Goal: Task Accomplishment & Management: Manage account settings

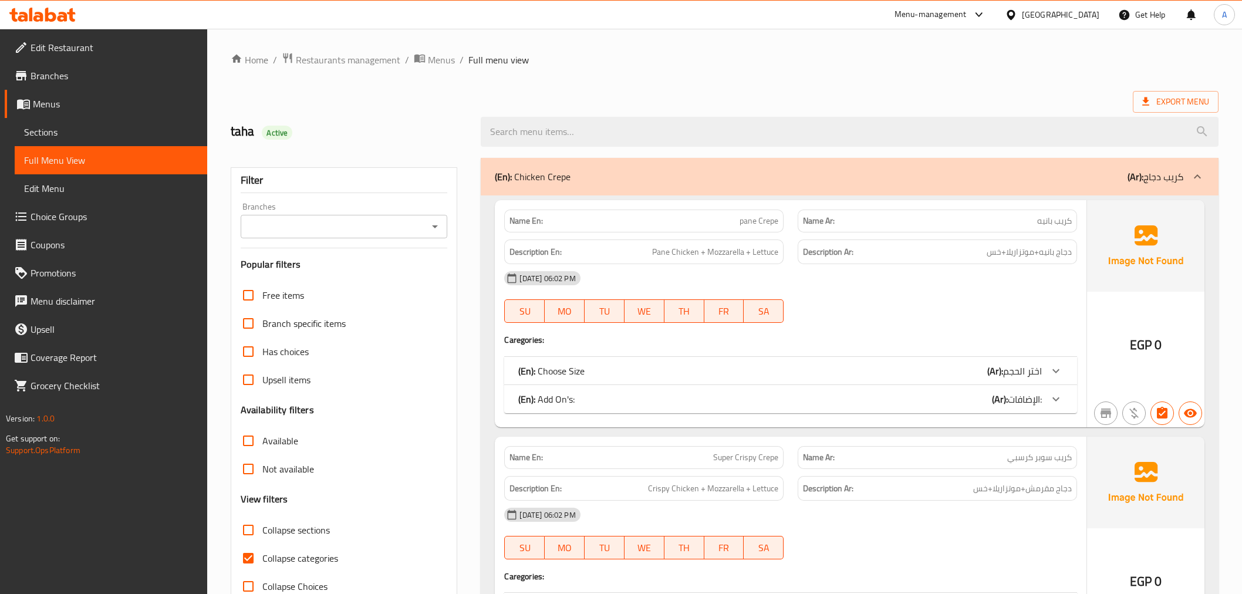
scroll to position [13858, 0]
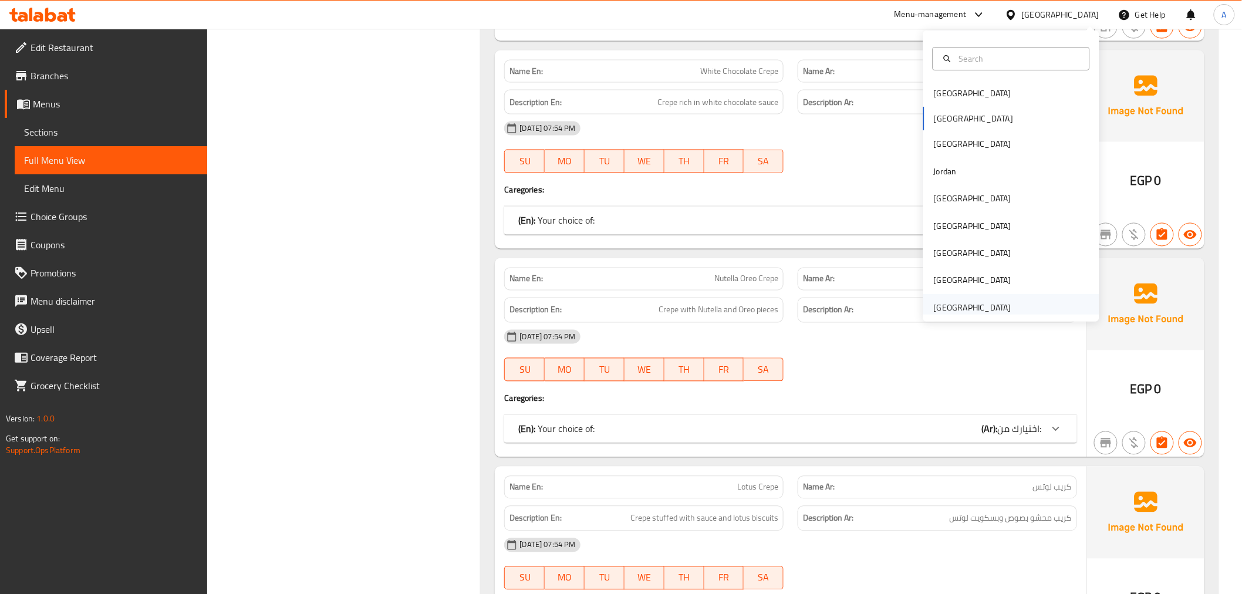
click at [955, 303] on div "[GEOGRAPHIC_DATA]" at bounding box center [973, 307] width 78 height 13
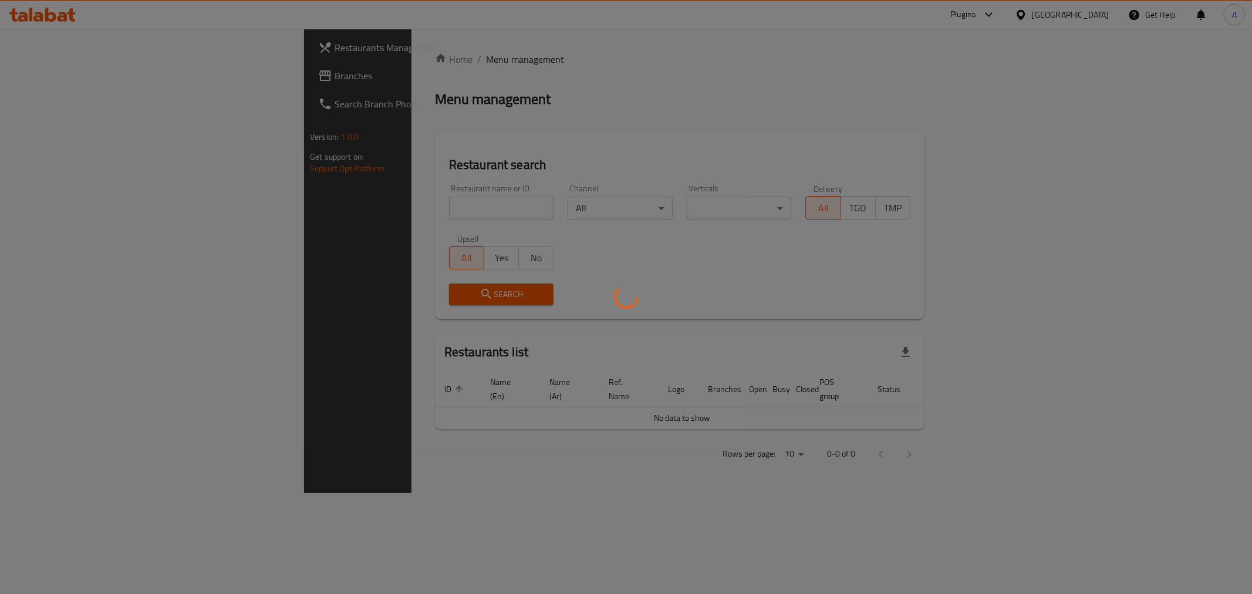
click at [345, 225] on div at bounding box center [626, 297] width 1252 height 594
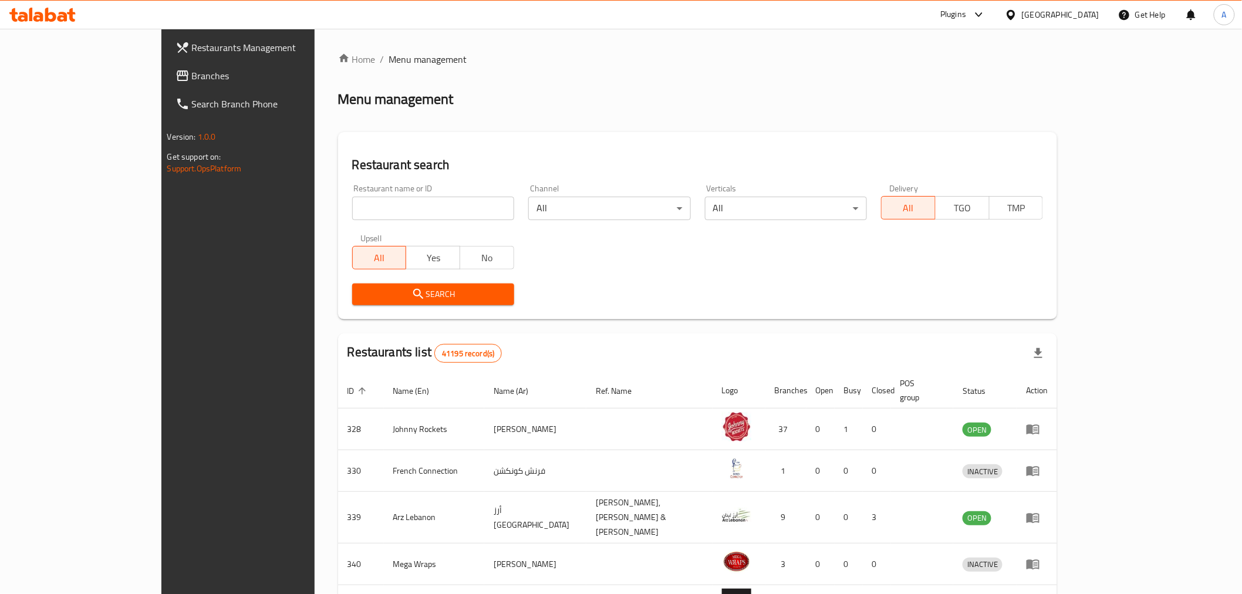
click at [480, 204] on div "Restaurant name or ID Restaurant name or ID" at bounding box center [433, 202] width 176 height 50
click at [433, 202] on input "search" at bounding box center [433, 208] width 162 height 23
paste input "Golden Sasu Cafe & Restaurant"
type input "Golden Sasu Cafe & Restaurant"
click at [362, 294] on span "Search" at bounding box center [433, 294] width 143 height 15
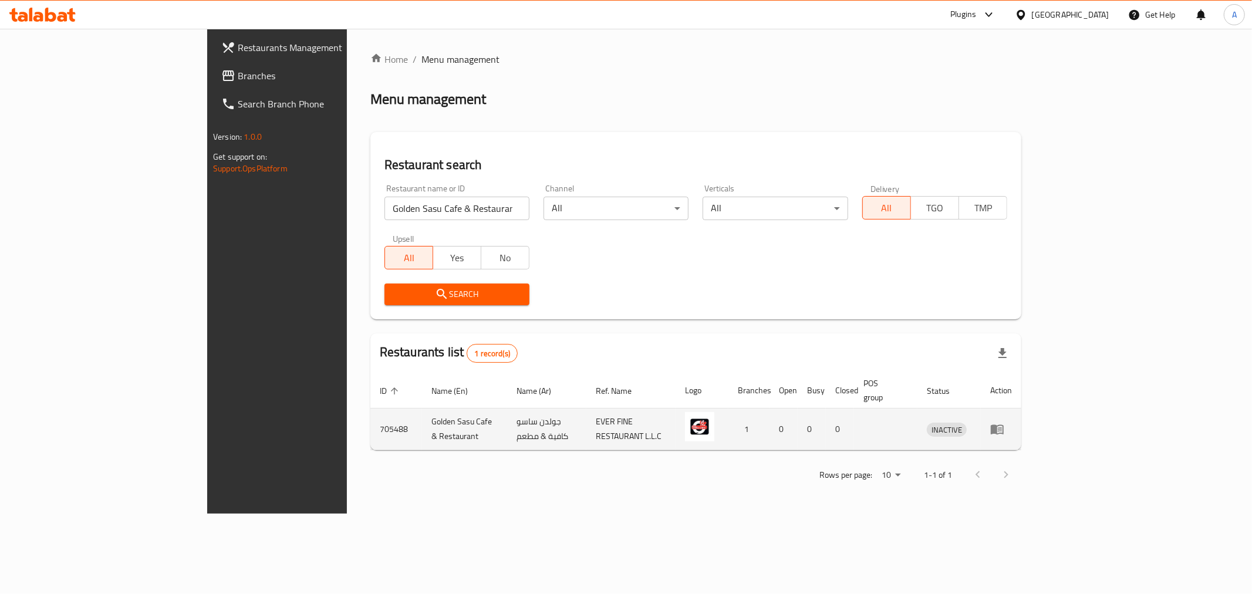
click at [1012, 422] on link "enhanced table" at bounding box center [1002, 429] width 22 height 14
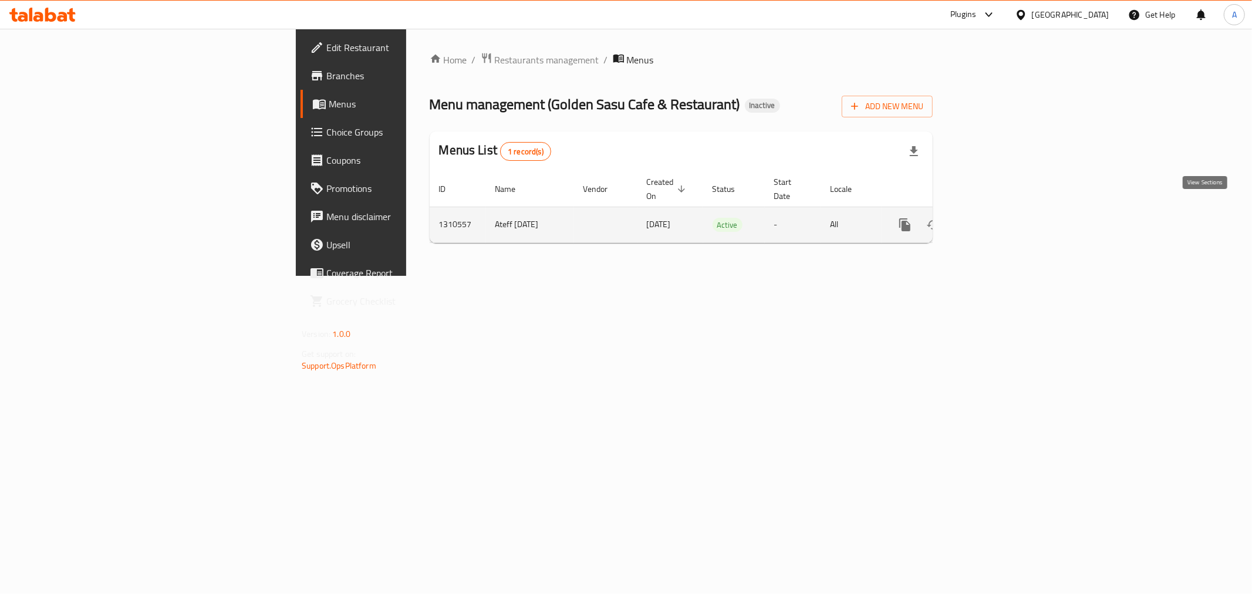
click at [1004, 218] on link "enhanced table" at bounding box center [990, 225] width 28 height 28
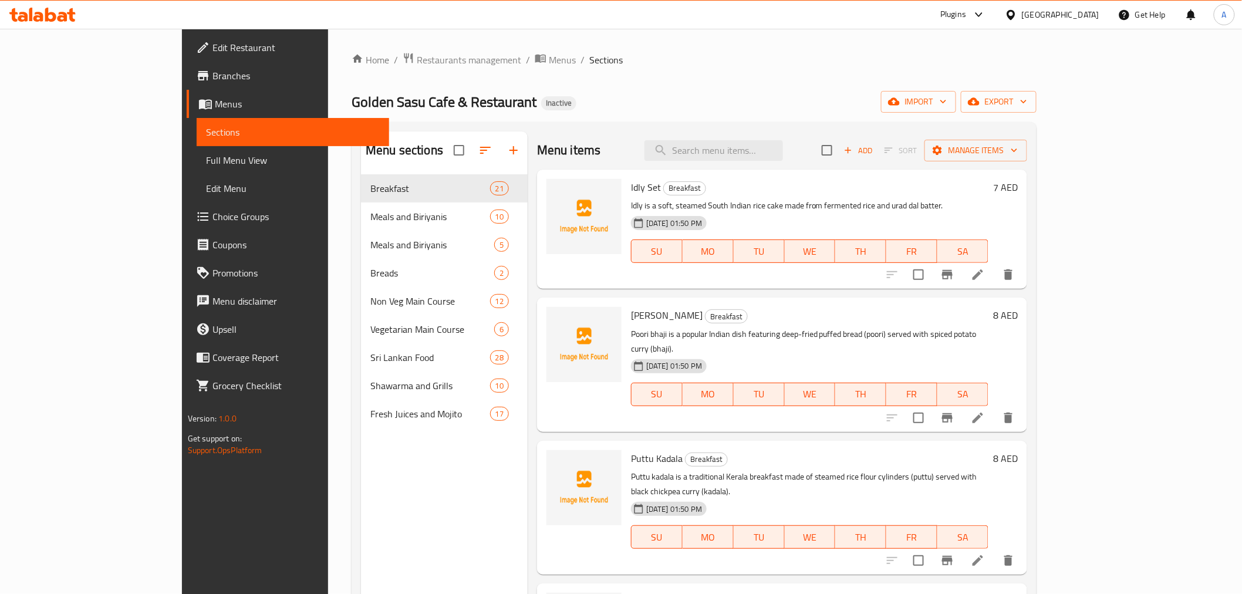
click at [206, 161] on span "Full Menu View" at bounding box center [293, 160] width 174 height 14
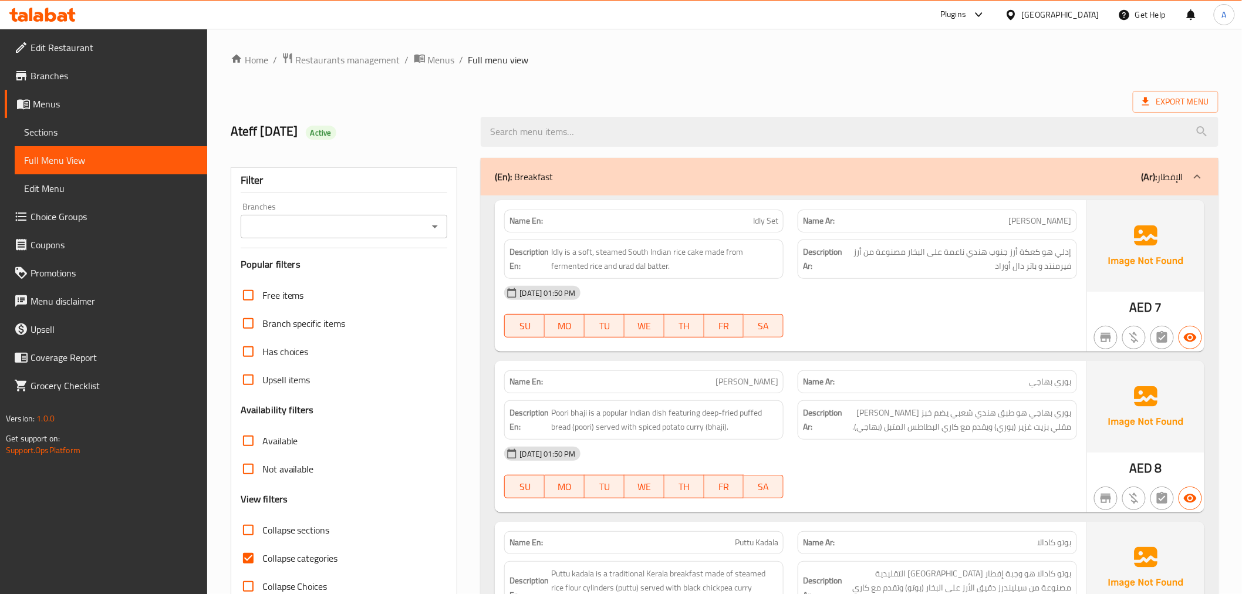
click at [268, 532] on span "Collapse sections" at bounding box center [296, 530] width 68 height 14
click at [262, 532] on input "Collapse sections" at bounding box center [248, 530] width 28 height 28
checkbox input "true"
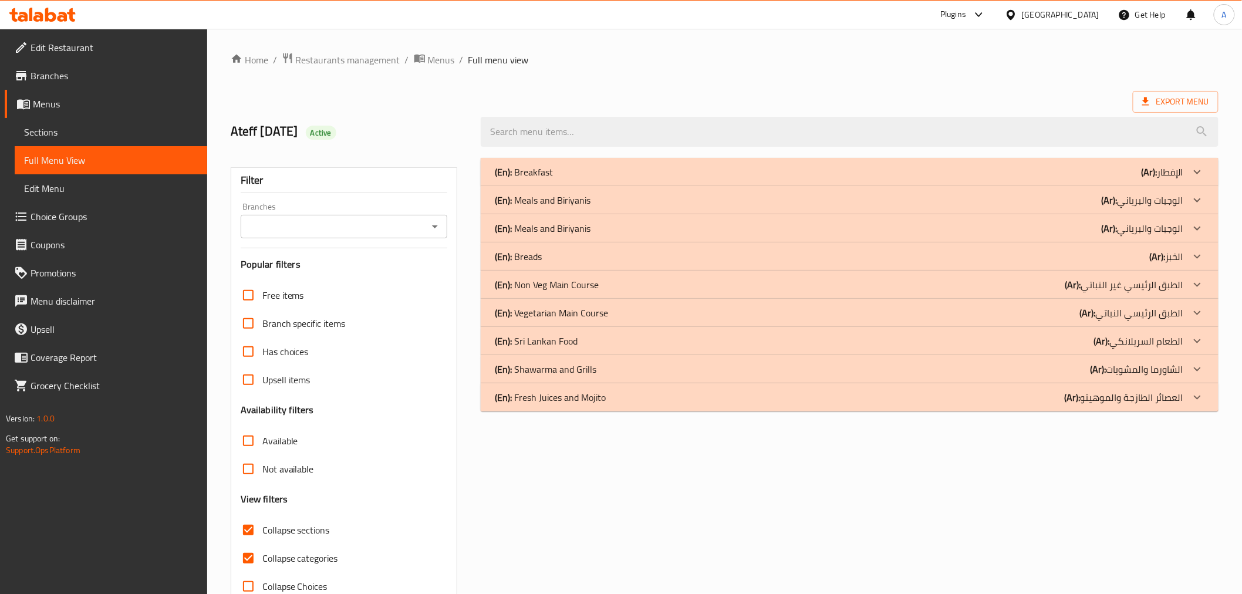
click at [285, 554] on span "Collapse categories" at bounding box center [300, 558] width 76 height 14
click at [262, 554] on input "Collapse categories" at bounding box center [248, 558] width 28 height 28
checkbox input "false"
click at [62, 84] on link "Branches" at bounding box center [106, 76] width 203 height 28
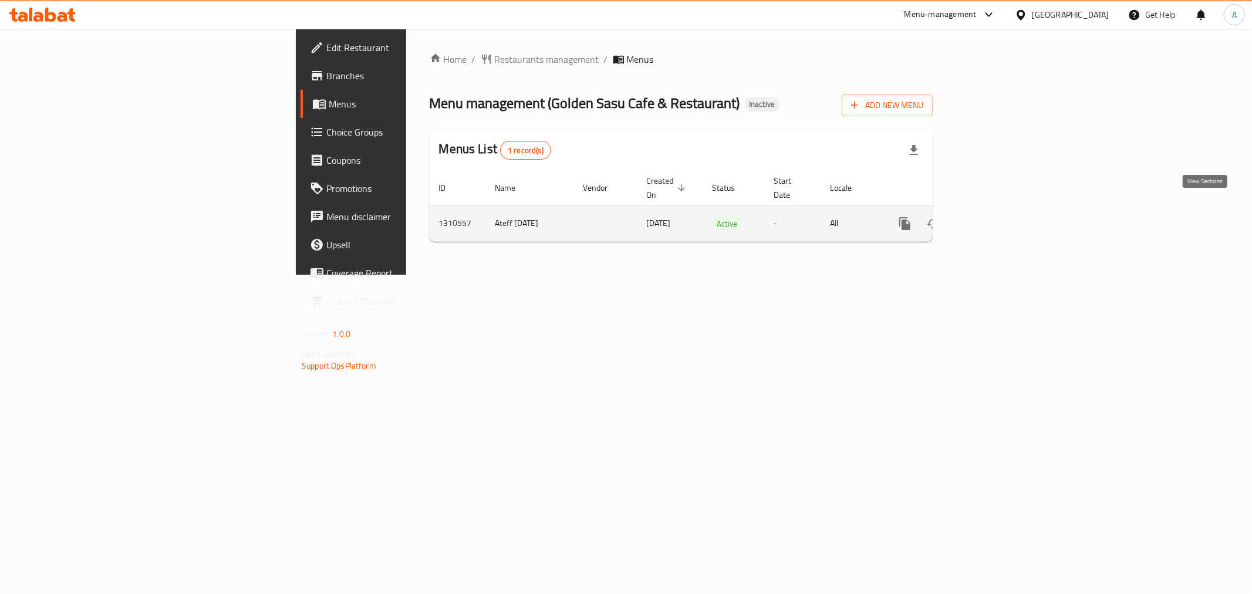
click at [997, 217] on icon "enhanced table" at bounding box center [990, 224] width 14 height 14
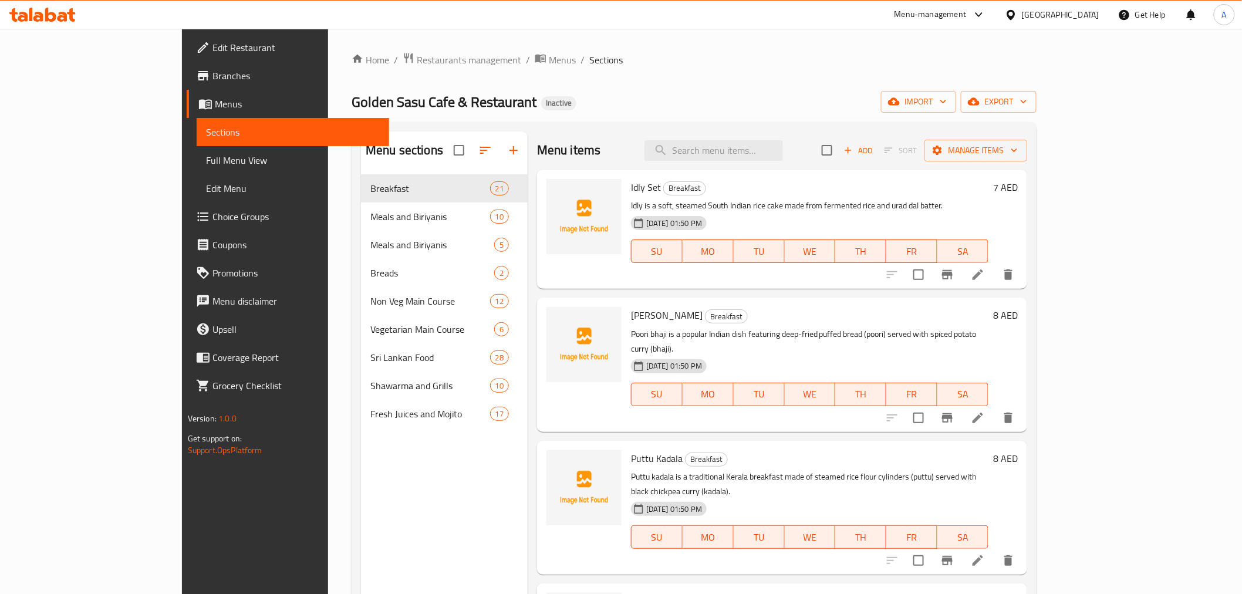
click at [206, 163] on span "Full Menu View" at bounding box center [293, 160] width 174 height 14
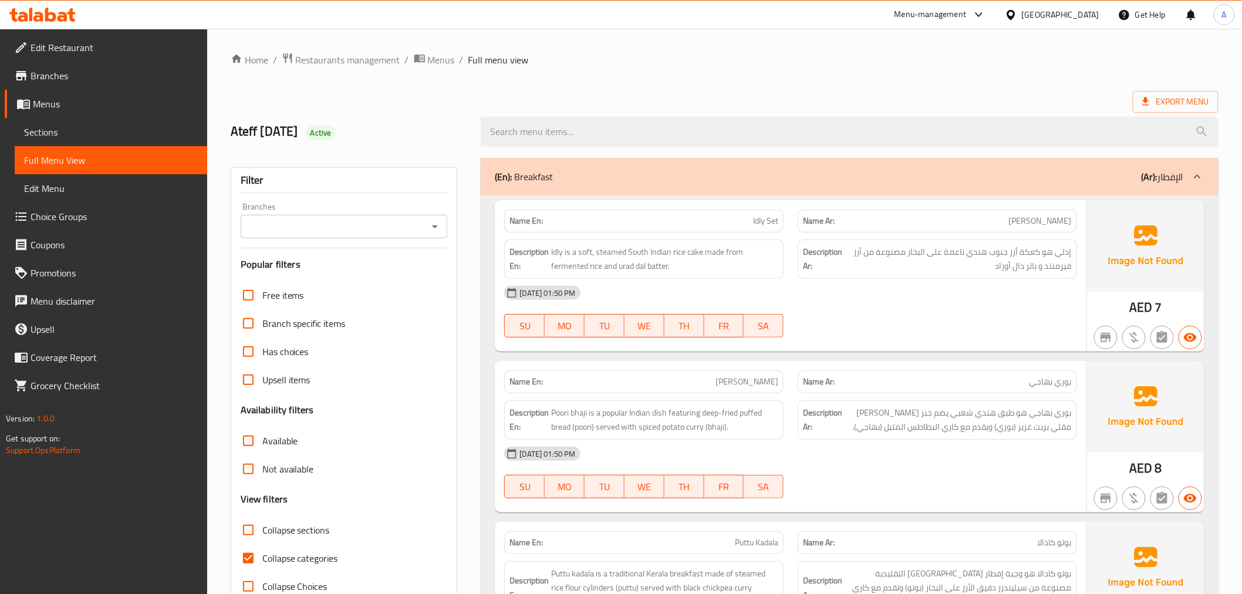
click at [273, 529] on span "Collapse sections" at bounding box center [296, 530] width 68 height 14
click at [262, 529] on input "Collapse sections" at bounding box center [248, 530] width 28 height 28
checkbox input "true"
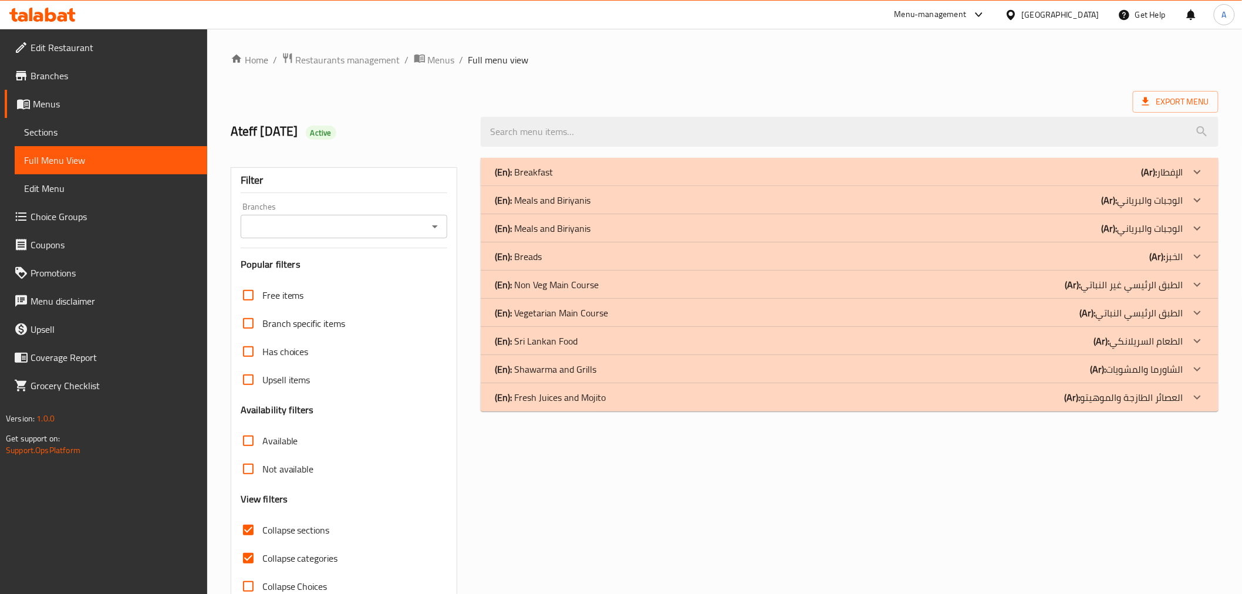
click at [279, 548] on label "Collapse categories" at bounding box center [286, 558] width 104 height 28
click at [262, 548] on input "Collapse categories" at bounding box center [248, 558] width 28 height 28
checkbox input "false"
click at [574, 169] on div "(En): Breakfast (Ar): الإفطار" at bounding box center [839, 172] width 688 height 14
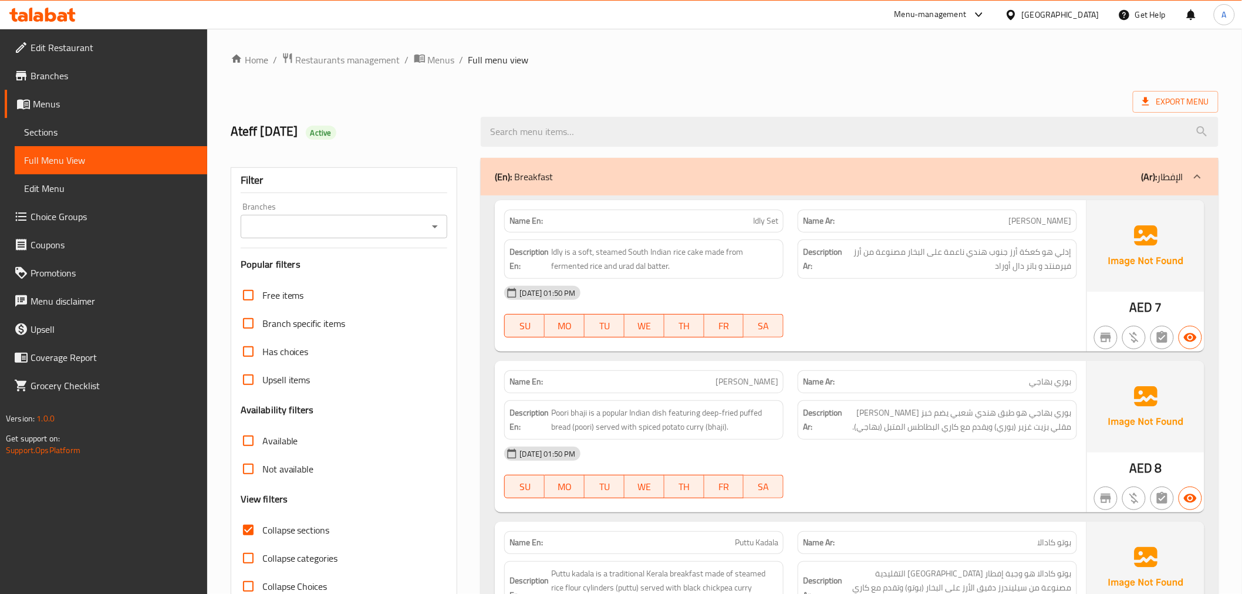
click at [1107, 188] on div "(En): Breakfast (Ar): الإفطار" at bounding box center [849, 177] width 737 height 38
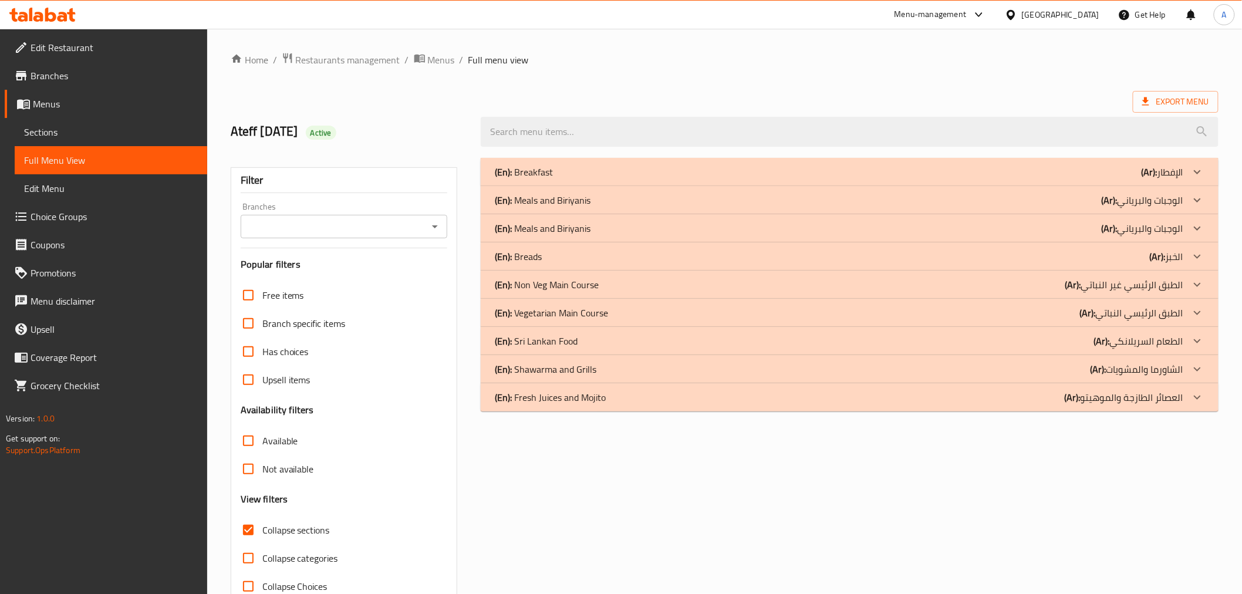
drag, startPoint x: 574, startPoint y: 402, endPoint x: 590, endPoint y: 402, distance: 16.5
click at [574, 402] on p "(En): Fresh Juices and Mojito" at bounding box center [550, 397] width 111 height 14
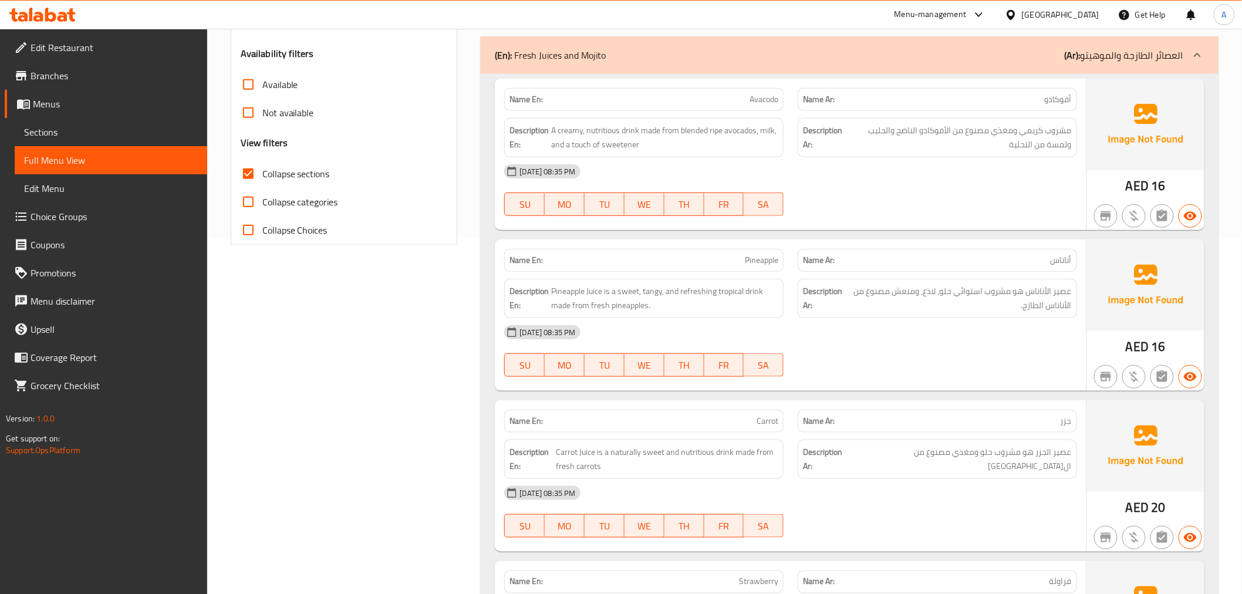
scroll to position [389, 0]
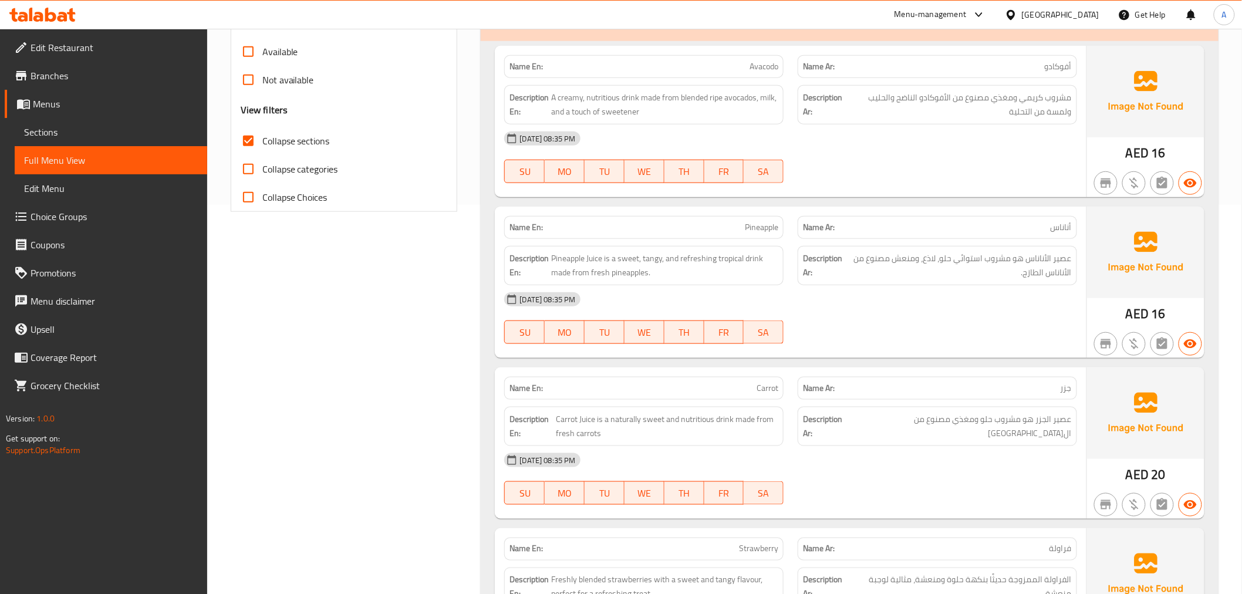
click at [904, 132] on div "09-09-2025 08:35 PM" at bounding box center [790, 138] width 587 height 28
click at [905, 131] on div "09-09-2025 08:35 PM" at bounding box center [790, 138] width 587 height 28
click at [882, 87] on div "Description Ar: مشروب كريمي ومغذي مصنوع من الأفوكادو الناضج والحليب ولمسة من ال…" at bounding box center [937, 104] width 279 height 39
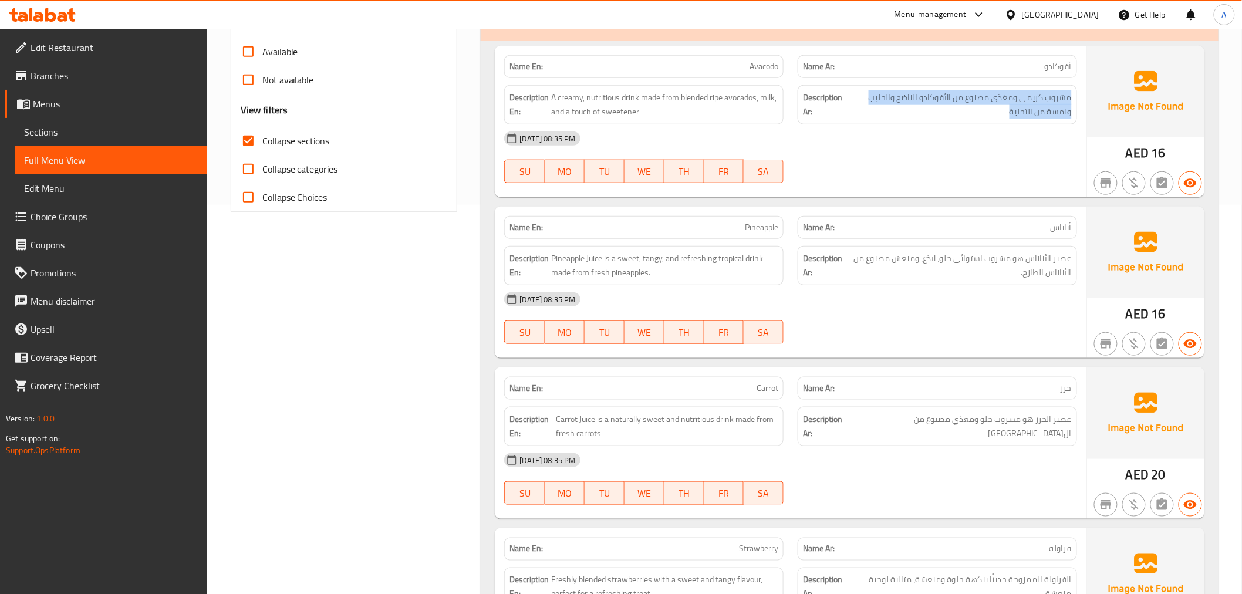
click at [882, 87] on div "Description Ar: مشروب كريمي ومغذي مصنوع من الأفوكادو الناضج والحليب ولمسة من ال…" at bounding box center [937, 104] width 279 height 39
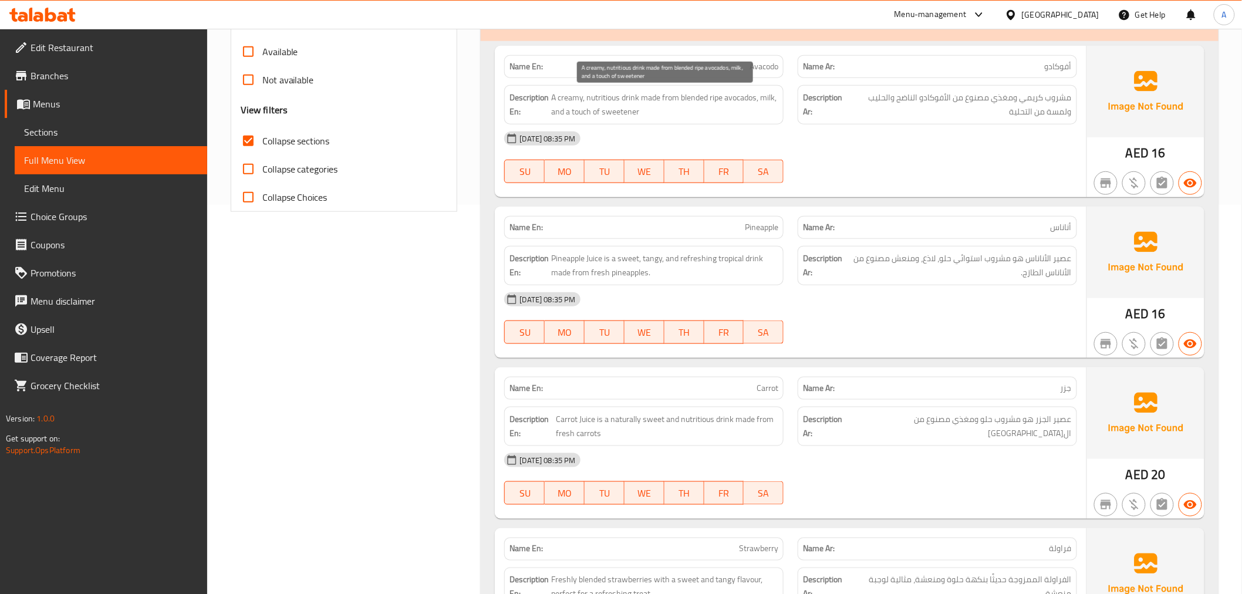
click at [712, 100] on span "A creamy, nutritious drink made from blended ripe avocados, milk, and a touch o…" at bounding box center [664, 104] width 227 height 29
copy span "A creamy, nutritious drink made from blended ripe avocados, milk, and a touch o…"
click at [725, 71] on p "Name En: Avacodo" at bounding box center [644, 66] width 269 height 12
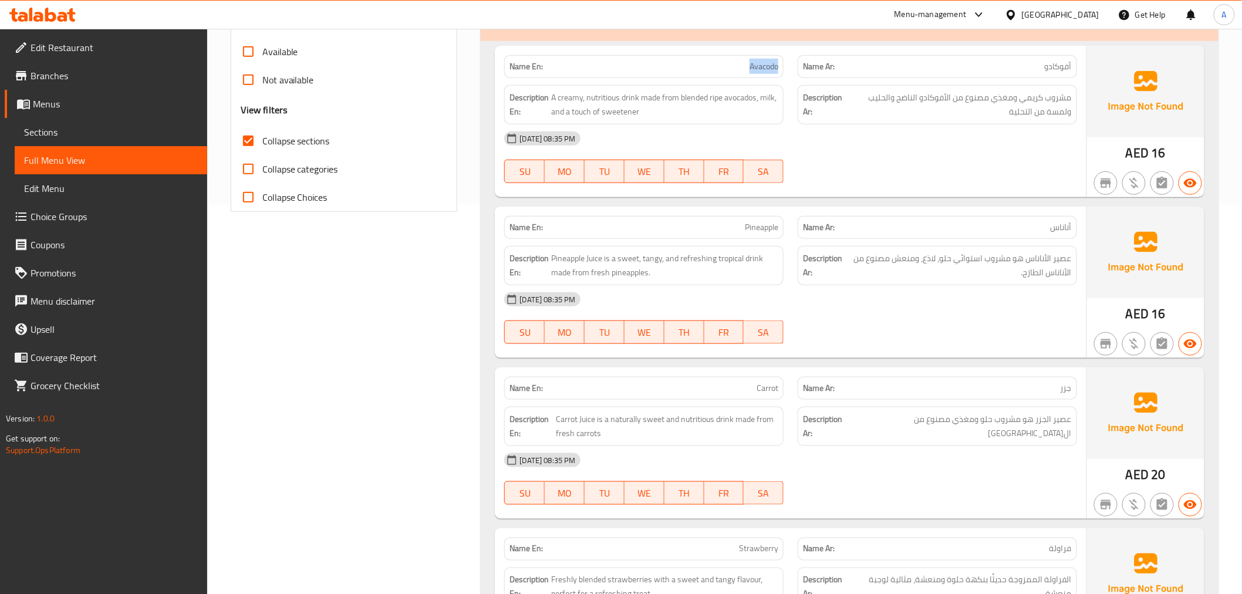
click at [725, 71] on p "Name En: Avacodo" at bounding box center [644, 66] width 269 height 12
click at [776, 76] on div "Name En: Avacodo" at bounding box center [643, 66] width 279 height 23
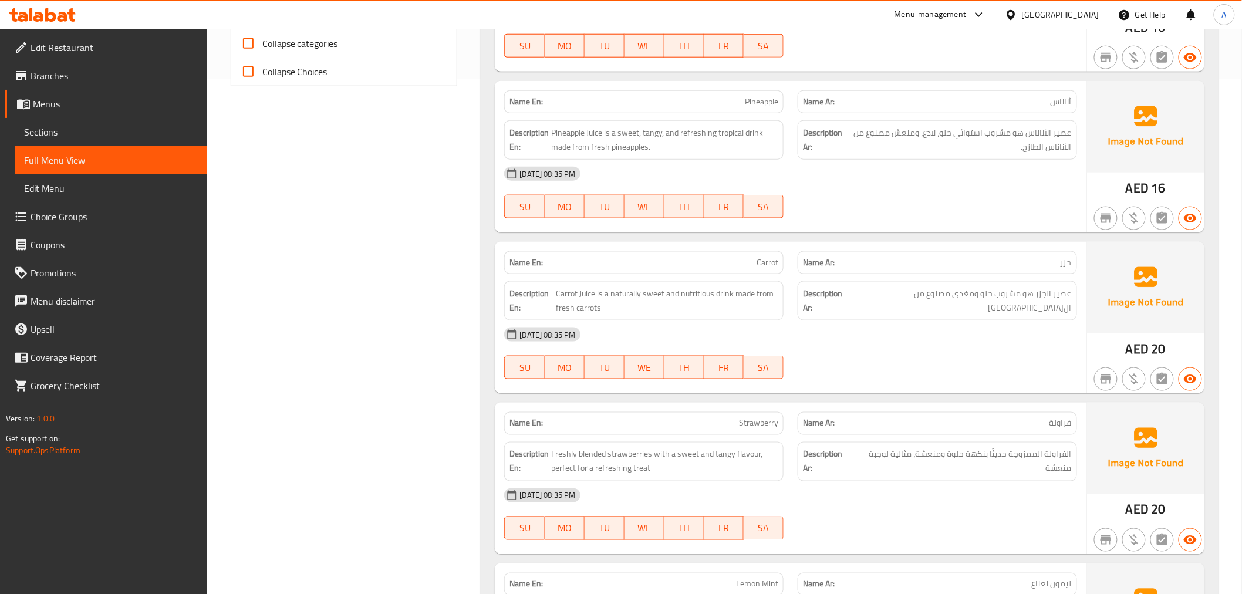
scroll to position [541, 0]
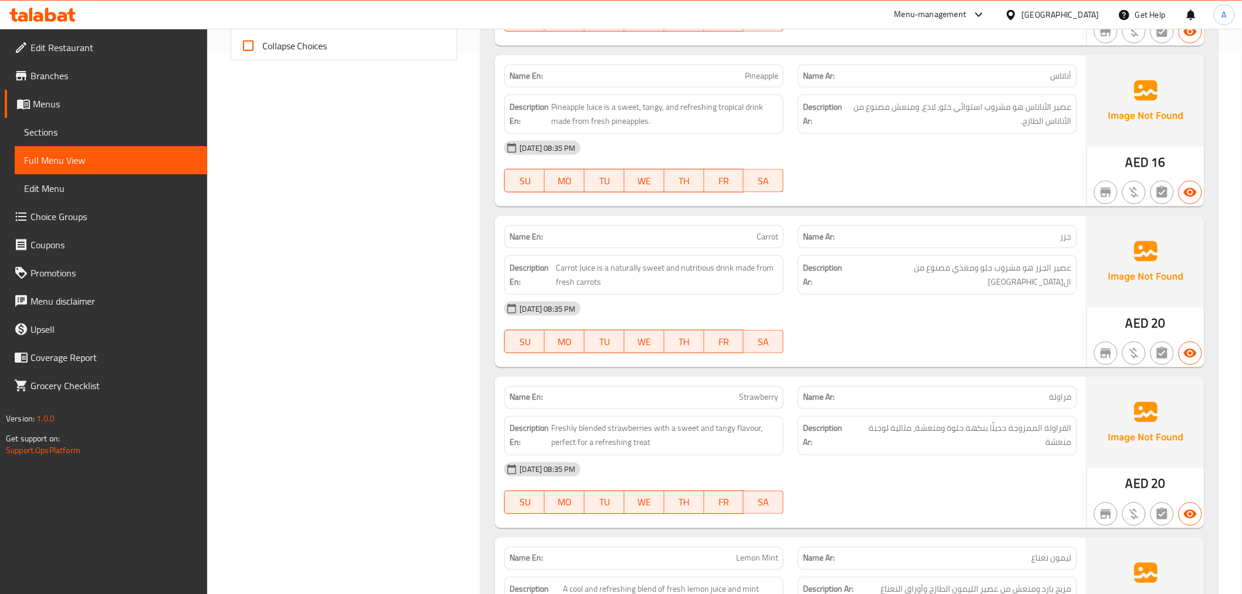
click at [969, 113] on span "عصير الأناناس هو مشروب استوائي حلو، لاذع، ومنعش مصنوع من الأناناس الطازج." at bounding box center [960, 114] width 224 height 29
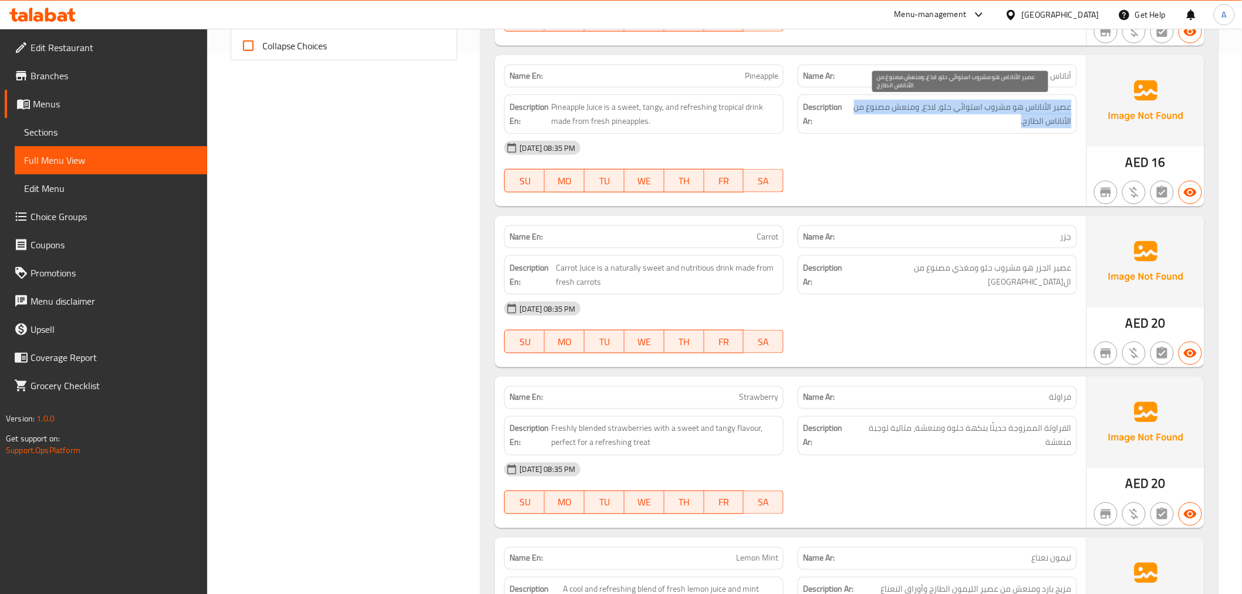
click at [969, 113] on span "عصير الأناناس هو مشروب استوائي حلو، لاذع، ومنعش مصنوع من الأناناس الطازج." at bounding box center [960, 114] width 224 height 29
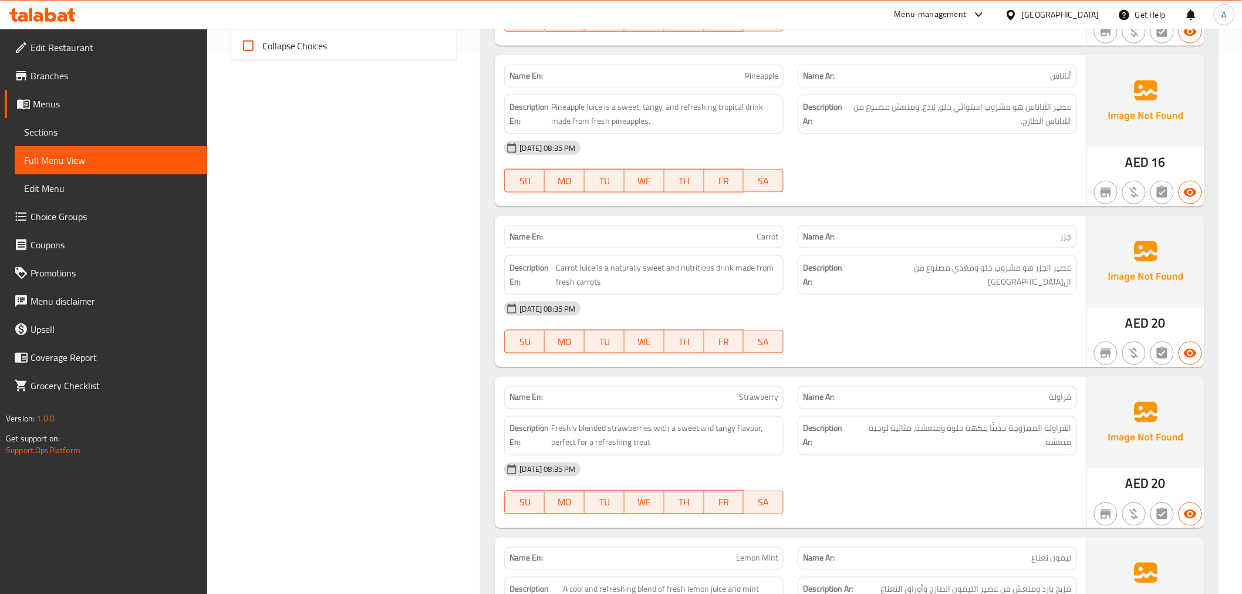
scroll to position [706, 0]
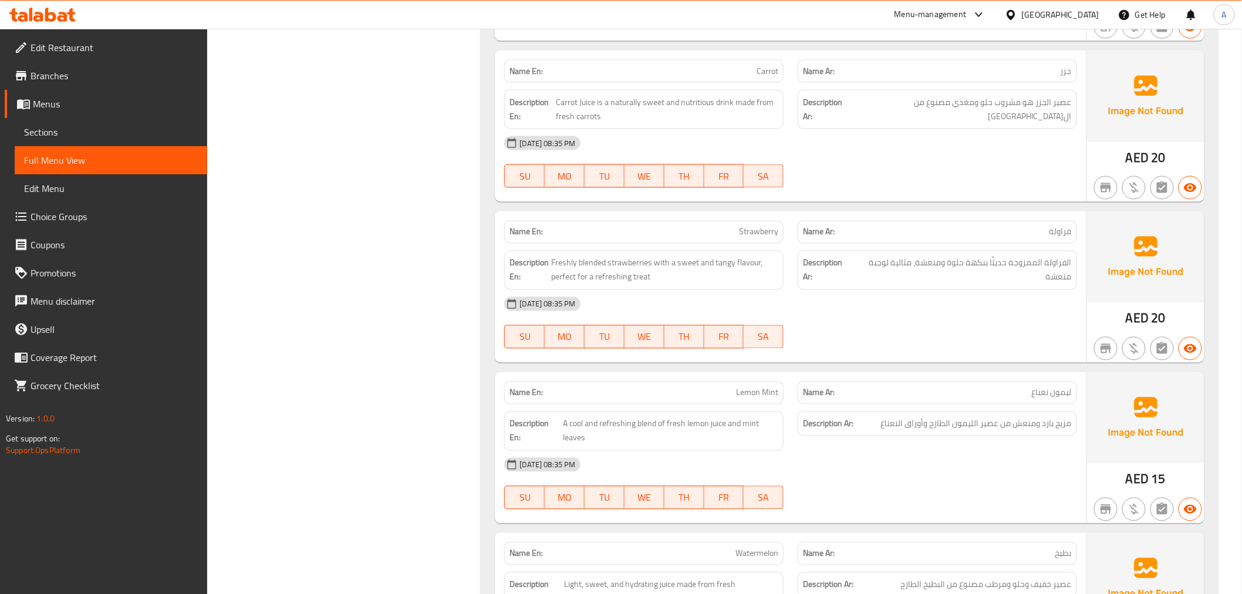
click at [1053, 117] on div "Description Ar: عصير الجزر هو مشروب حلو ومغذي مصنوع من الجزر الطازج" at bounding box center [938, 109] width 294 height 53
click at [736, 75] on p "Name En: Carrot" at bounding box center [644, 71] width 269 height 12
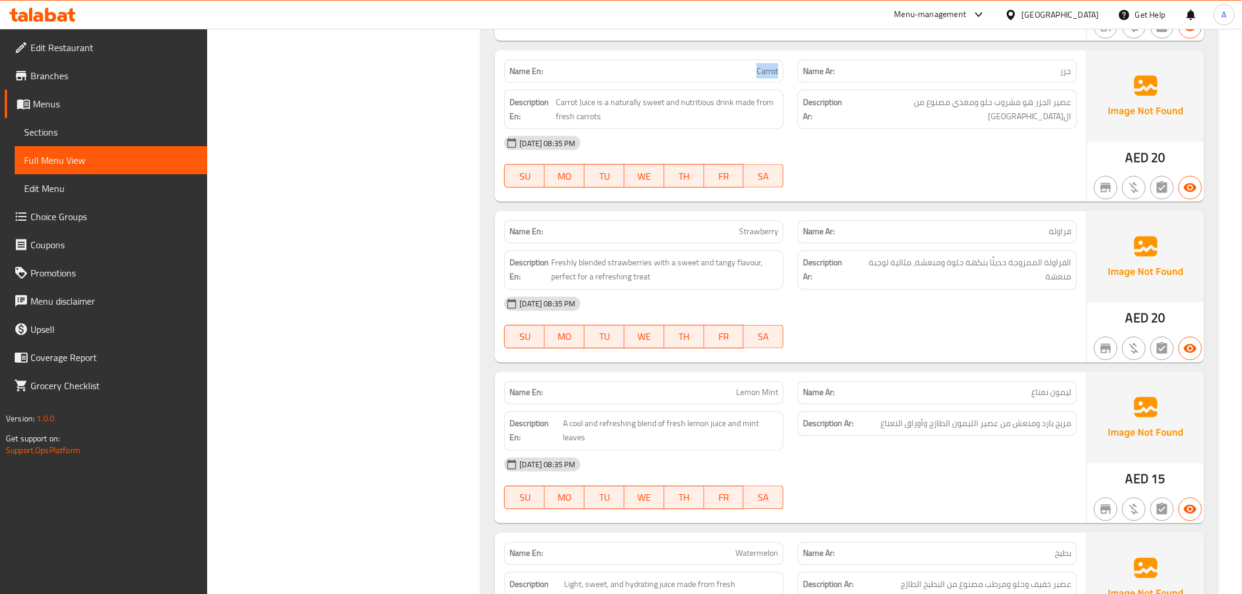
copy span "Carrot"
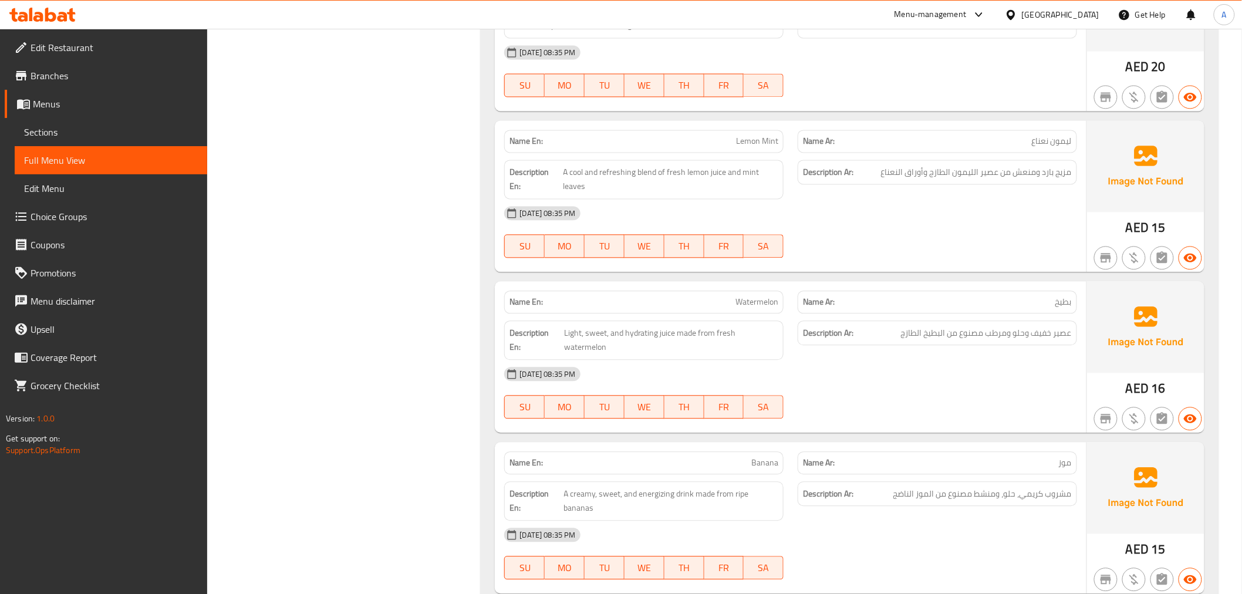
scroll to position [807, 0]
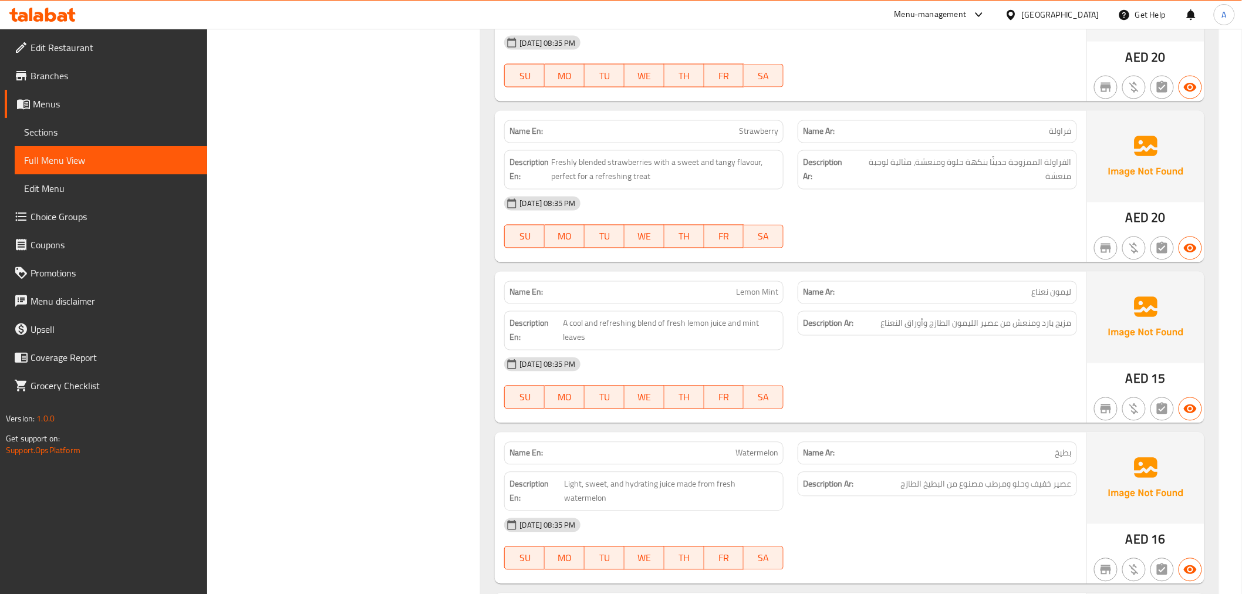
click at [746, 112] on div "Name En: Strawberry Name Ar: فراولة Description En: Freshly blended strawberrie…" at bounding box center [790, 186] width 591 height 151
click at [743, 136] on span "Strawberry" at bounding box center [758, 132] width 39 height 12
copy span "Strawberry"
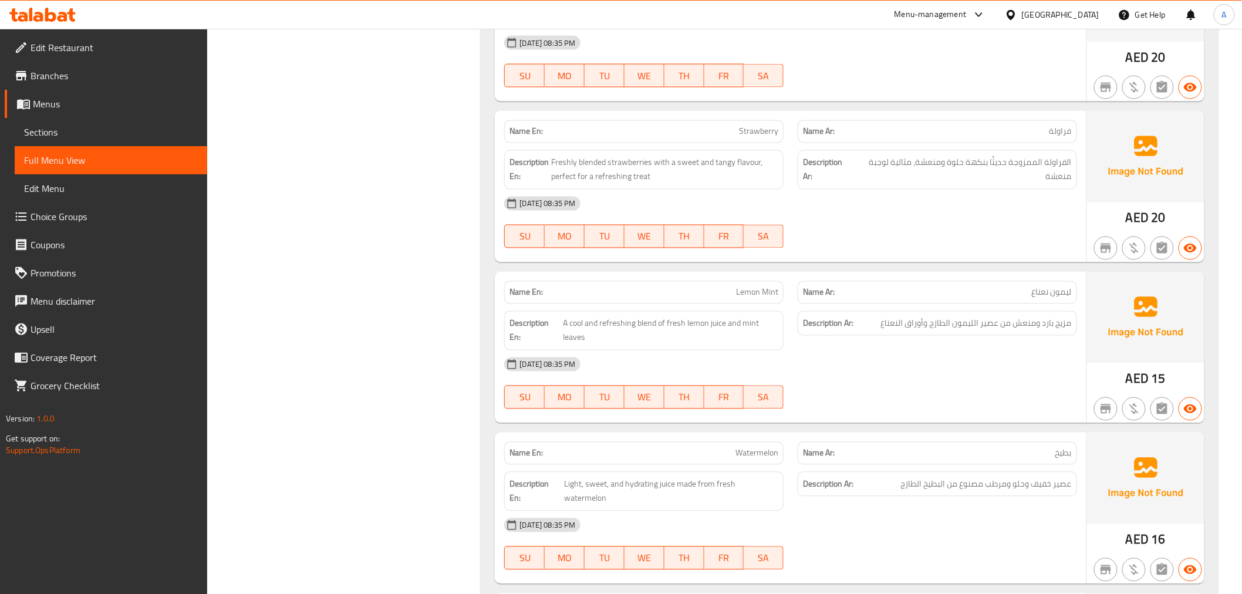
scroll to position [948, 0]
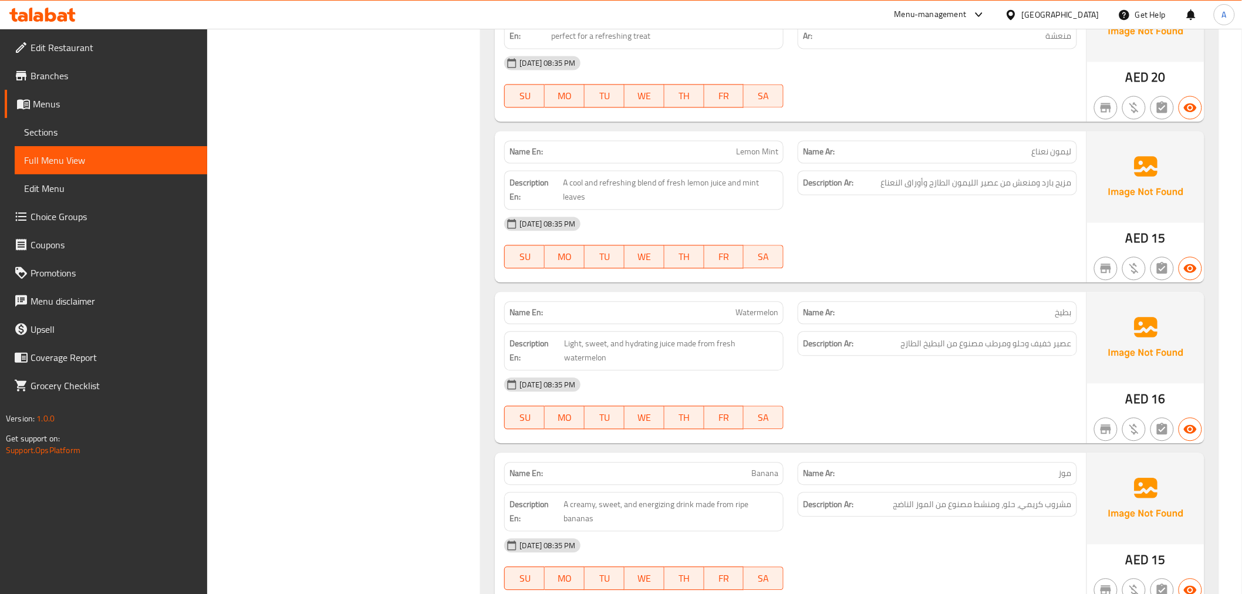
click at [1082, 208] on div "Description Ar: مزيج بارد ومنعش من عصير الليمون الطازج وأوراق النعناع" at bounding box center [938, 189] width 294 height 53
click at [1072, 201] on div "Description Ar: مزيج بارد ومنعش من عصير الليمون الطازج وأوراق النعناع" at bounding box center [938, 189] width 294 height 53
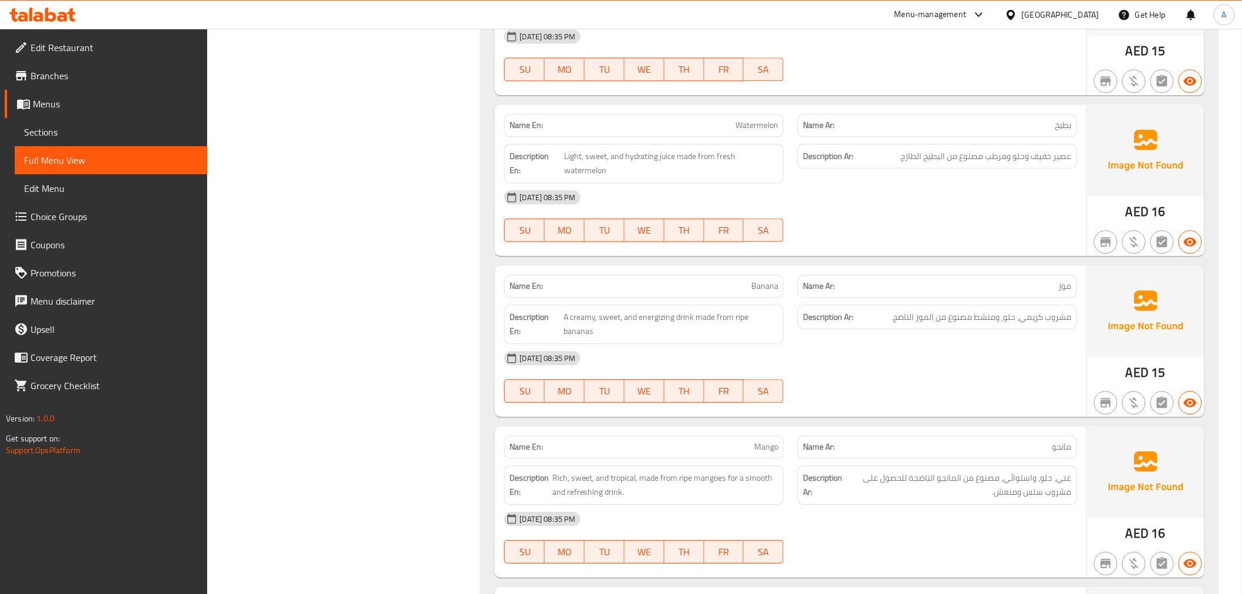
scroll to position [1142, 0]
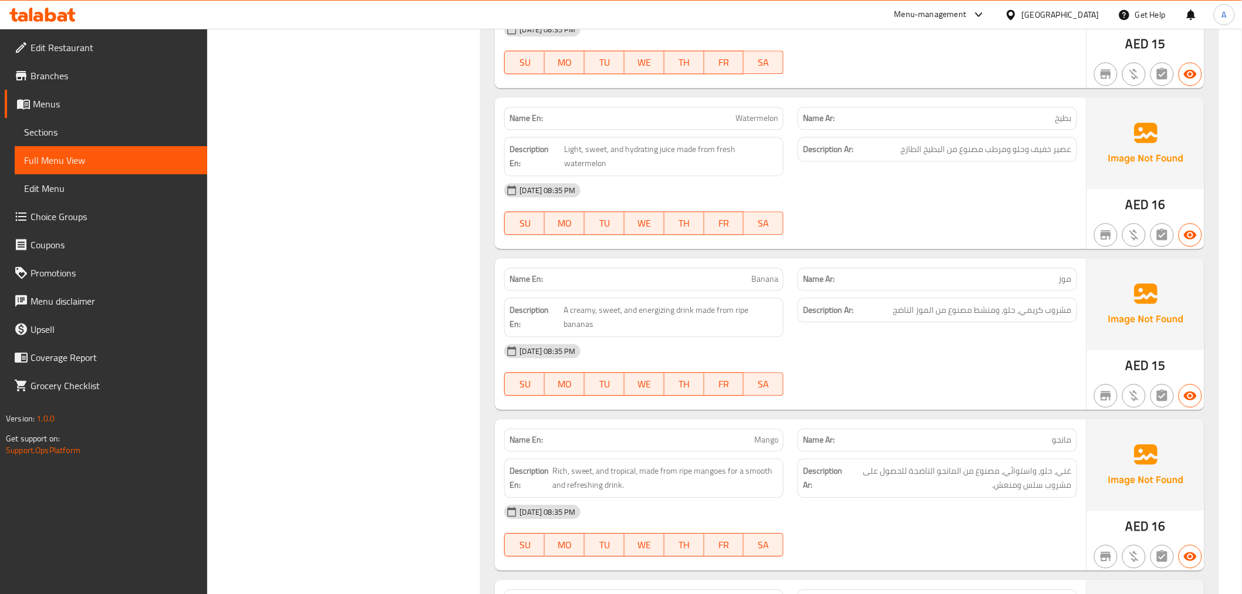
click at [950, 130] on div "Name Ar: بطيخ" at bounding box center [937, 118] width 279 height 23
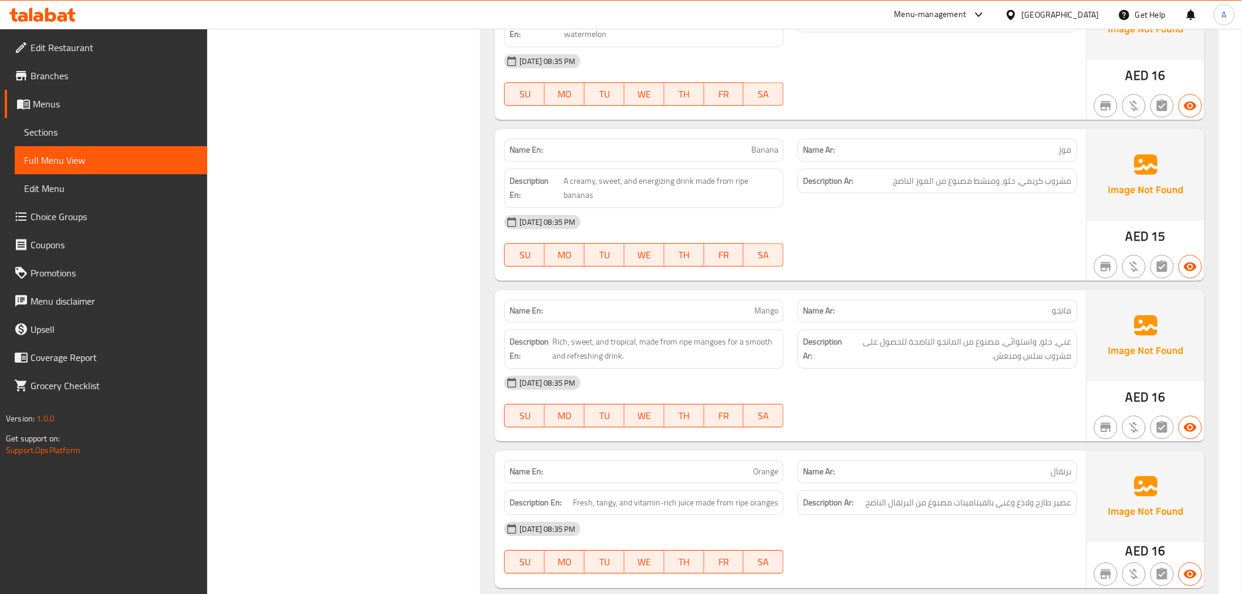
scroll to position [1257, 0]
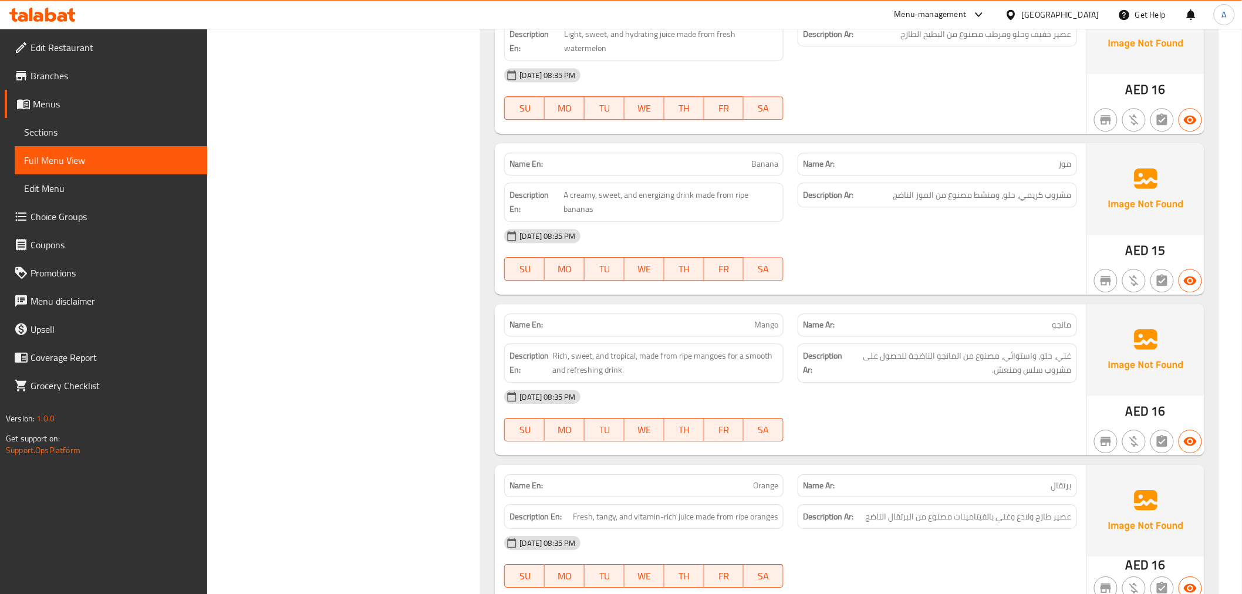
click at [1028, 183] on div "Description Ar: مشروب كريمي، حلو، ومنشط مصنوع من الموز الناضج" at bounding box center [937, 195] width 279 height 25
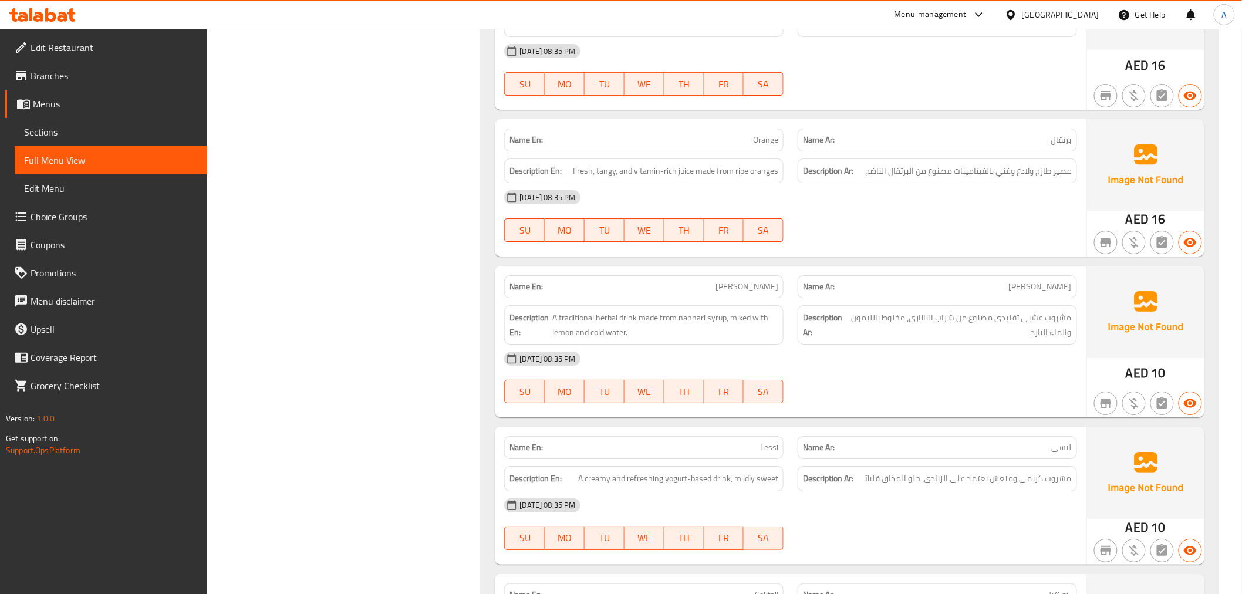
scroll to position [1574, 0]
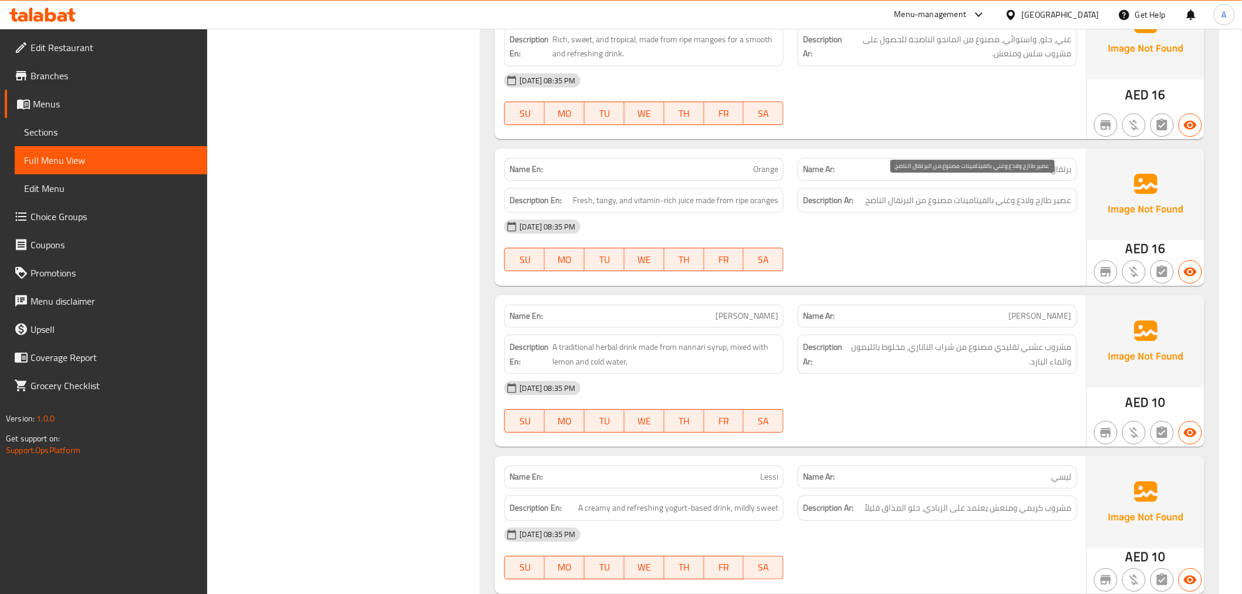
click at [1026, 193] on span "عصير طازج ولاذع وغني بالفيتامينات مصنوع من البرتقال الناضج" at bounding box center [969, 200] width 206 height 15
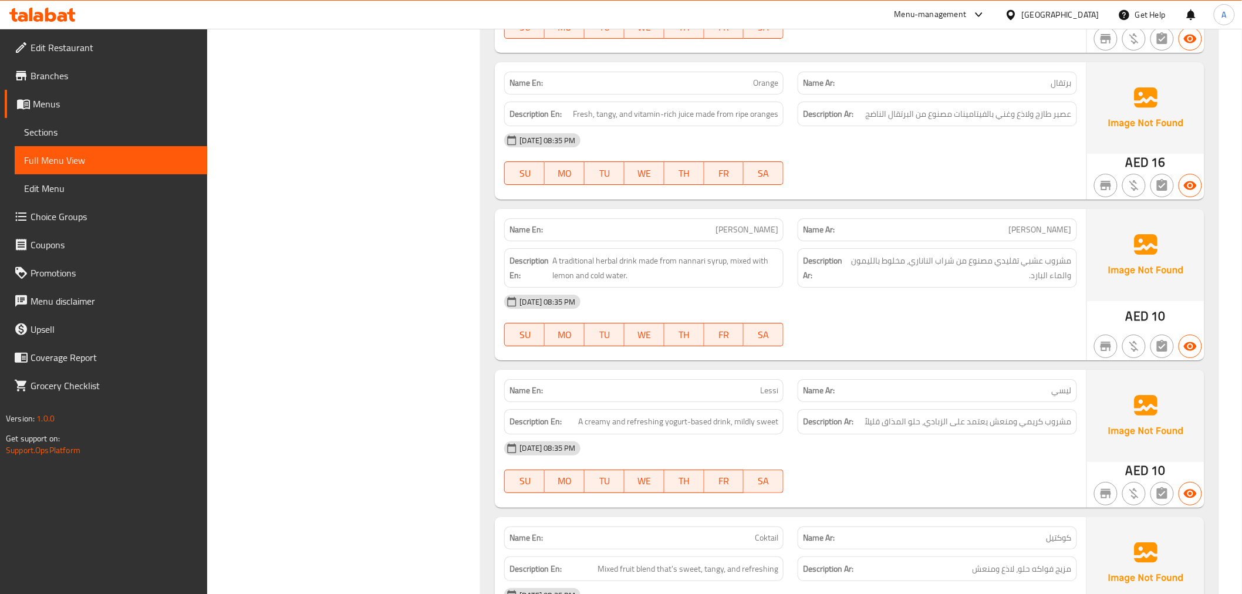
scroll to position [1743, 0]
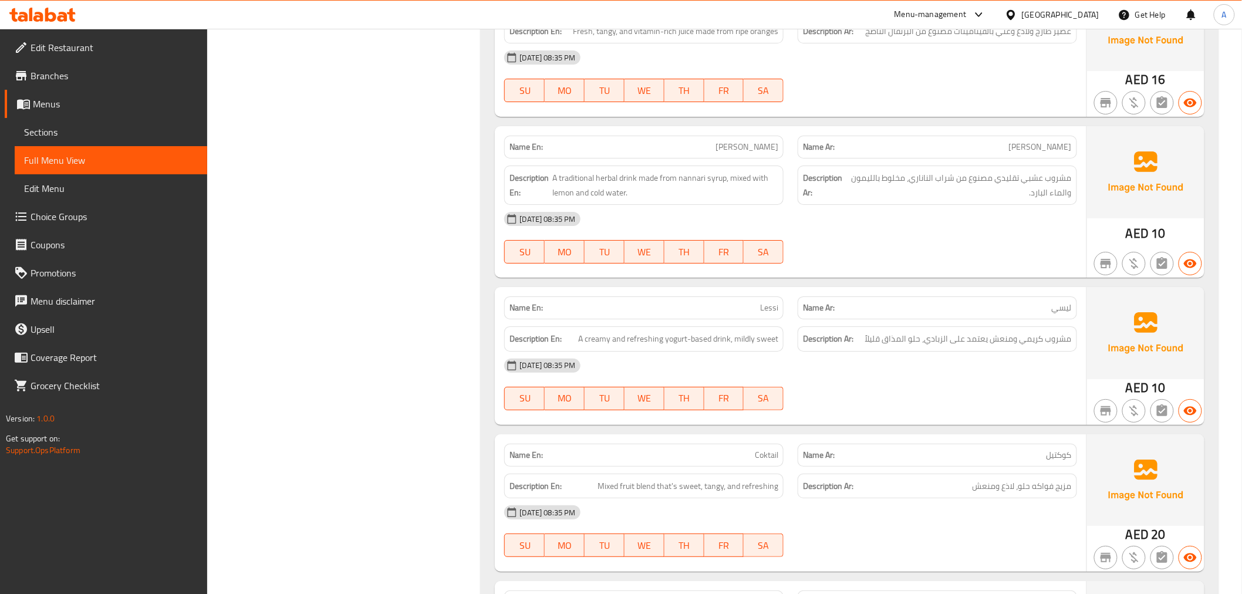
click at [1005, 171] on span "مشروب عشبي تقليدي مصنوع من شراب الناناري، مخلوط بالليمون والماء البارد." at bounding box center [960, 185] width 224 height 29
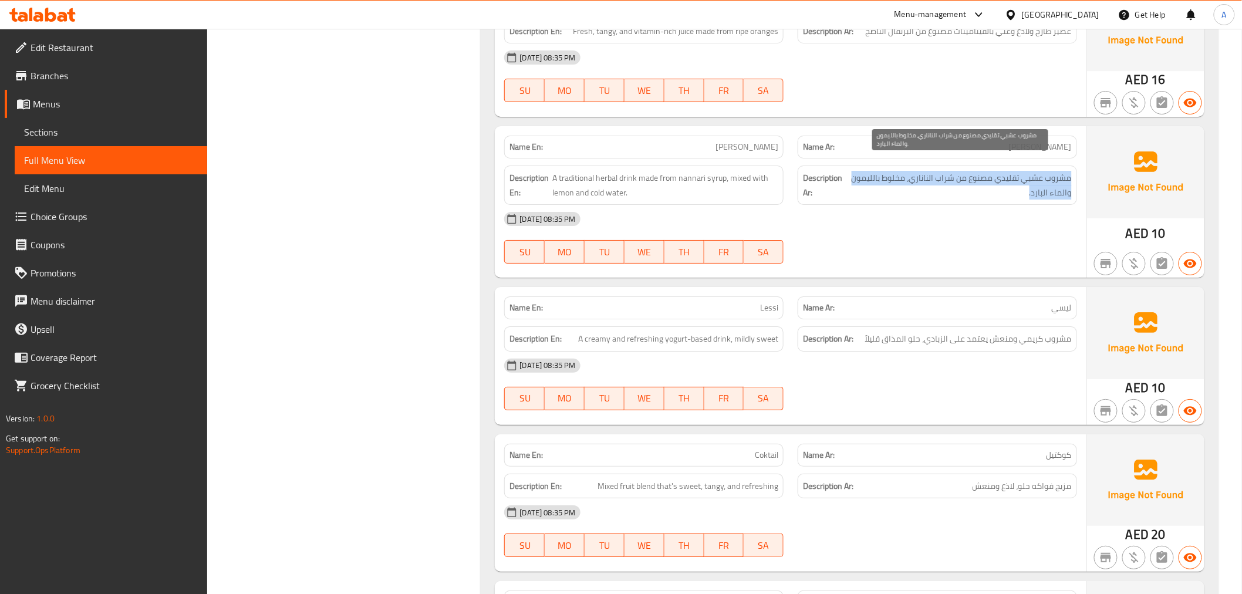
click at [1005, 171] on span "مشروب عشبي تقليدي مصنوع من شراب الناناري، مخلوط بالليمون والماء البارد." at bounding box center [960, 185] width 224 height 29
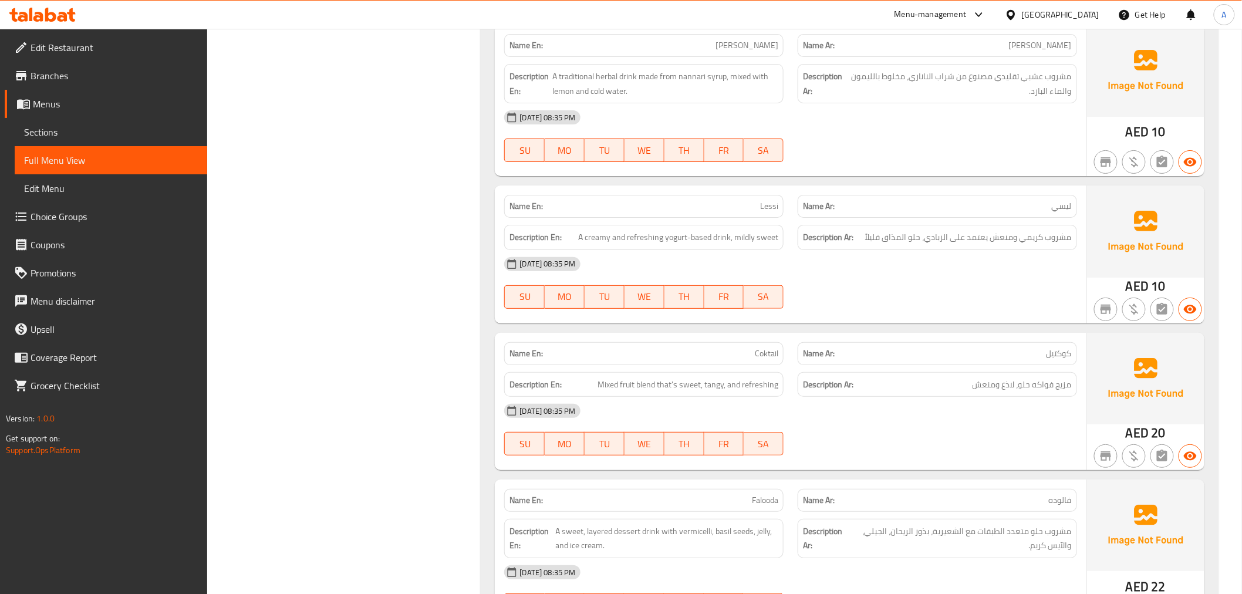
scroll to position [1934, 0]
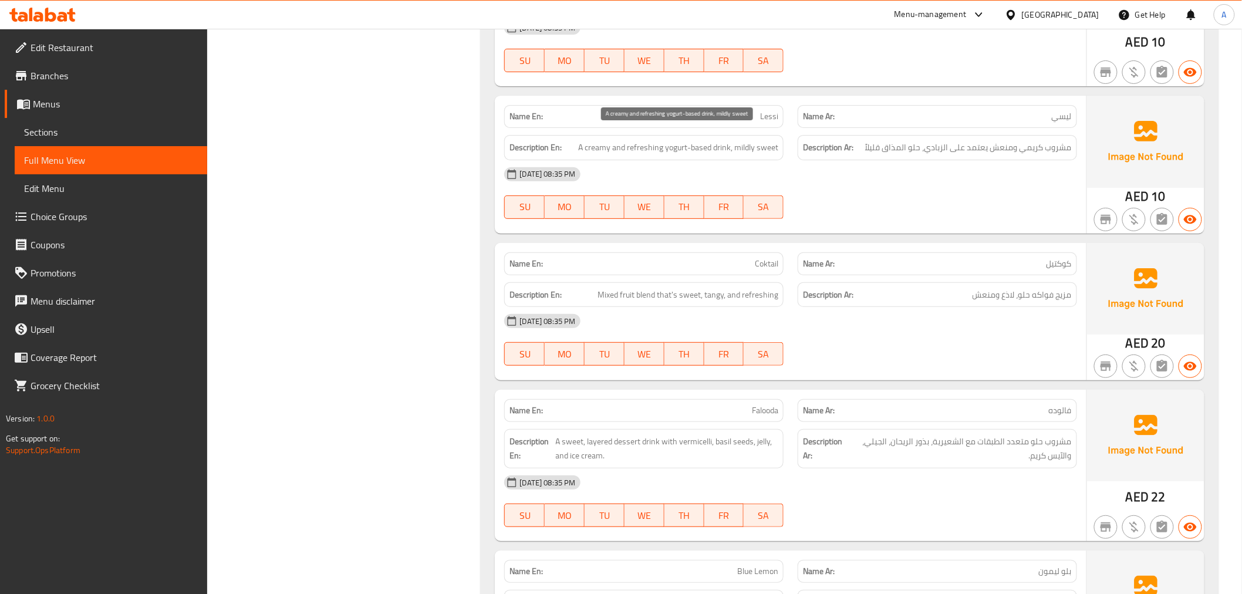
click at [702, 141] on span "A creamy and refreshing yogurt-based drink, mildly sweet" at bounding box center [678, 147] width 200 height 15
click at [965, 181] on div "09-09-2025 08:35 PM SU MO TU WE TH FR SA" at bounding box center [790, 193] width 587 height 66
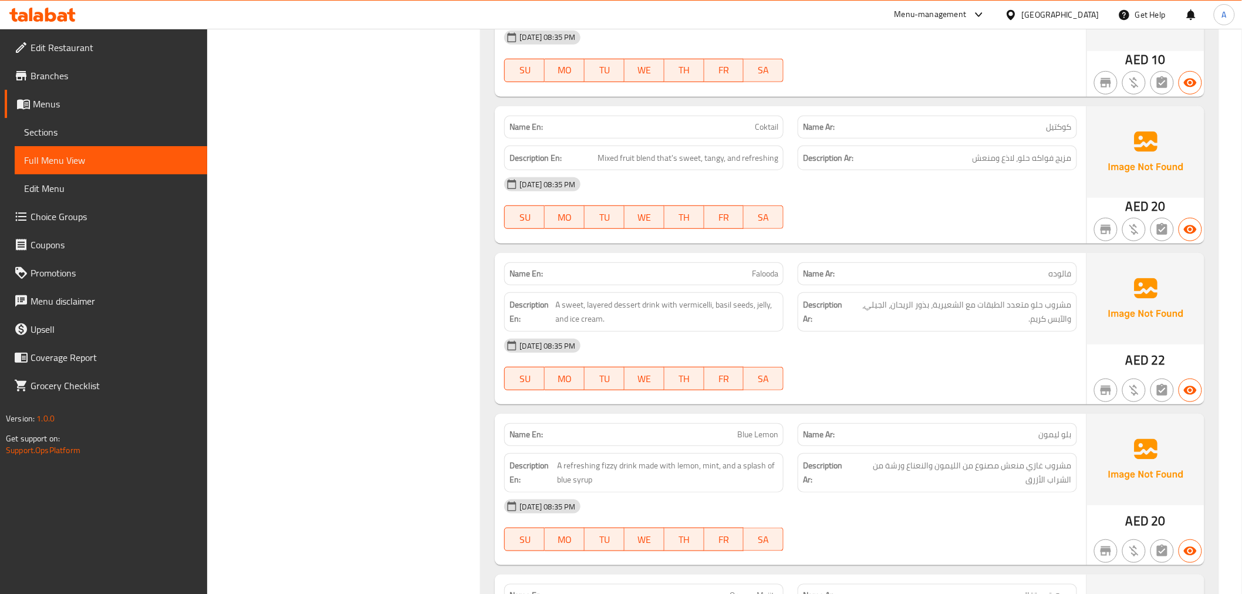
scroll to position [2086, 0]
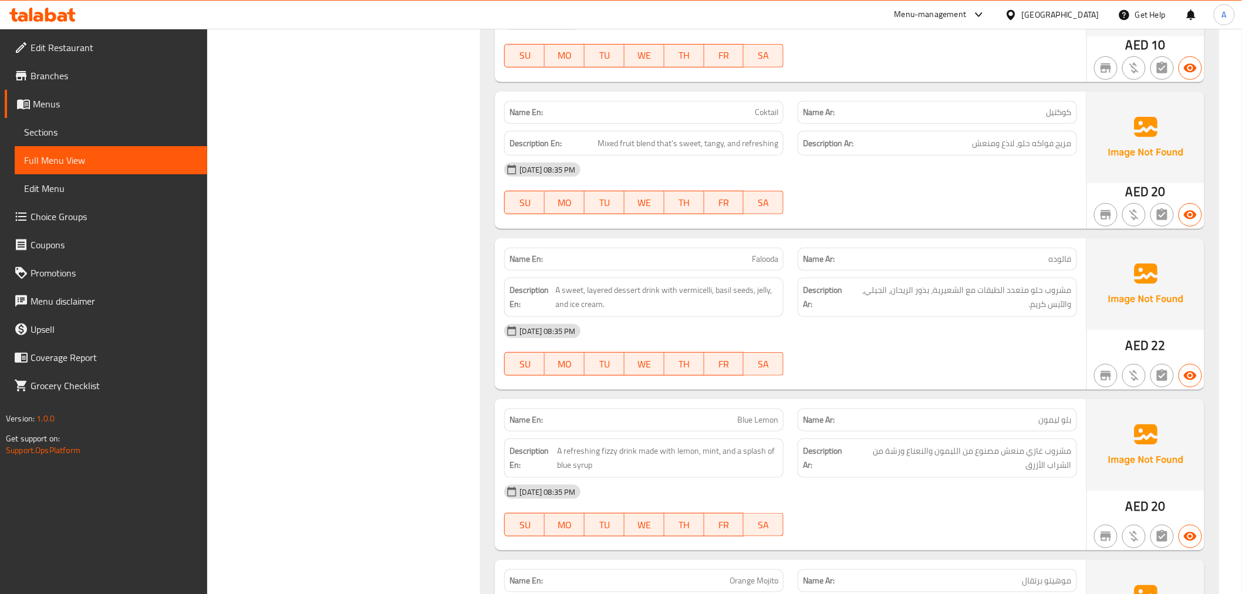
click at [745, 101] on div "Name En: Coktail" at bounding box center [643, 112] width 279 height 23
copy span "Coktail"
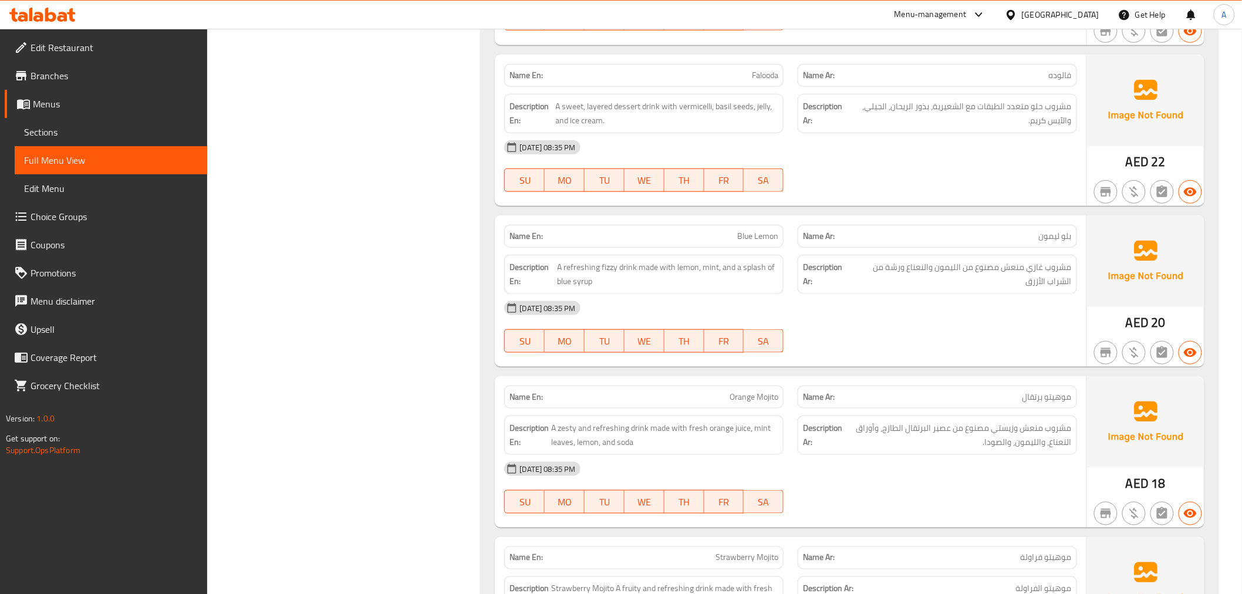
scroll to position [2262, 0]
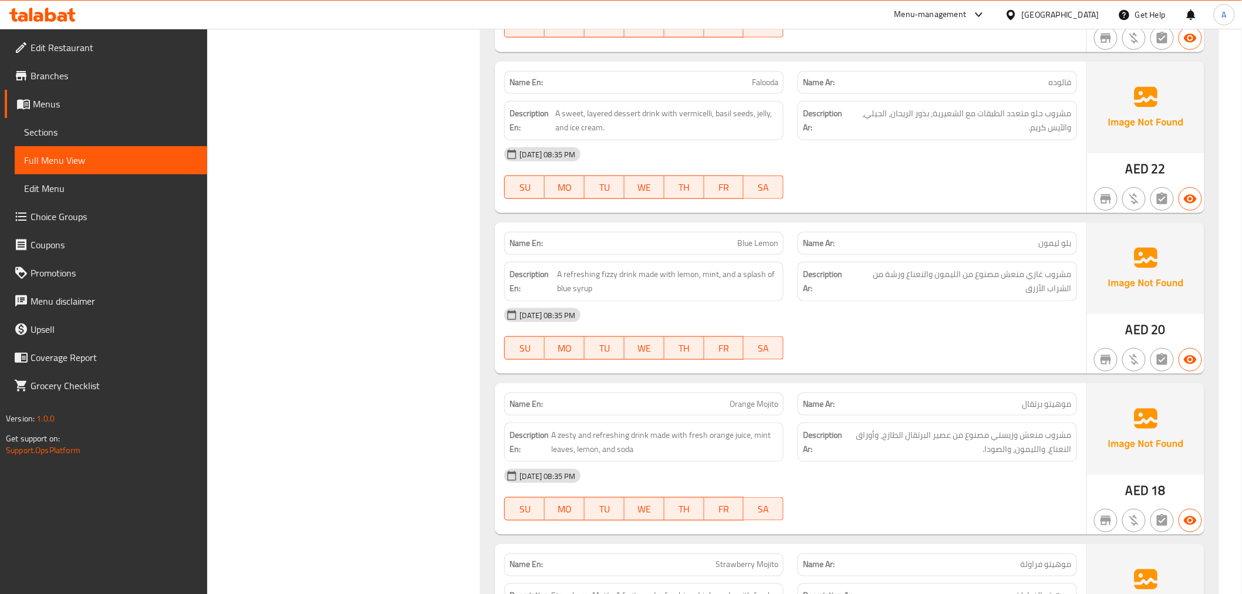
click at [723, 76] on p "Name En: Falooda" at bounding box center [644, 82] width 269 height 12
copy span "Falooda"
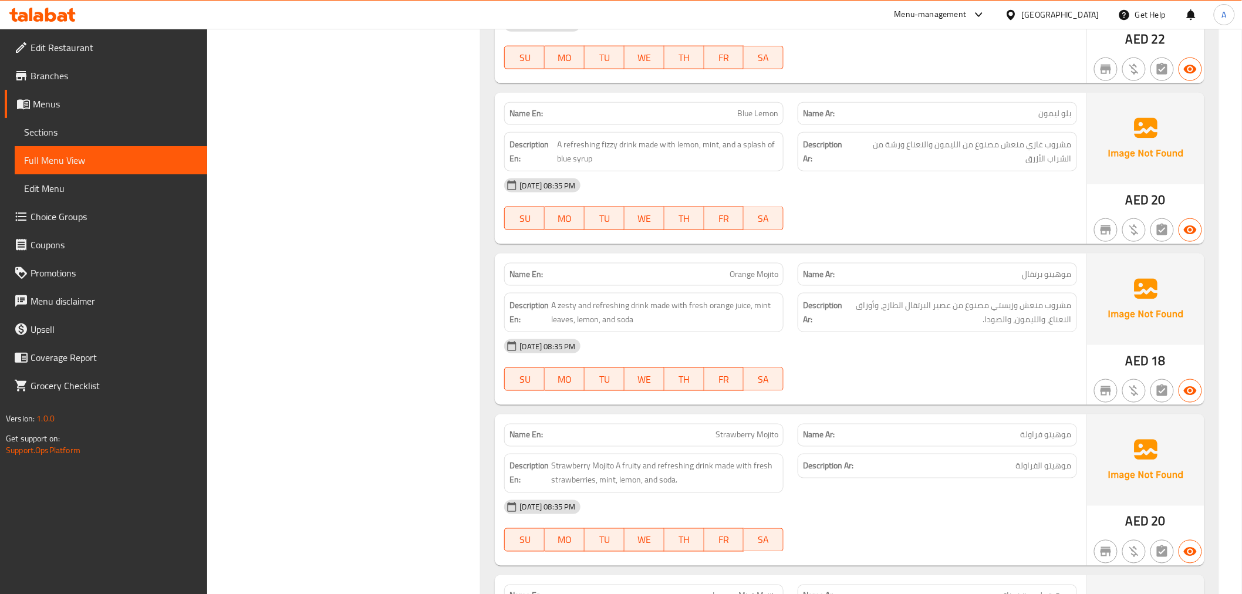
scroll to position [2399, 0]
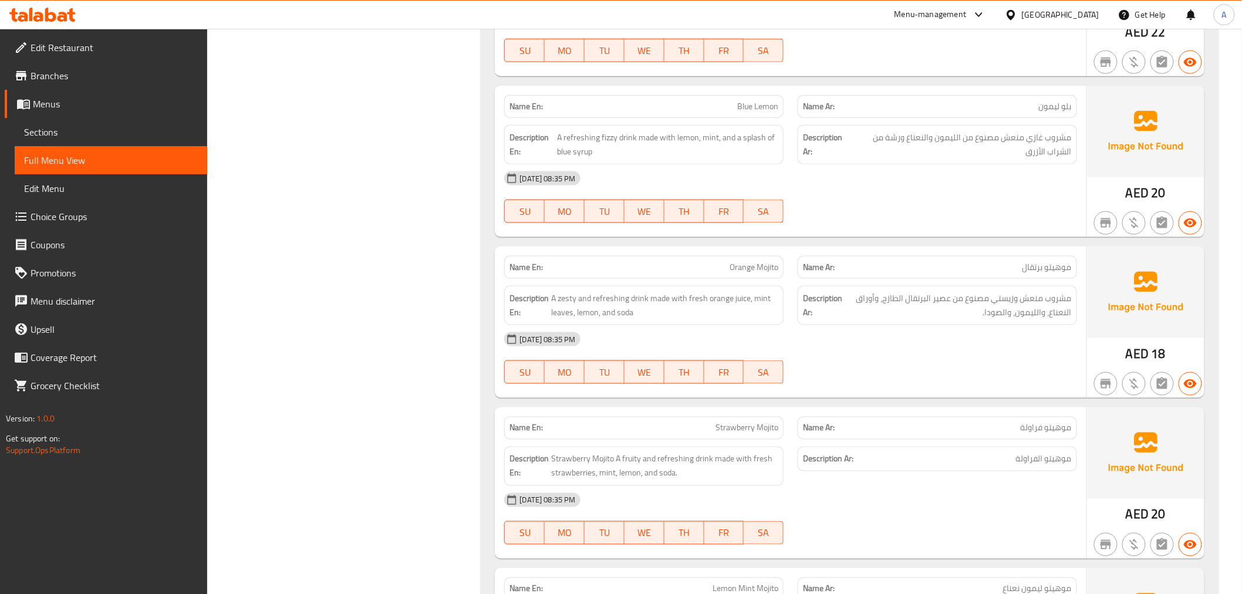
click at [995, 137] on span "مشروب غازي منعش مصنوع من الليمون والنعناع ورشة من الشراب الأزرق" at bounding box center [961, 144] width 221 height 29
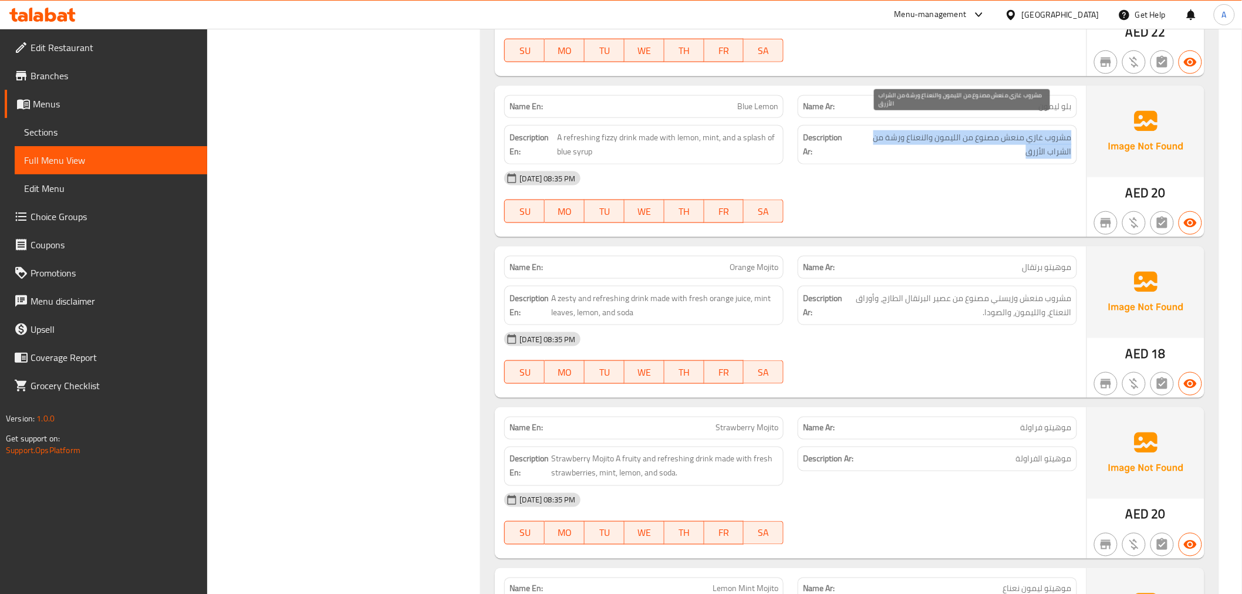
click at [995, 137] on span "مشروب غازي منعش مصنوع من الليمون والنعناع ورشة من الشراب الأزرق" at bounding box center [961, 144] width 221 height 29
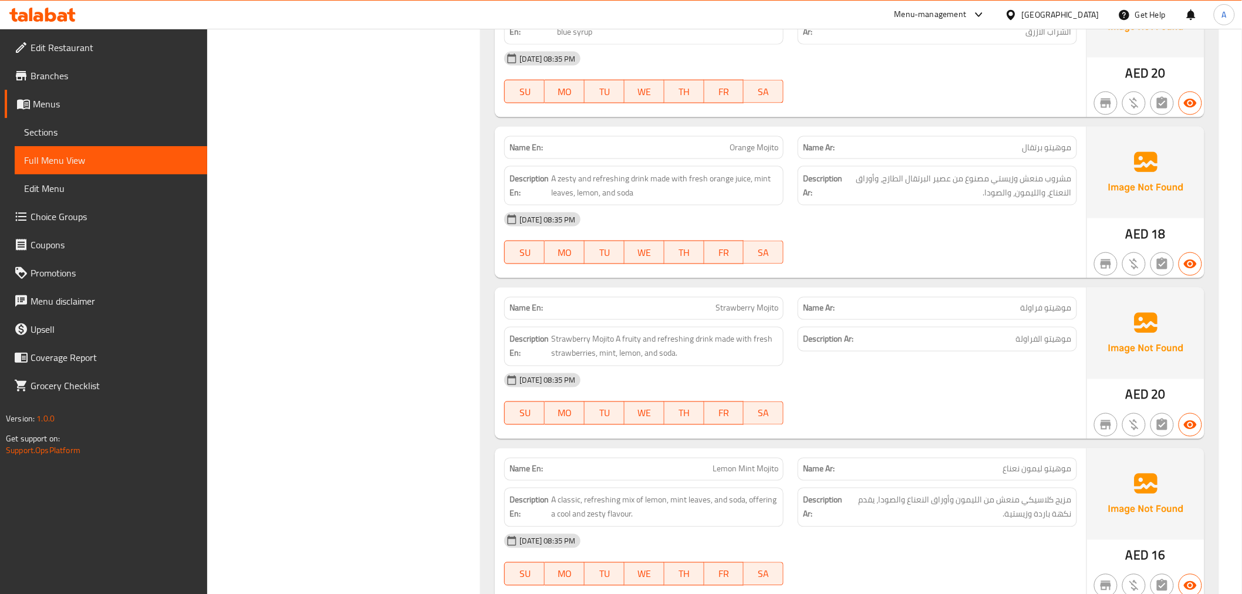
scroll to position [2558, 0]
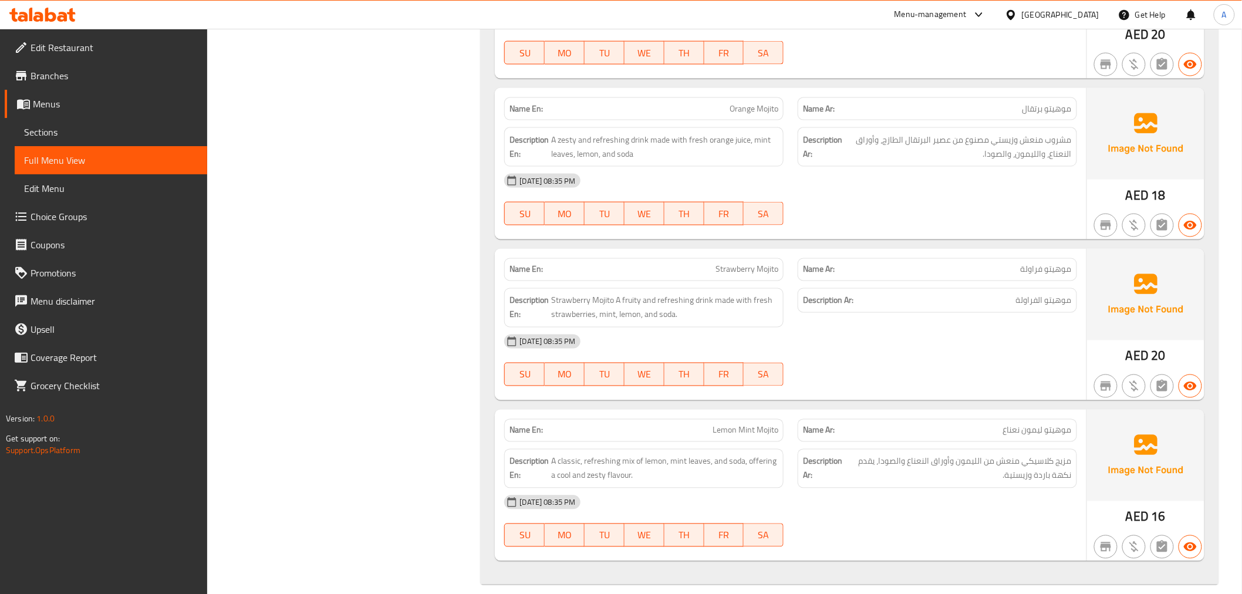
click at [717, 97] on div "Name En: Orange Mojito" at bounding box center [643, 108] width 279 height 23
click at [1012, 133] on span "مشروب منعش وزيستي مصنوع من عصير البرتقال الطازج، وأوراق النعناع، والليمون، والص…" at bounding box center [958, 147] width 227 height 29
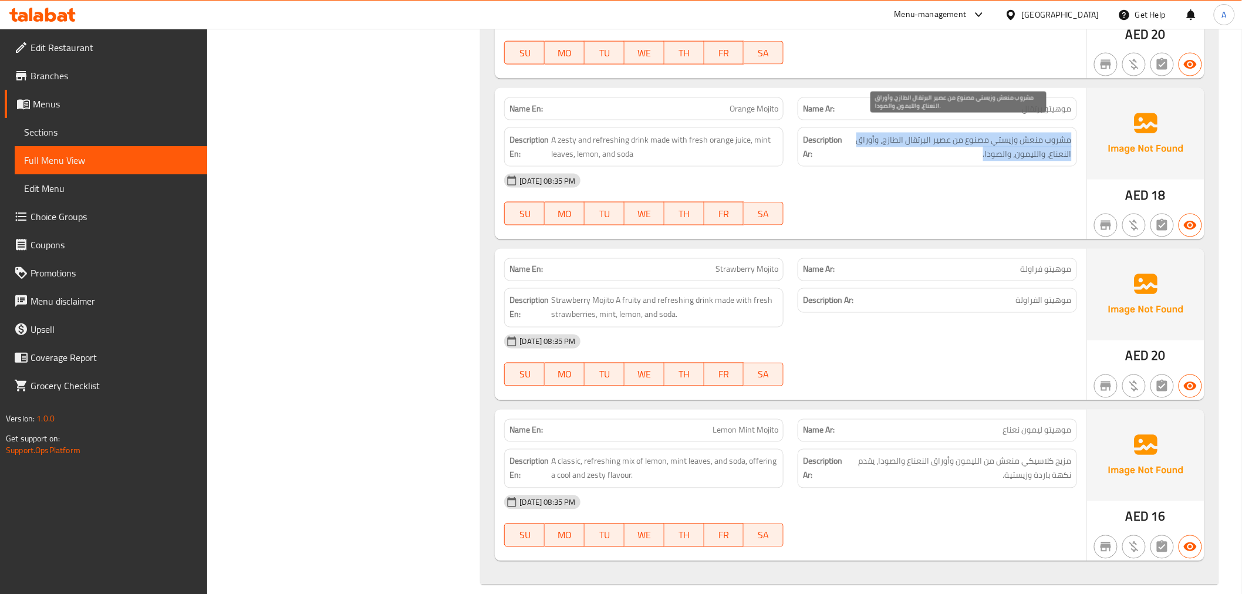
click at [1012, 133] on span "مشروب منعش وزيستي مصنوع من عصير البرتقال الطازج، وأوراق النعناع، والليمون، والص…" at bounding box center [958, 147] width 227 height 29
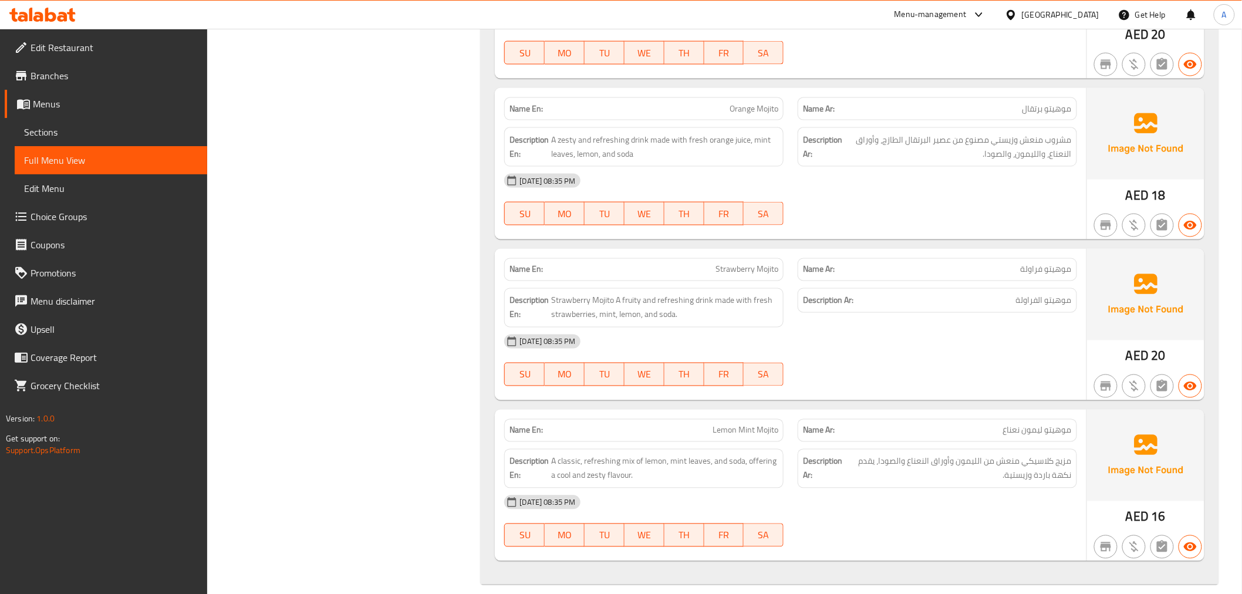
click at [715, 251] on div "Name En: Strawberry Mojito" at bounding box center [644, 269] width 294 height 37
copy span "Strawberry Mojito"
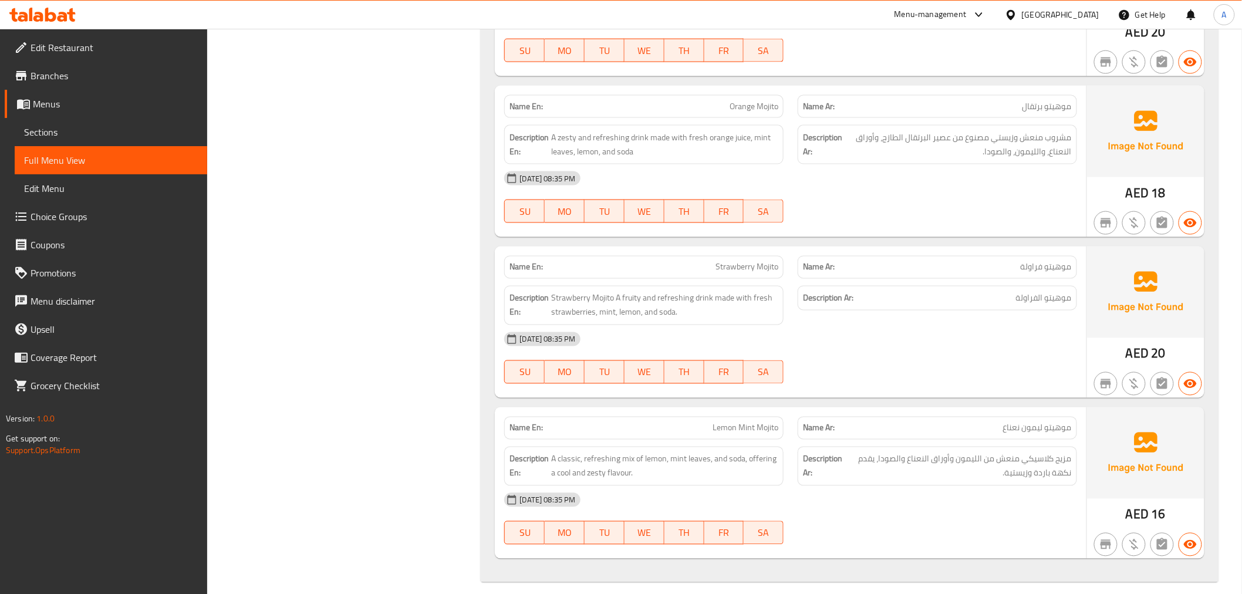
click at [720, 422] on span "Lemon Mint Mojito" at bounding box center [746, 428] width 66 height 12
click at [1024, 467] on span "مزيج كلاسيكي منعش من الليمون وأوراق النعناع والصودا، يقدم نكهة باردة وزيستية." at bounding box center [959, 466] width 226 height 29
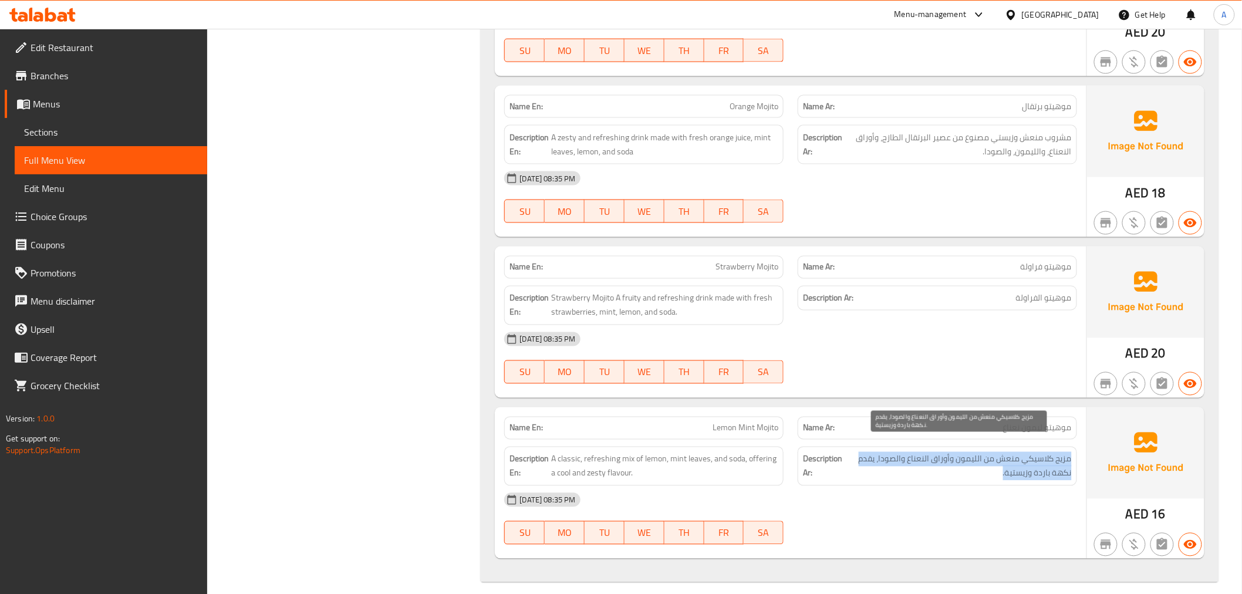
click at [1024, 467] on span "مزيج كلاسيكي منعش من الليمون وأوراق النعناع والصودا، يقدم نكهة باردة وزيستية." at bounding box center [959, 466] width 226 height 29
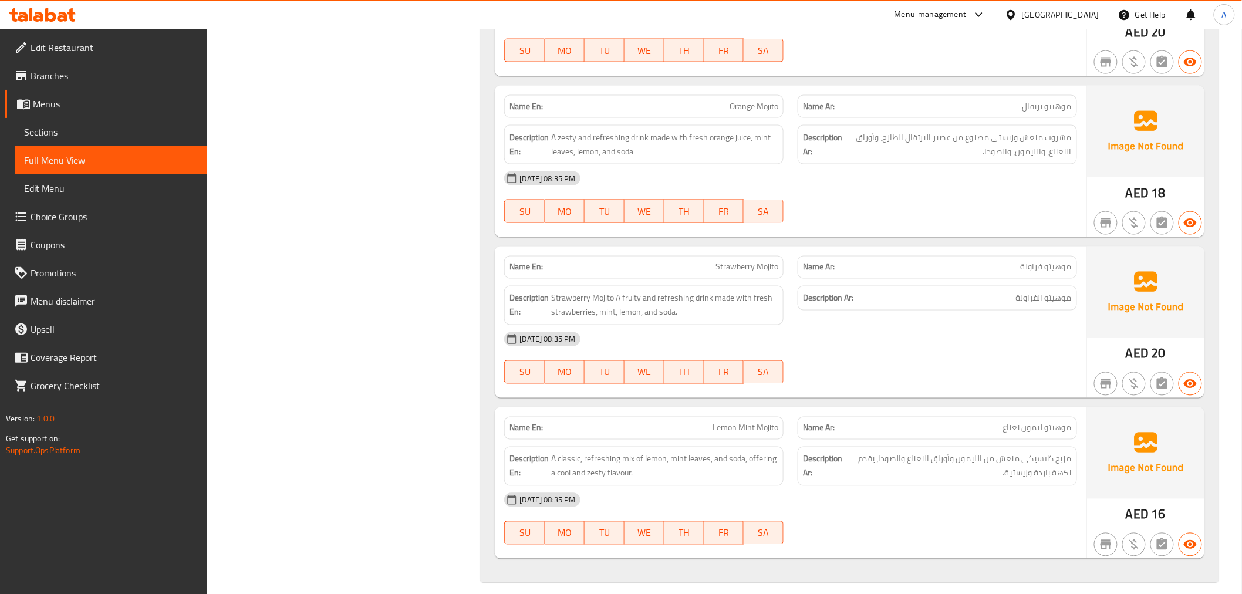
copy span "Lemon Mint Mojito"
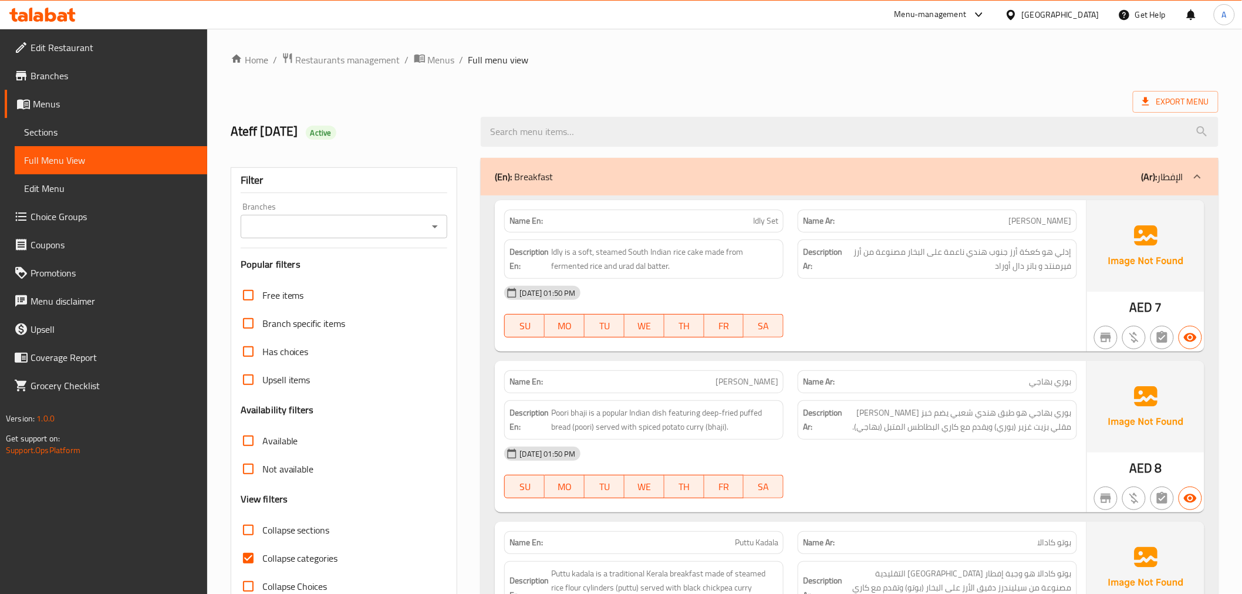
click at [56, 131] on span "Sections" at bounding box center [111, 132] width 174 height 14
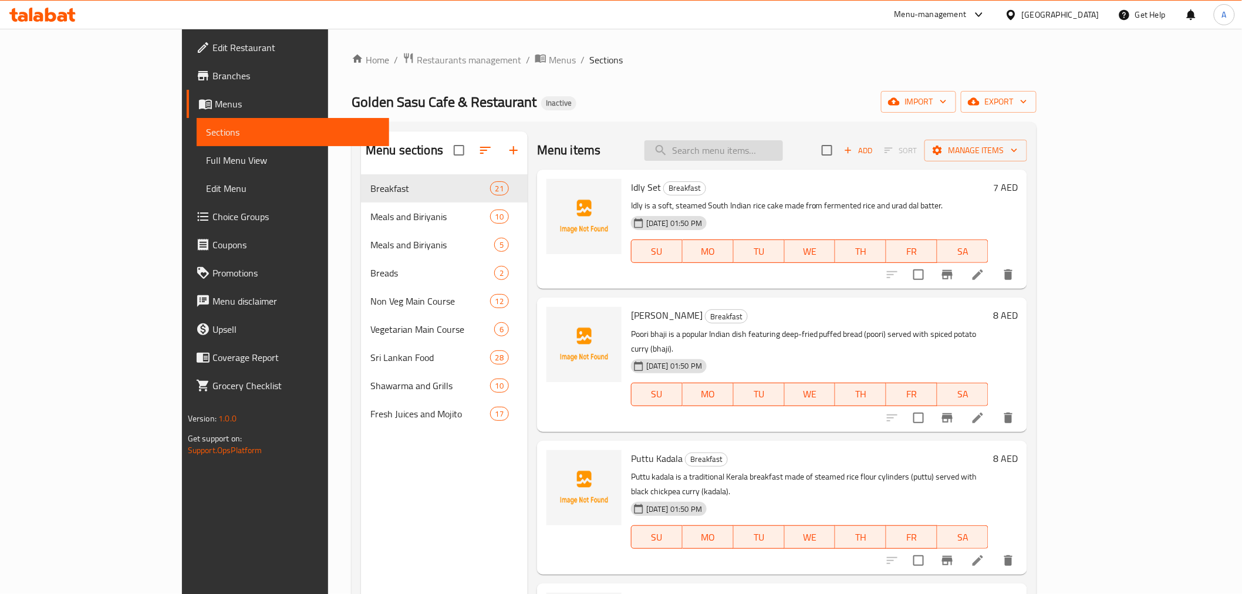
click at [766, 140] on input "search" at bounding box center [714, 150] width 139 height 21
paste input "Avacodo"
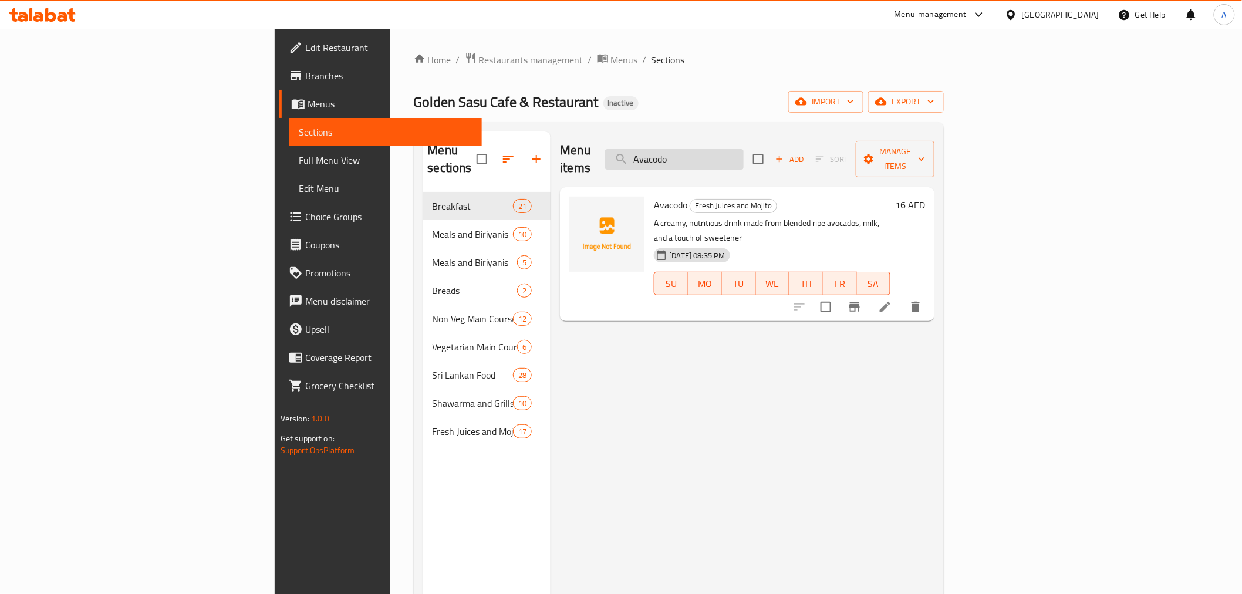
click at [744, 157] on input "Avacodo" at bounding box center [674, 159] width 139 height 21
paste input "Carrot"
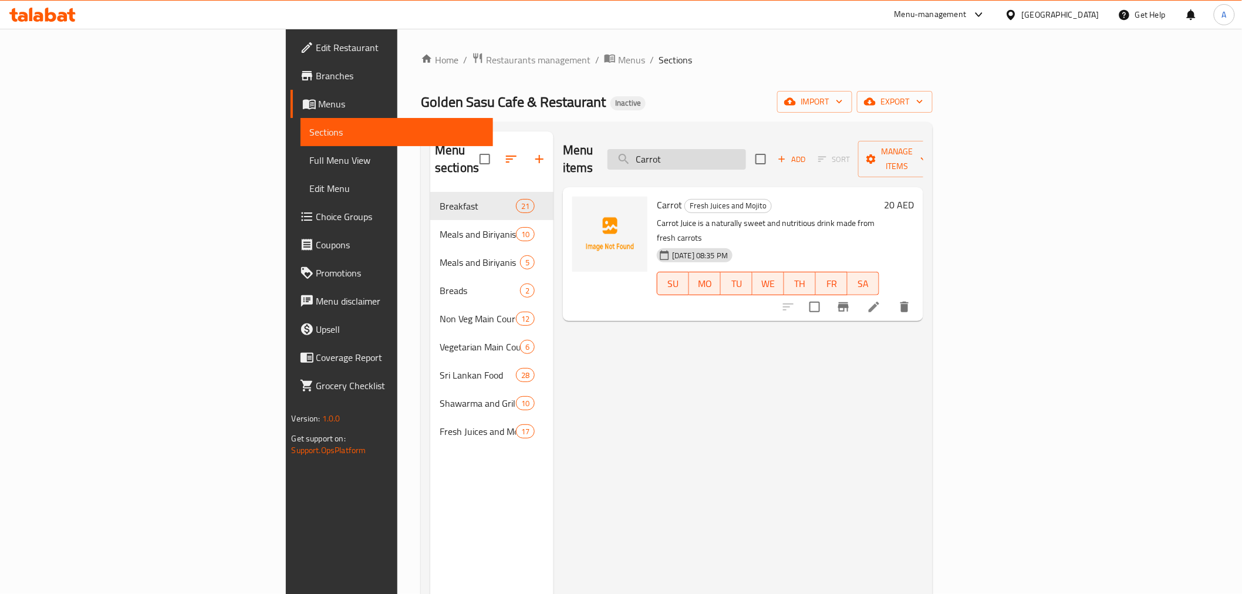
click at [746, 149] on input "Carrot" at bounding box center [677, 159] width 139 height 21
paste input "Strawberry"
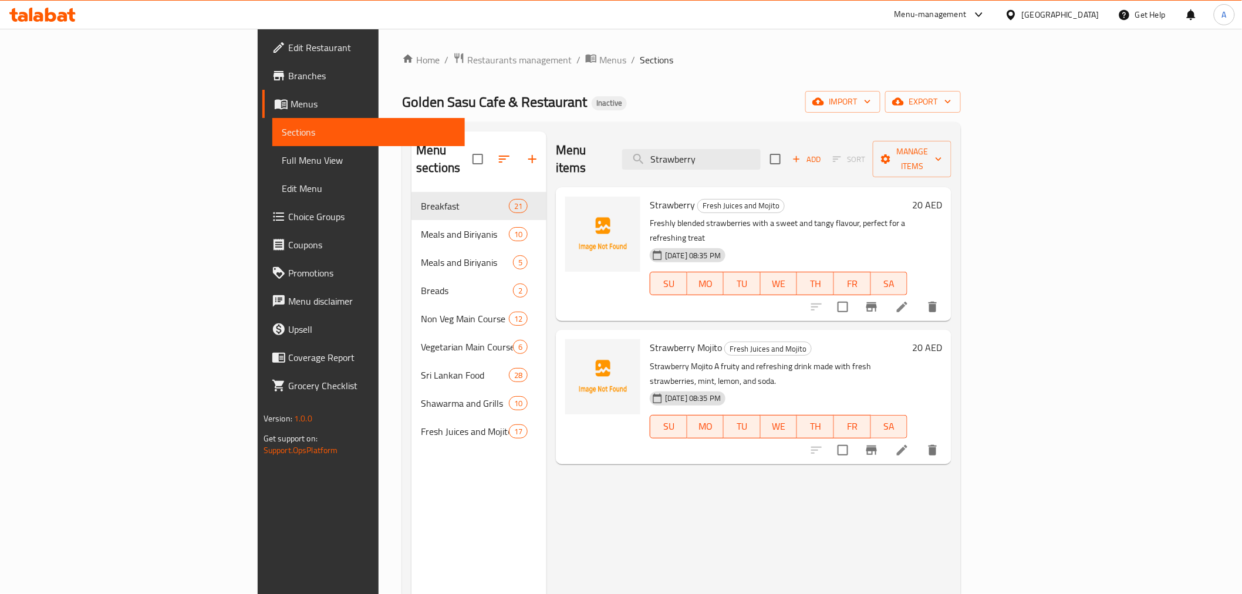
click at [823, 161] on div "Menu items Strawberry Add Sort Manage items" at bounding box center [754, 160] width 396 height 56
click at [761, 157] on input "Strawberry" at bounding box center [691, 159] width 139 height 21
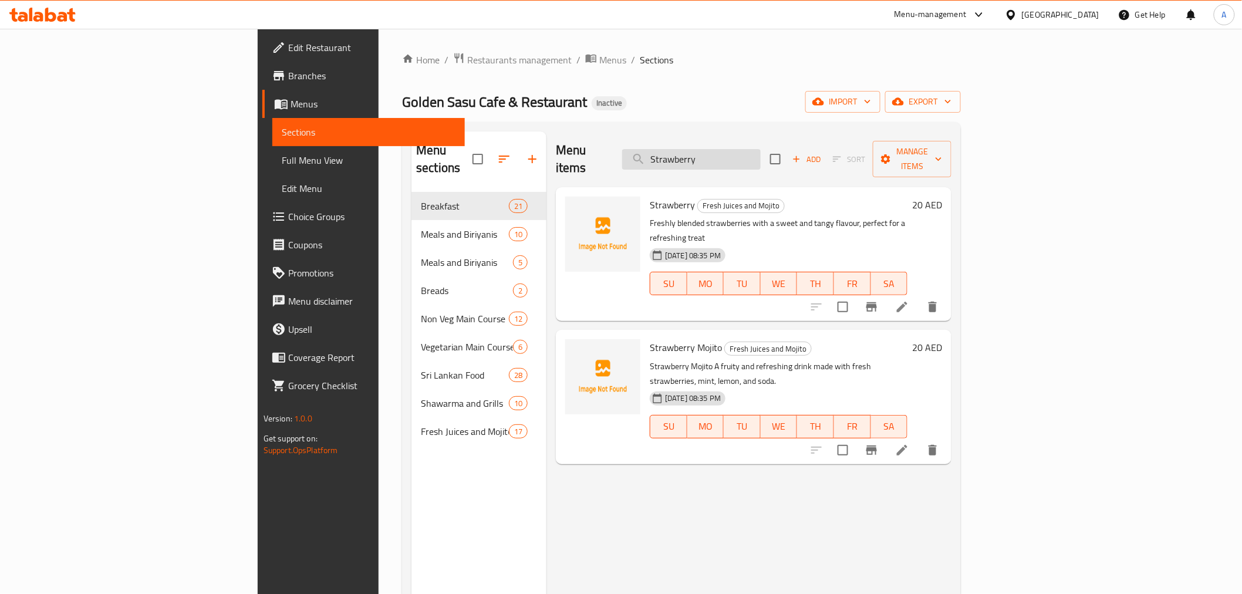
click at [761, 157] on input "Strawberry" at bounding box center [691, 159] width 139 height 21
paste input "Coktail"
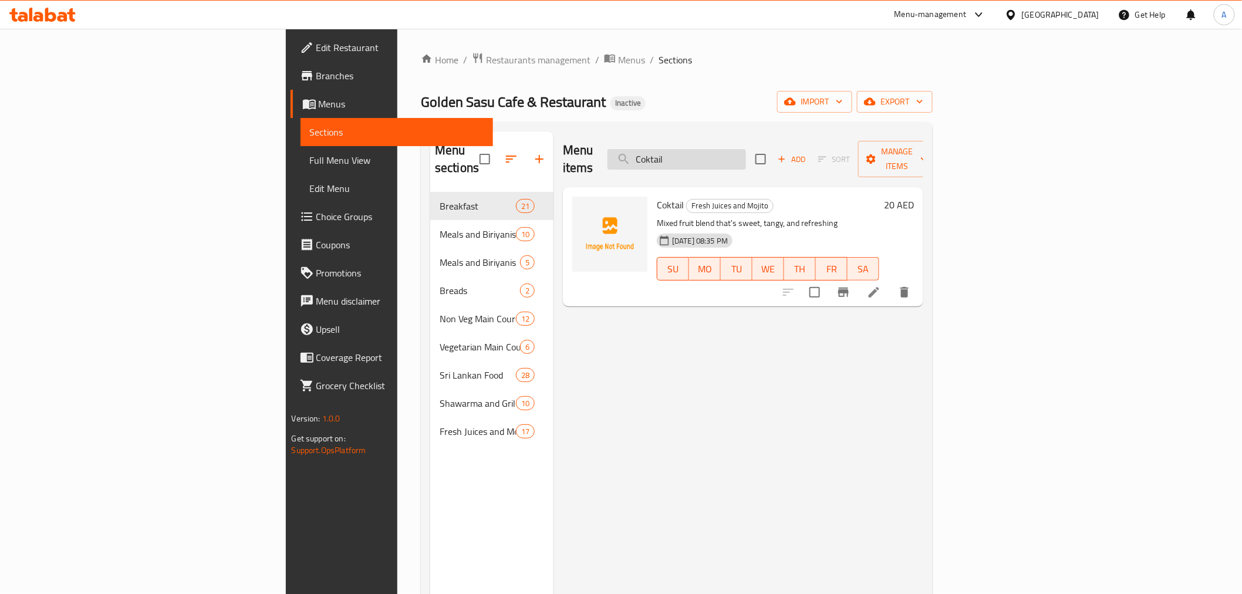
click at [746, 157] on input "Coktail" at bounding box center [677, 159] width 139 height 21
paste input "Falooda"
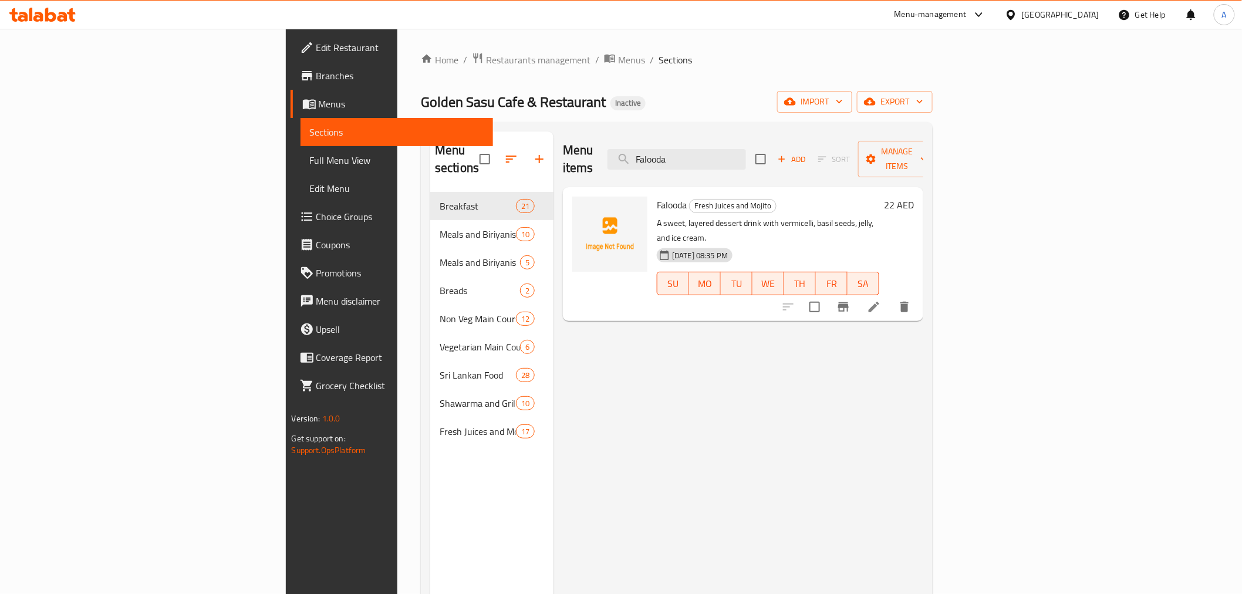
click at [828, 192] on div "Falooda Fresh Juices and Mojito A sweet, layered dessert drink with vermicelli,…" at bounding box center [768, 254] width 232 height 124
click at [746, 149] on input "Falooda" at bounding box center [677, 159] width 139 height 21
paste input "Strawberry Mojito"
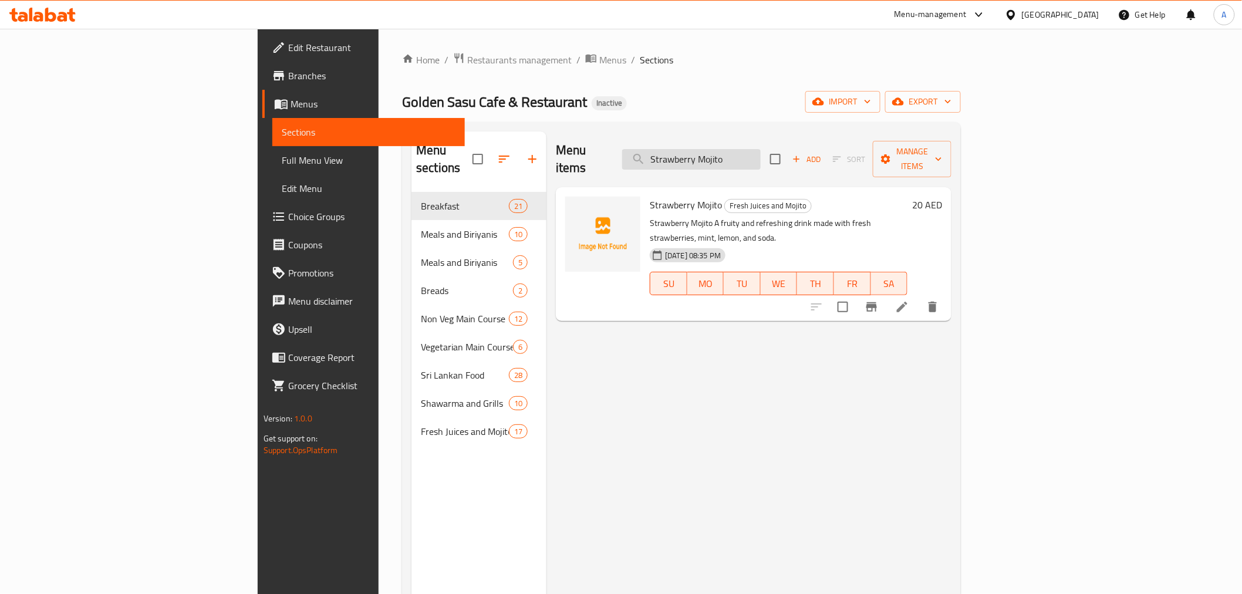
click at [761, 157] on input "Strawberry Mojito" at bounding box center [691, 159] width 139 height 21
click at [761, 156] on input "Strawberry Mojito" at bounding box center [691, 159] width 139 height 21
paste input "Lemon Mint"
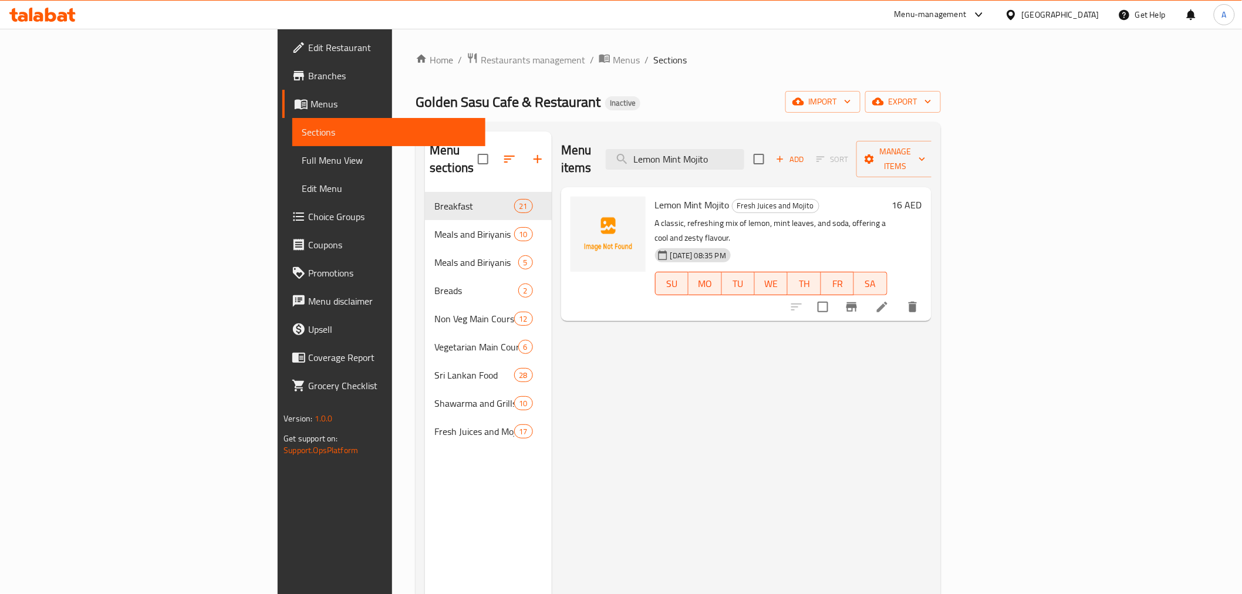
type input "Lemon Mint Mojito"
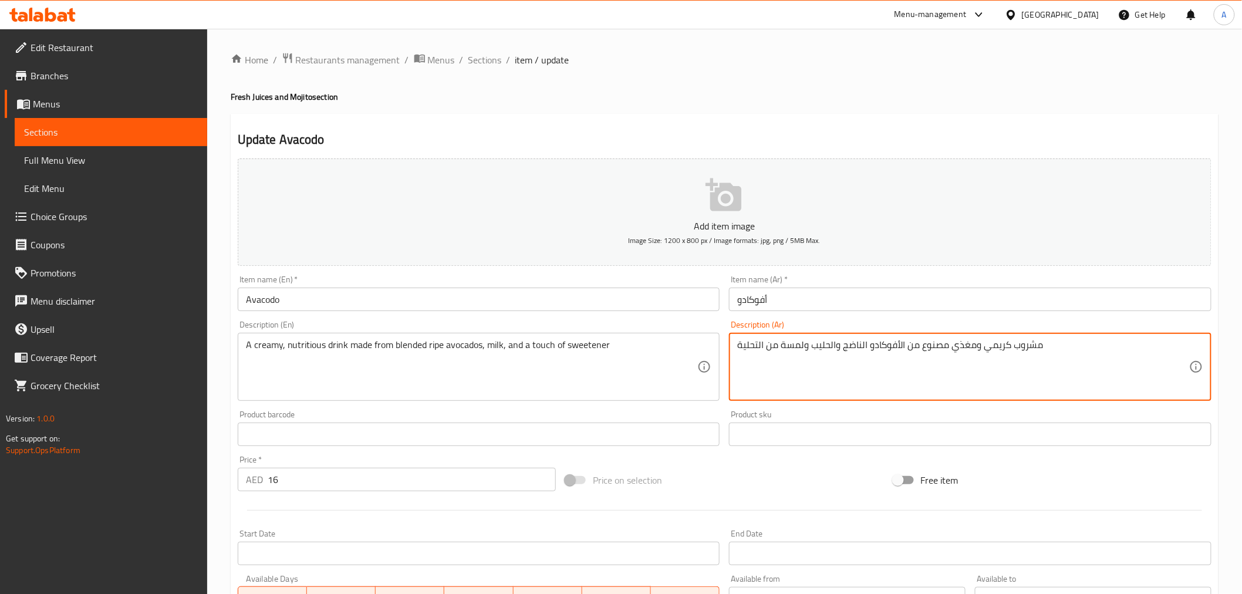
click at [817, 350] on textarea "مشروب كريمي ومغذي مصنوع من الأفوكادو الناضج والحليب ولمسة من التحلية" at bounding box center [963, 367] width 452 height 56
paste textarea "غذي مصنوع من مزيج من الأفوكادو الناضج والحليب ولمسة من التحلية"
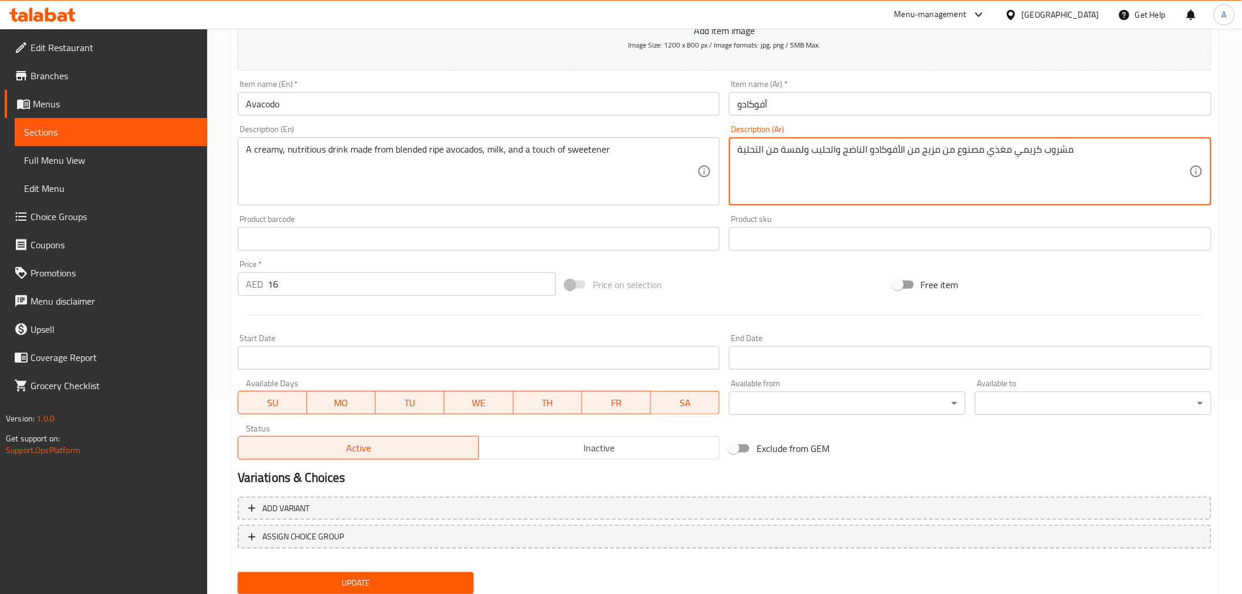
scroll to position [233, 0]
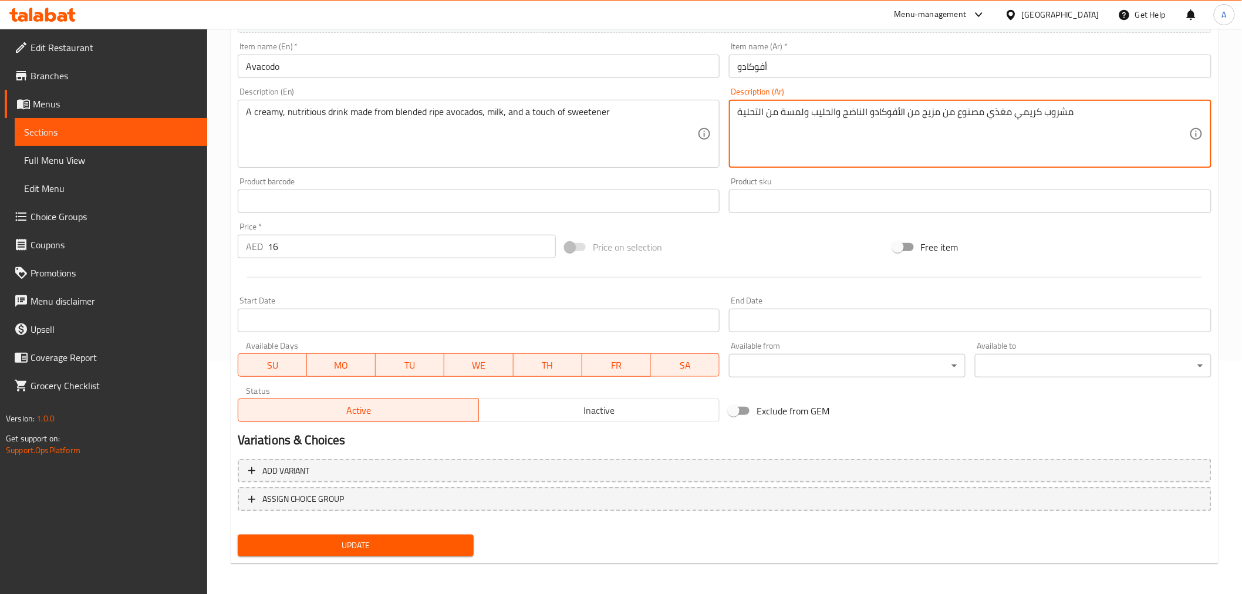
type textarea "مشروب كريمي مغذي مصنوع من مزيج من الأفوكادو الناضج والحليب ولمسة من التحلية"
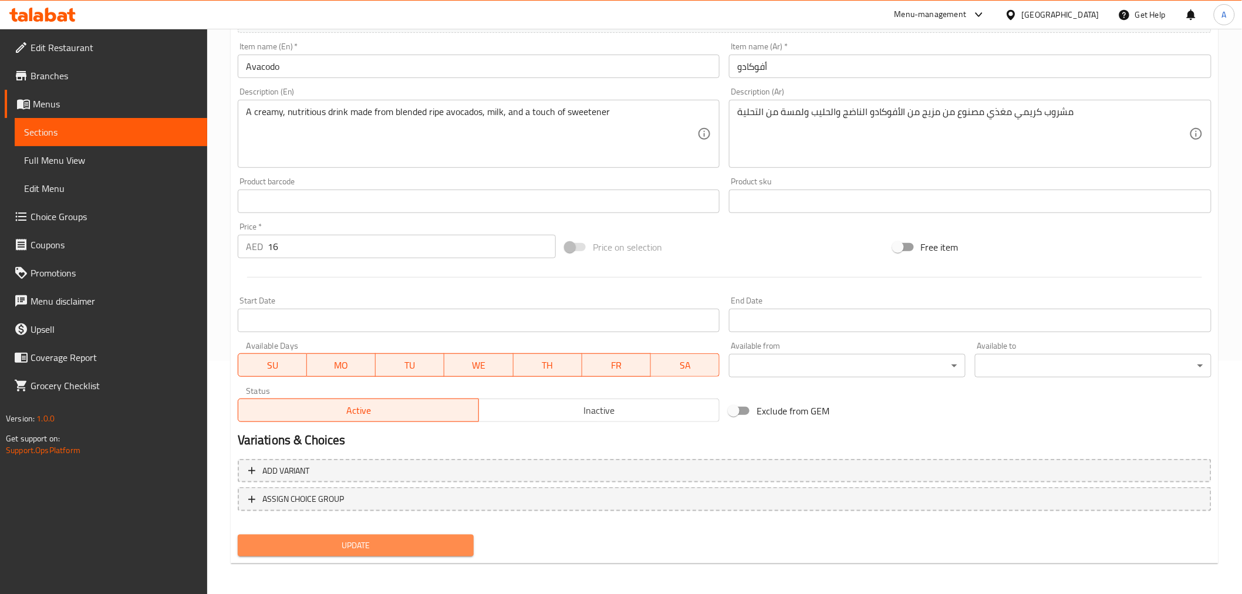
click at [420, 538] on span "Update" at bounding box center [356, 545] width 218 height 15
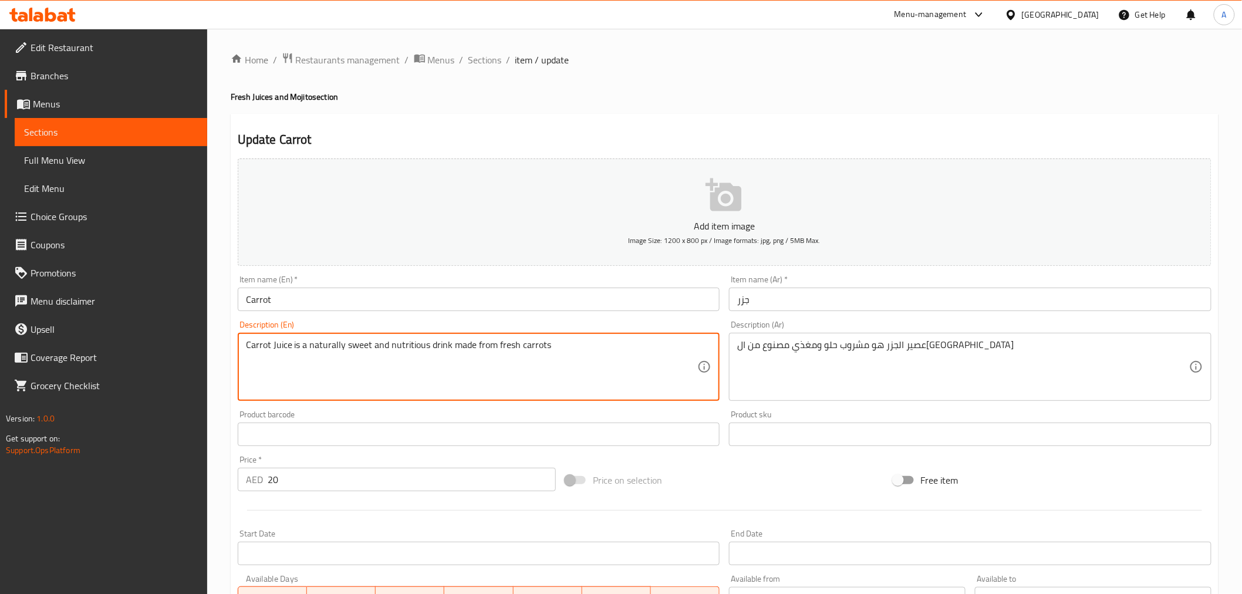
click at [592, 342] on textarea "Carrot Juice is a naturally sweet and nutritious drink made from fresh carrots" at bounding box center [472, 367] width 452 height 56
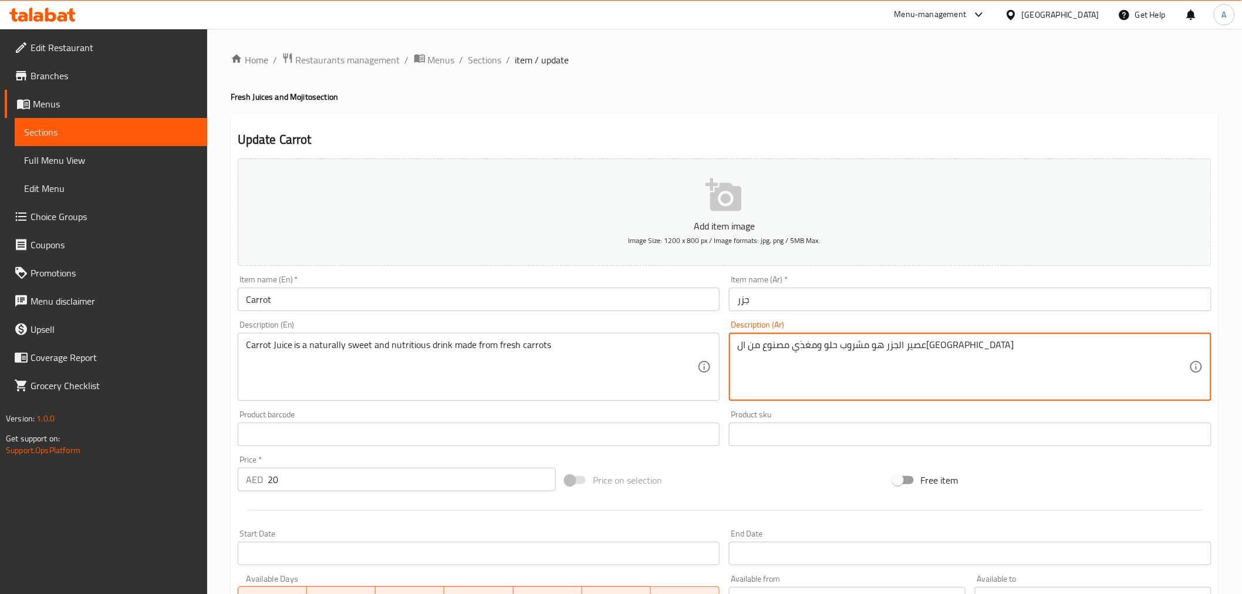
click at [848, 392] on textarea "عصير الجزر هو مشروب حلو ومغذي مصنوع من ال[GEOGRAPHIC_DATA]" at bounding box center [963, 367] width 452 height 56
paste textarea "طبيعي مصنوع من ال[GEOGRAPHIC_DATA]"
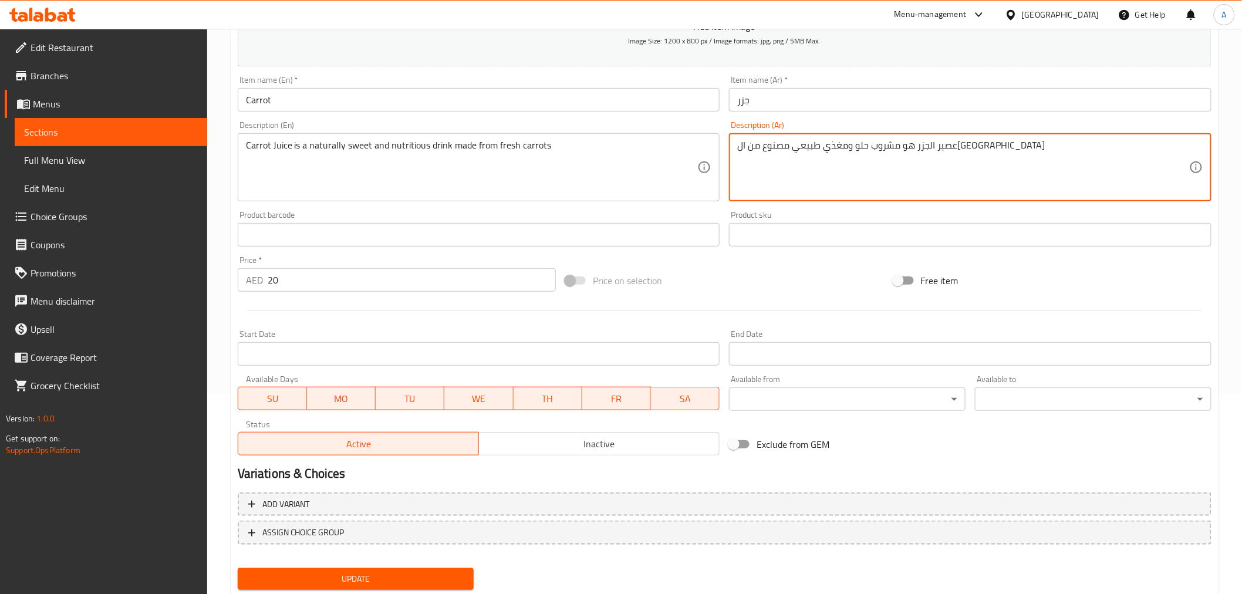
scroll to position [233, 0]
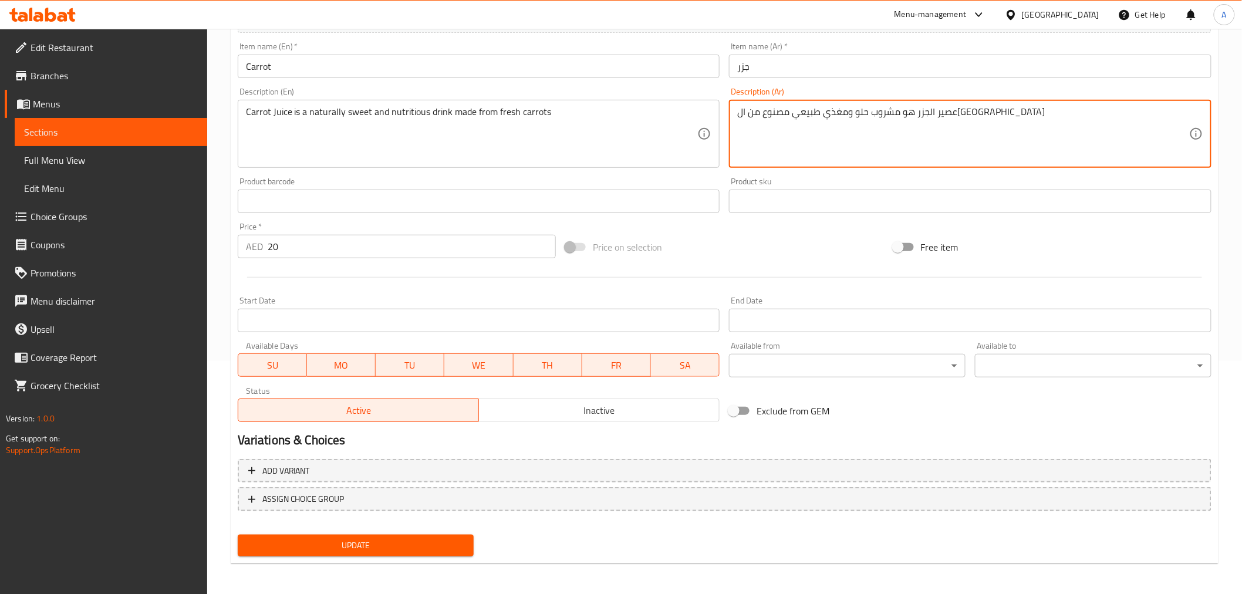
type textarea "عصير الجزر هو مشروب حلو ومغذي طبيعي مصنوع من الجزر الطازج"
click at [441, 556] on div "Update" at bounding box center [356, 545] width 246 height 31
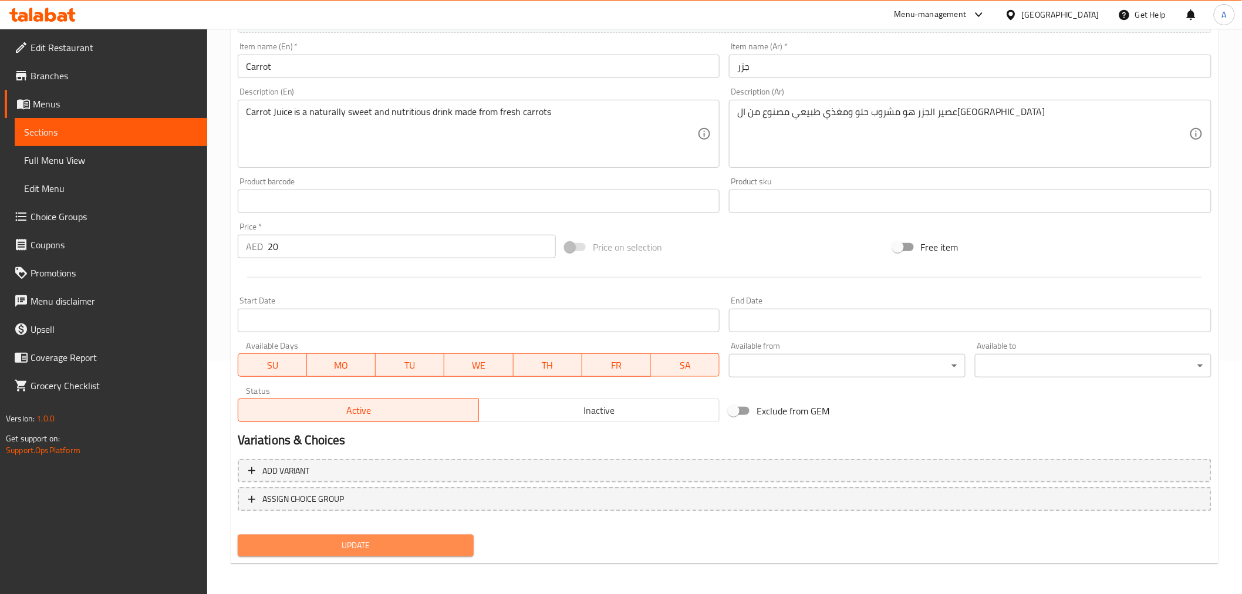
click at [442, 539] on span "Update" at bounding box center [356, 545] width 218 height 15
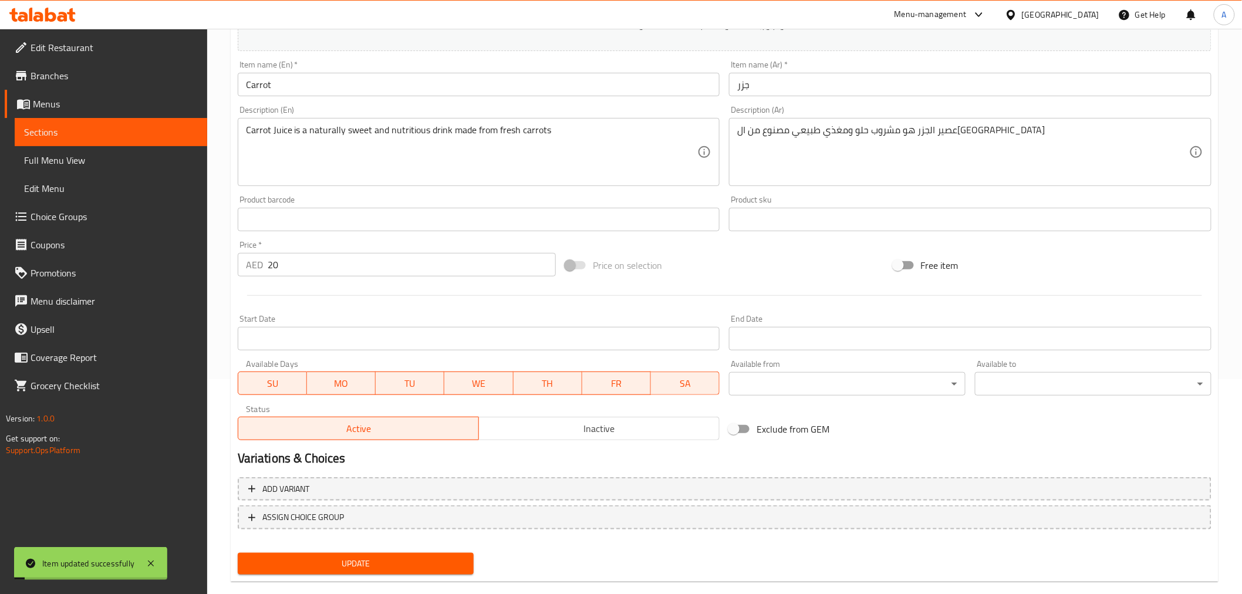
scroll to position [157, 0]
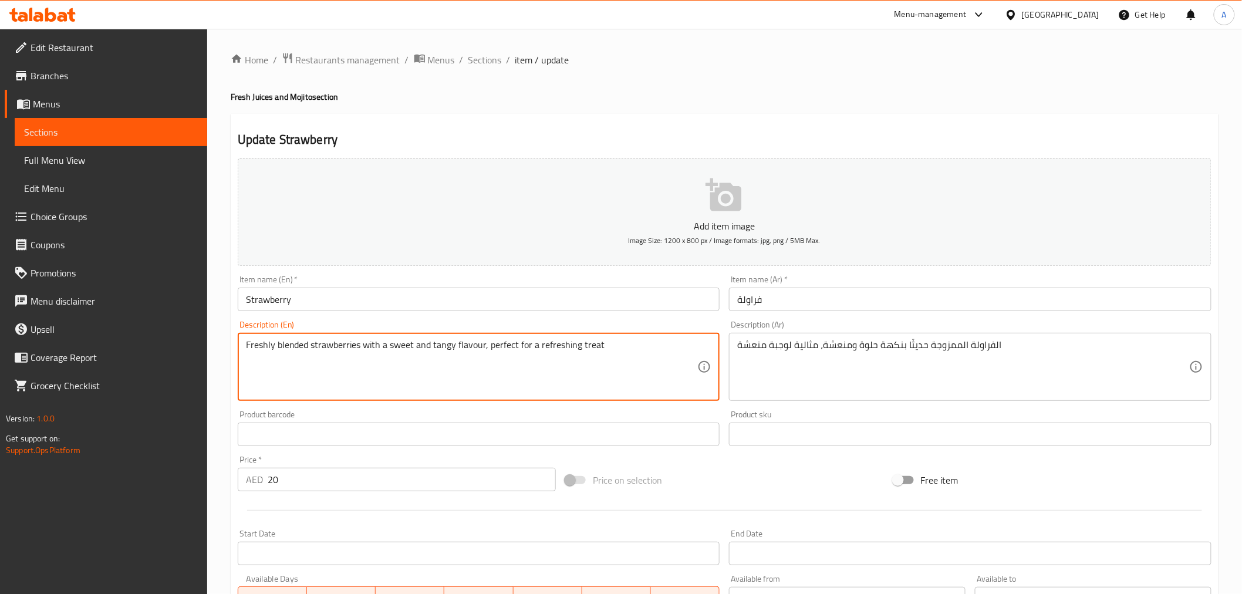
click at [584, 379] on textarea "Freshly blended strawberries with a sweet and tangy flavour, perfect for a refr…" at bounding box center [472, 367] width 452 height 56
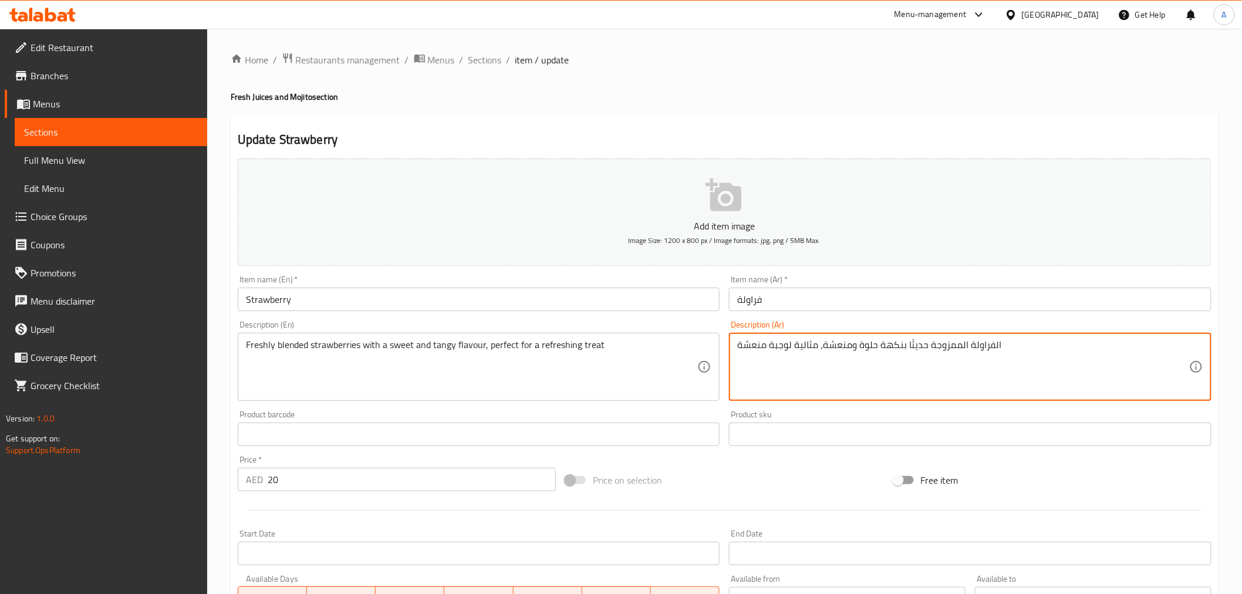
click at [853, 389] on textarea "الفراولة الممزوجة حديثًا بنكهة حلوة ومنعشة، مثالية لوجبة منعشة" at bounding box center [963, 367] width 452 height 56
paste textarea "طازجة الممزوجة بنكهة حلوة ولذيذة، مثالية لوجبة منعشة"
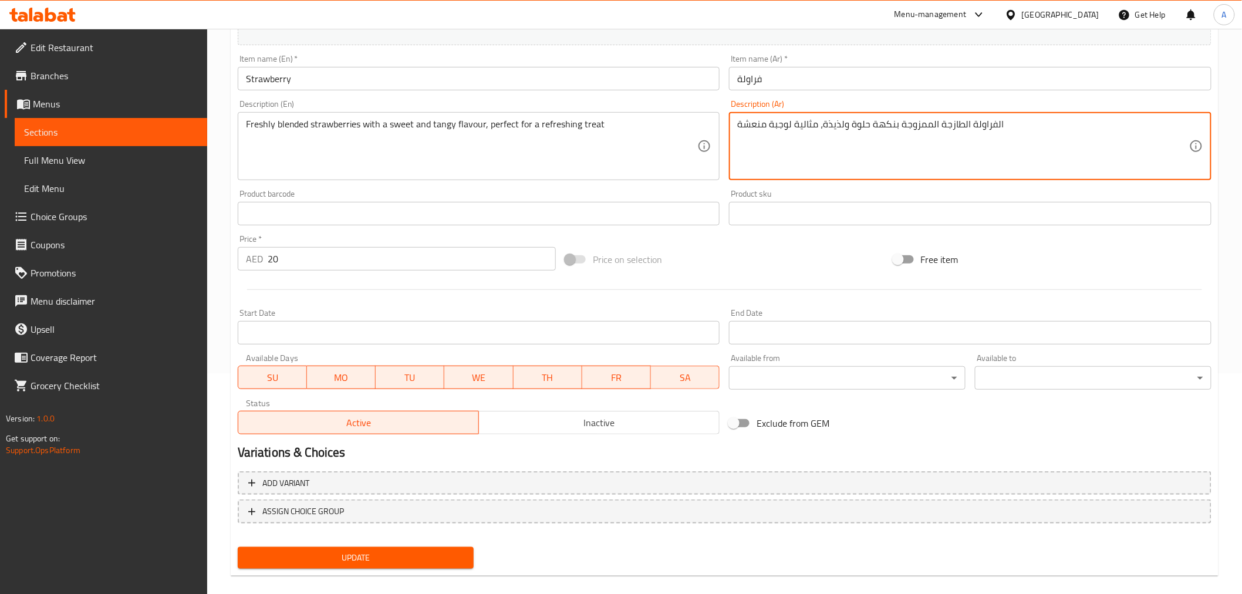
scroll to position [233, 0]
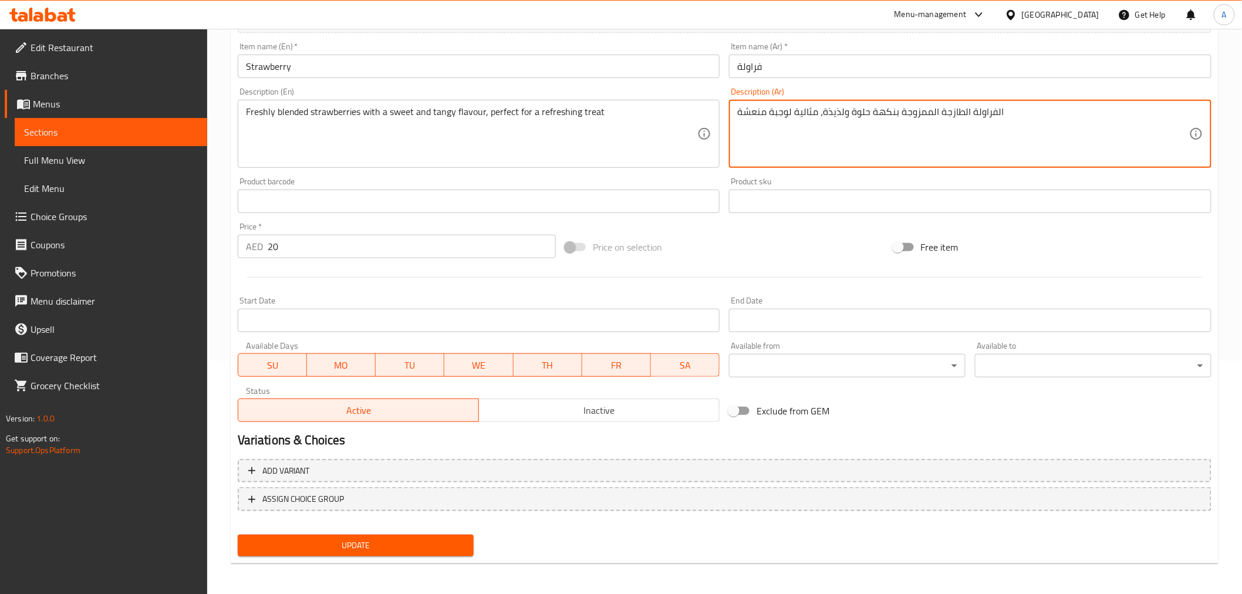
type textarea "الفراولة الطازجة الممزوجة بنكهة حلوة ولذيذة، مثالية لوجبة منعشة"
click at [420, 517] on nav at bounding box center [725, 520] width 974 height 9
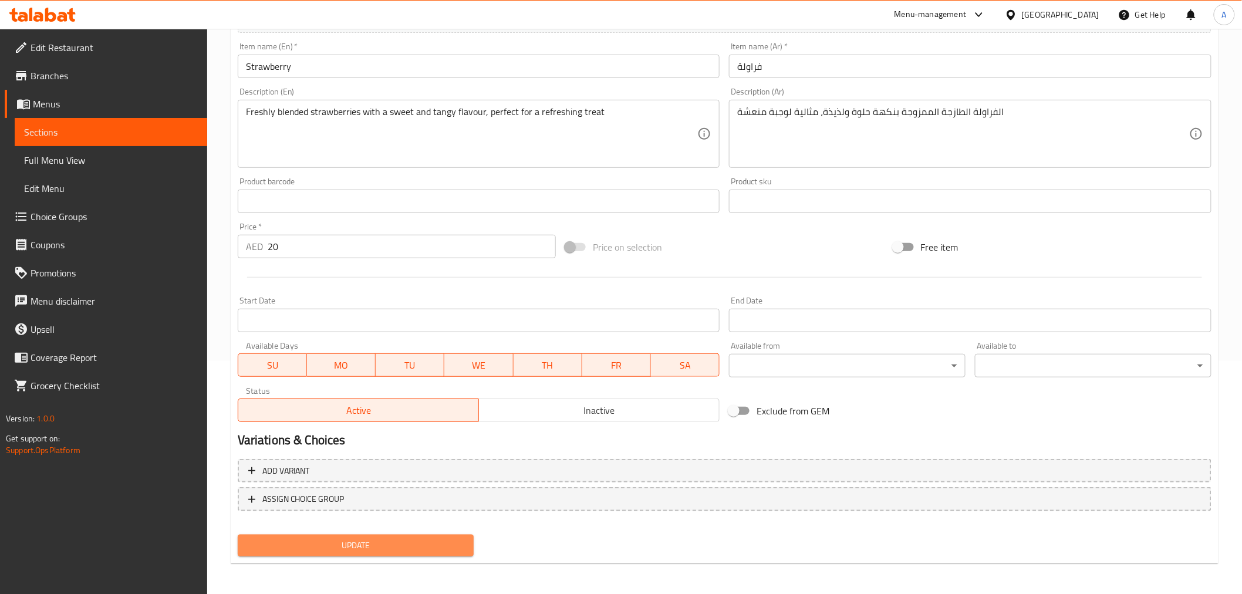
drag, startPoint x: 413, startPoint y: 540, endPoint x: 465, endPoint y: 473, distance: 85.4
click at [413, 541] on span "Update" at bounding box center [356, 545] width 218 height 15
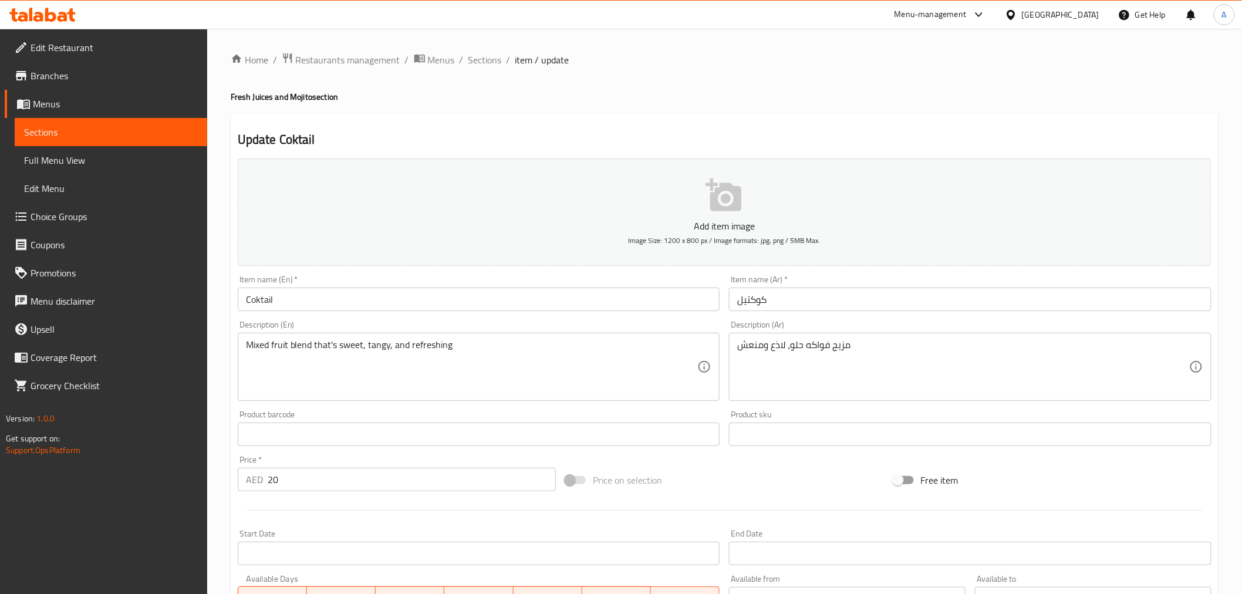
click at [317, 353] on div at bounding box center [621, 297] width 1242 height 594
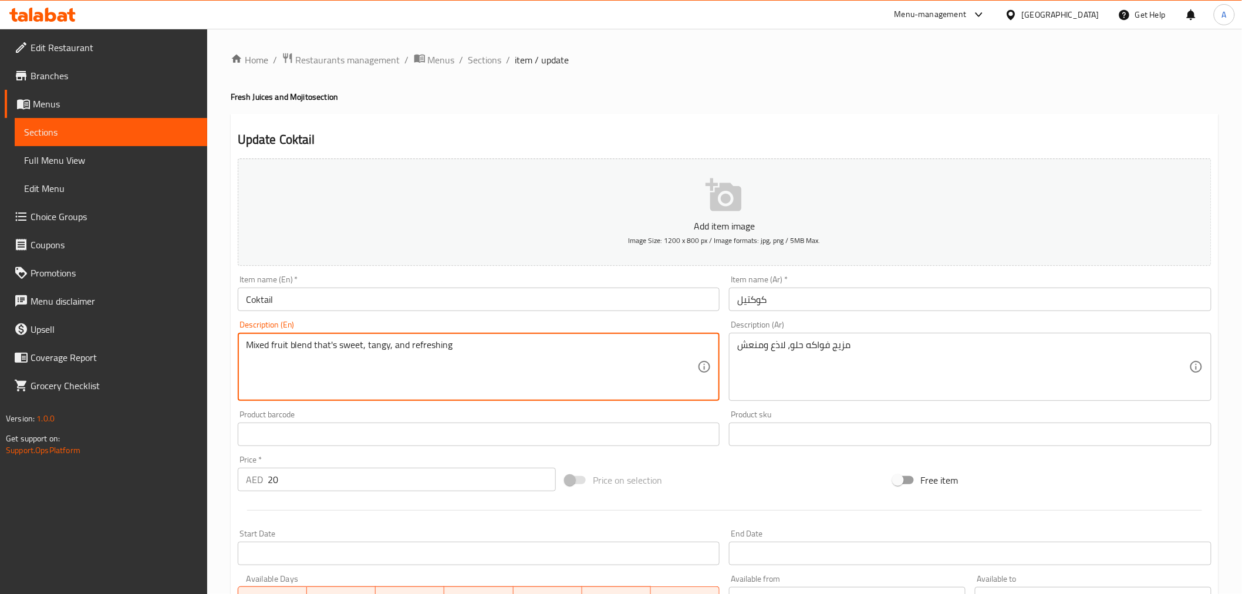
click at [317, 353] on textarea "Mixed fruit blend that's sweet, tangy, and refreshing" at bounding box center [472, 367] width 452 height 56
click at [800, 370] on textarea "مزيج فواكه حلو، لاذع ومنعش" at bounding box center [963, 367] width 452 height 56
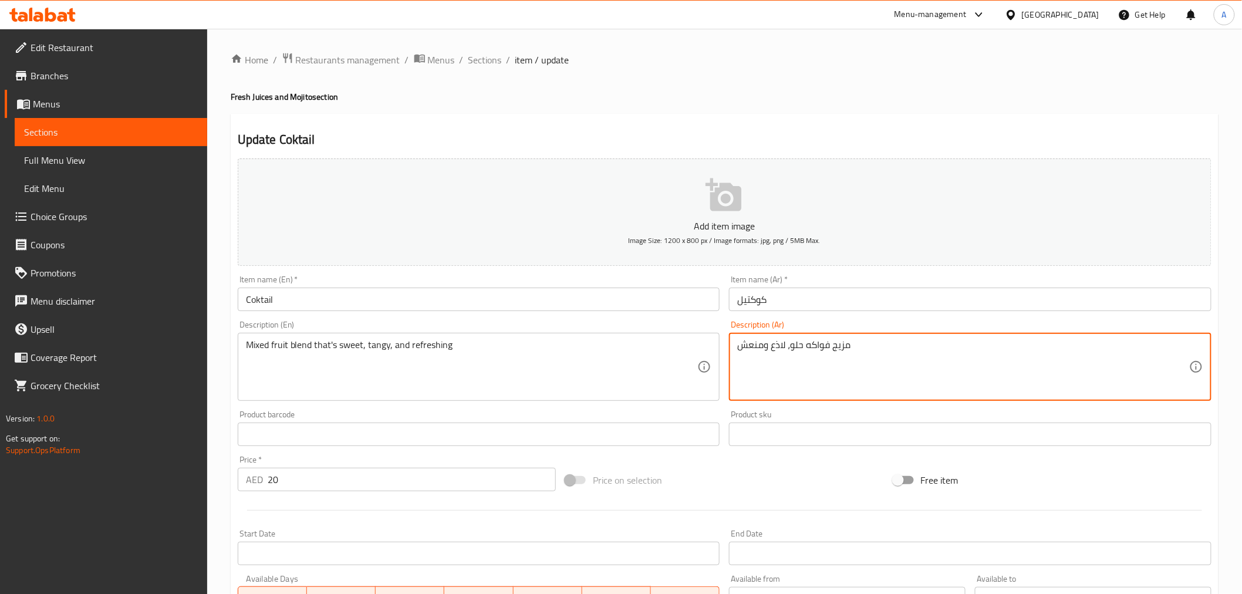
click at [800, 370] on textarea "مزيج فواكه حلو، لاذع ومنعش" at bounding box center [963, 367] width 452 height 56
paste textarea "ن الفواكه المختلطة الحلوة واللاذعة والمنعشة"
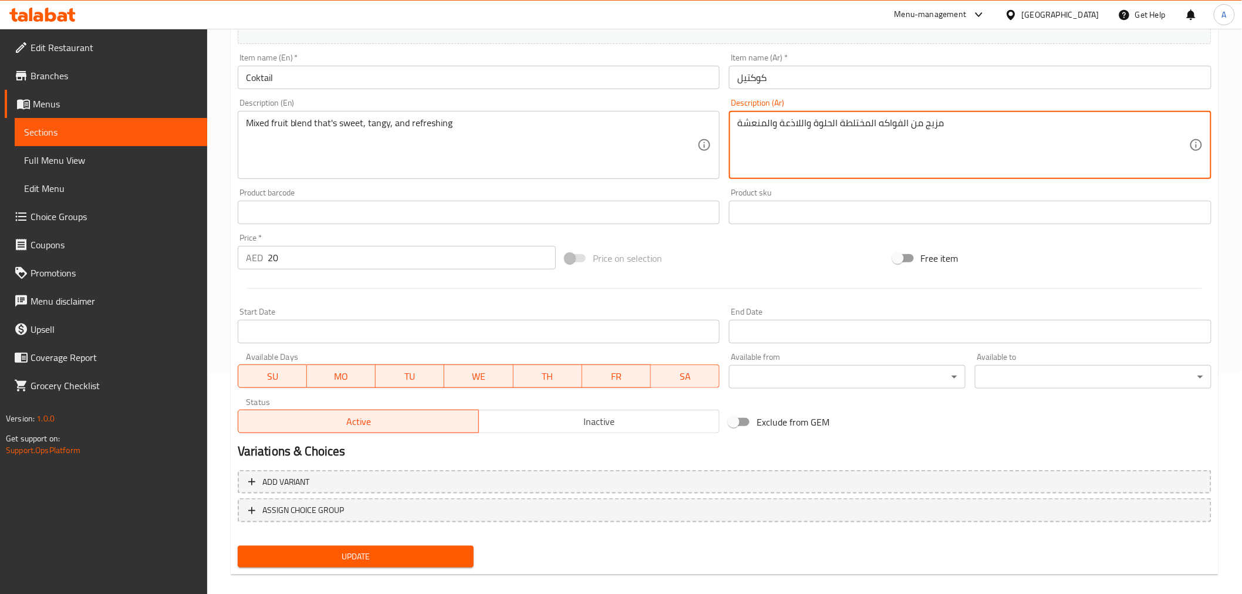
scroll to position [233, 0]
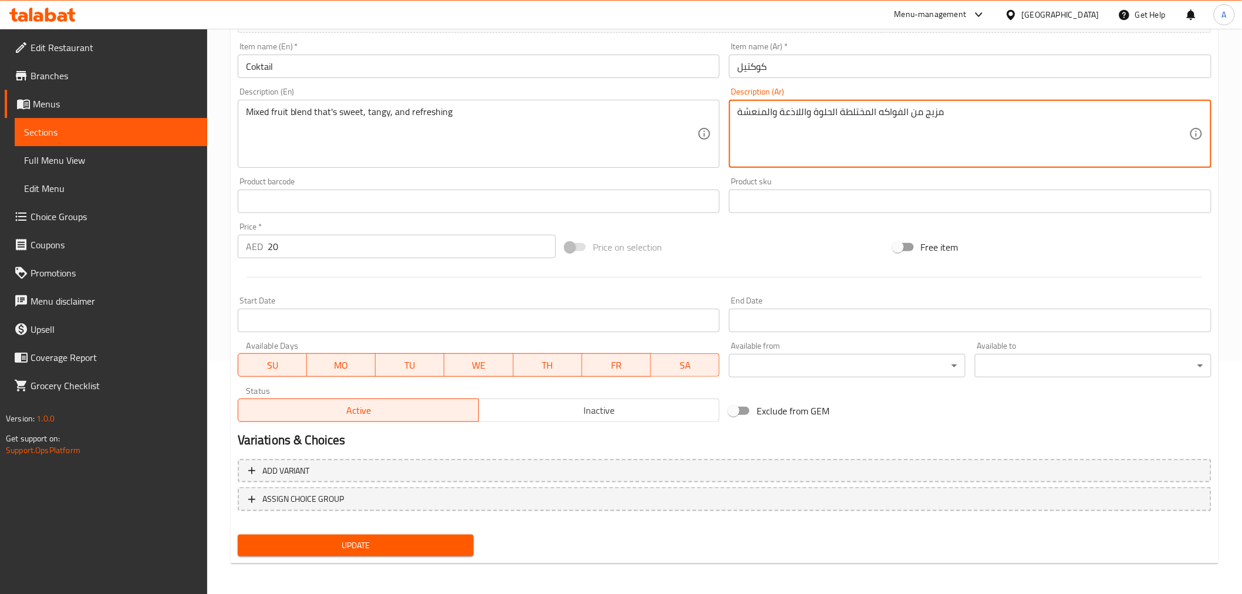
type textarea "مزيج من الفواكه المختلطة الحلوة واللاذعة والمنعشة"
click at [338, 540] on span "Update" at bounding box center [356, 545] width 218 height 15
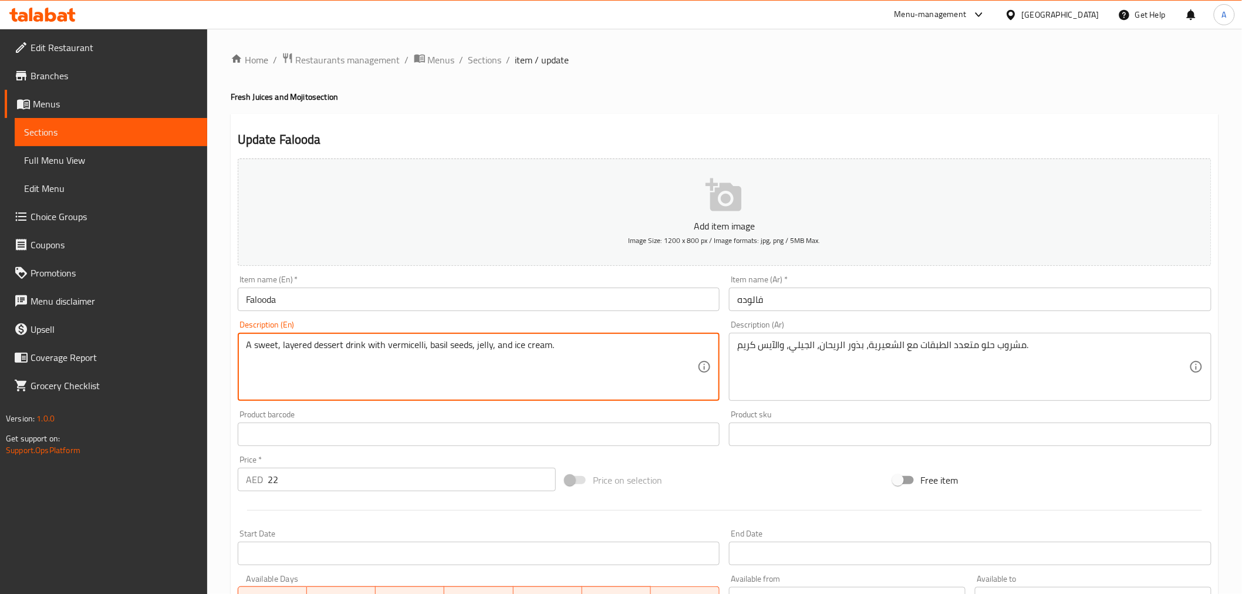
click at [301, 372] on textarea "A sweet, layered dessert drink with vermicelli, basil seeds, jelly, and ice cre…" at bounding box center [472, 367] width 452 height 56
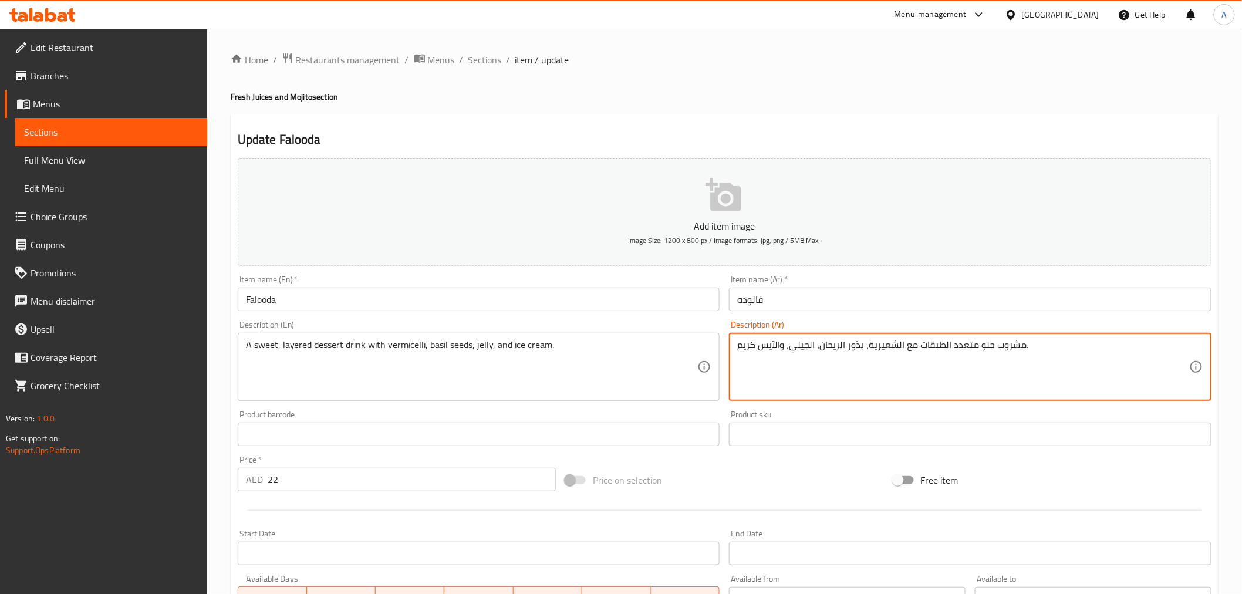
click at [890, 345] on textarea "مشروب حلو متعدد الطبقات مع الشعيرية، بذور الريحان، الجيلي، والآيس كريم." at bounding box center [963, 367] width 452 height 56
paste textarea "حتوي على الشعيرية وبذور الريحان والهلام والآيس كريم."
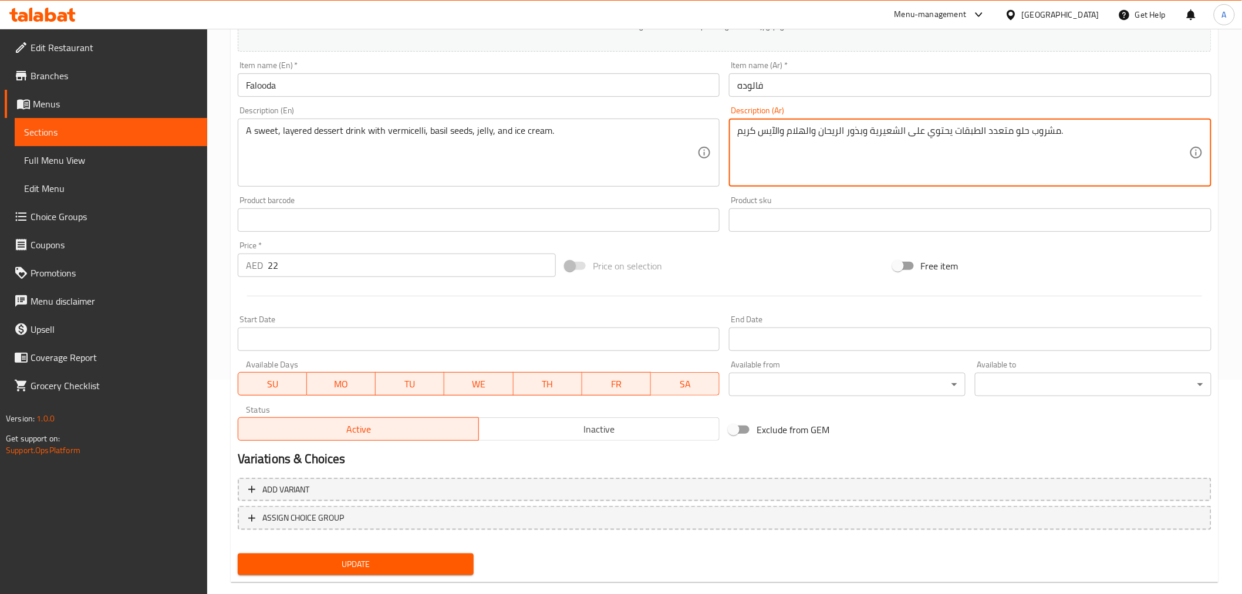
scroll to position [194, 0]
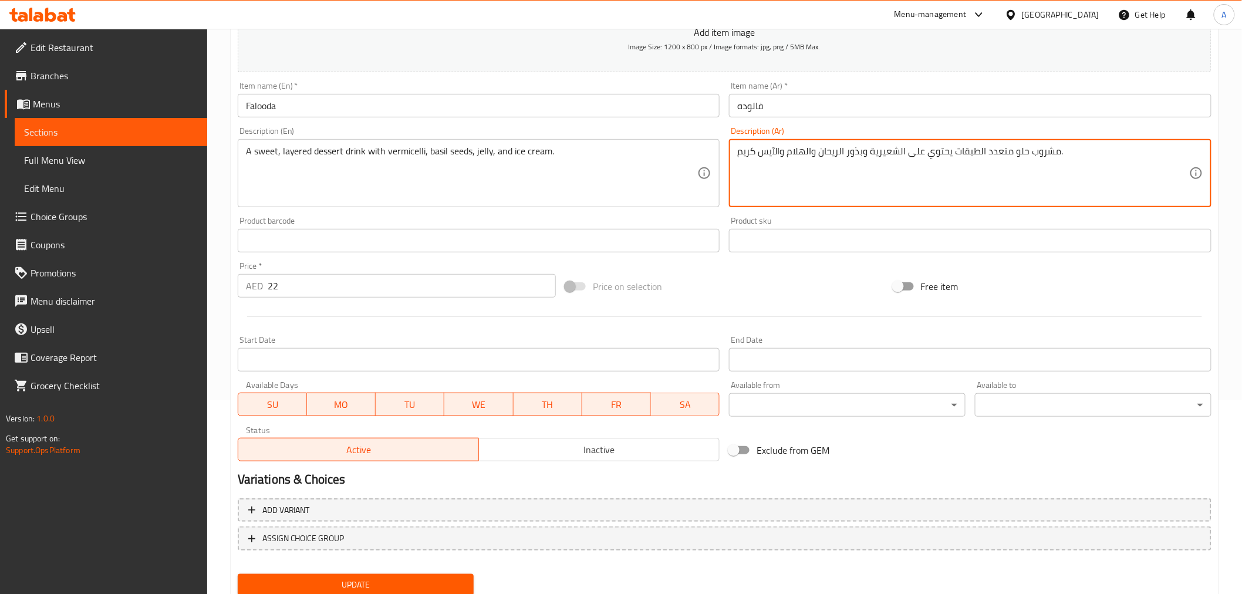
drag, startPoint x: 784, startPoint y: 151, endPoint x: 799, endPoint y: 156, distance: 14.9
click at [799, 156] on textarea "مشروب حلو متعدد الطبقات يحتوي على الشعيرية وبذور الريحان والهلام والآيس كريم." at bounding box center [963, 174] width 452 height 56
click at [881, 194] on textarea "مشروب حلو متعدد الطبقات يحتوي على الشعيرية وبذور الريحان وجيلي والآيس كريم." at bounding box center [963, 174] width 452 height 56
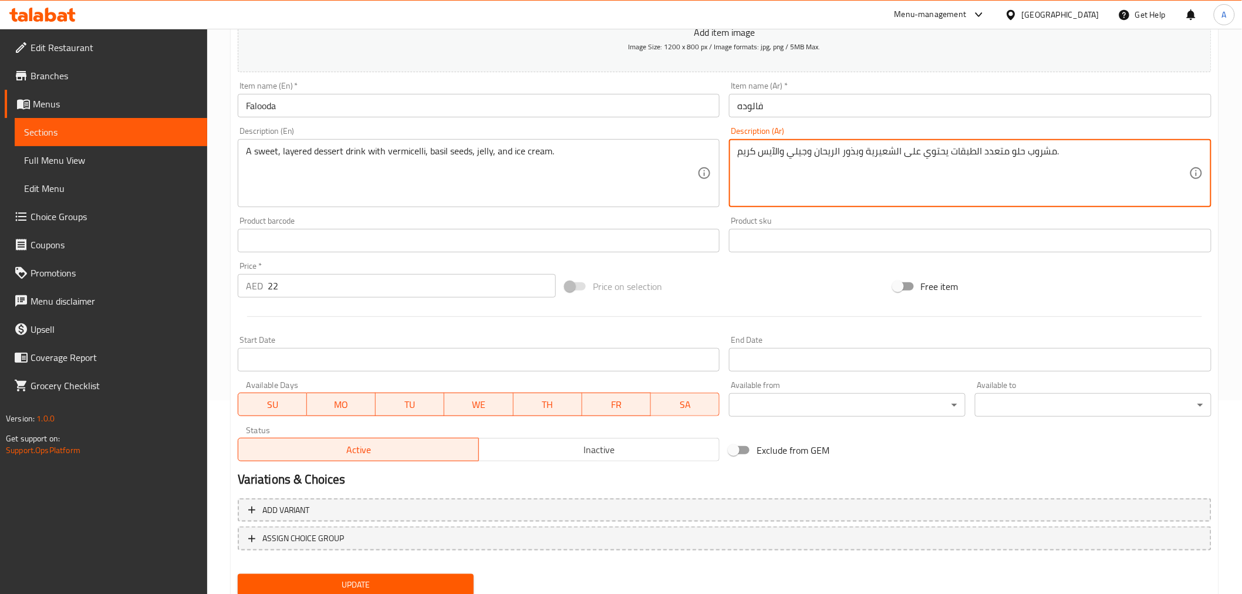
scroll to position [233, 0]
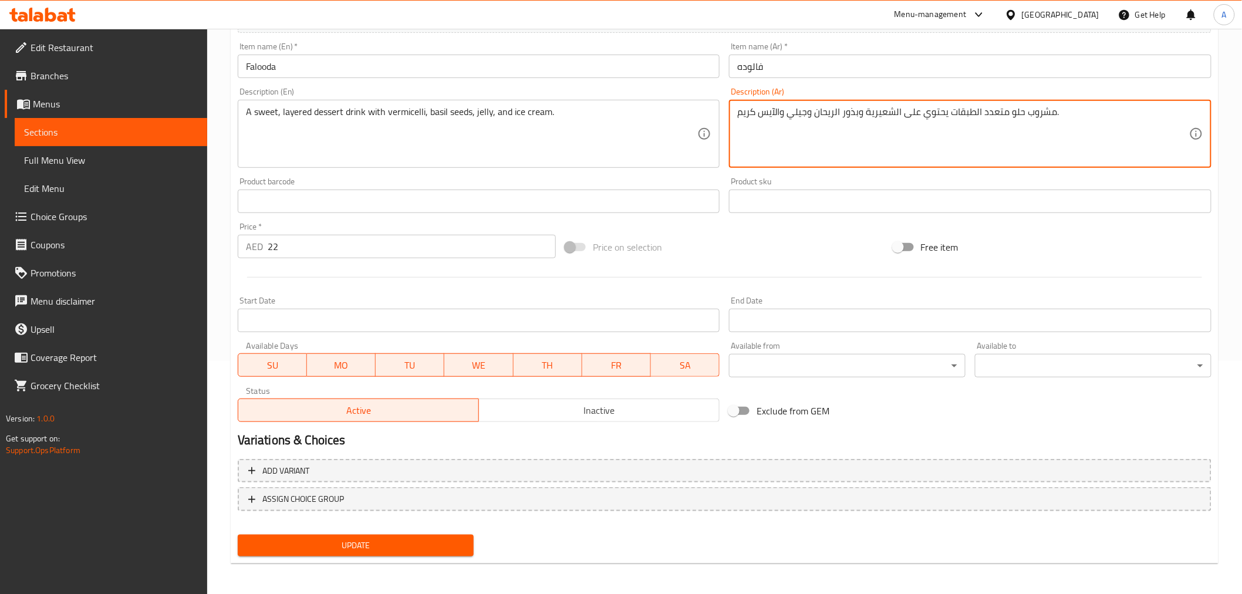
type textarea "مشروب حلو متعدد الطبقات يحتوي على الشعيرية وبذور الريحان وجيلي والآيس كريم."
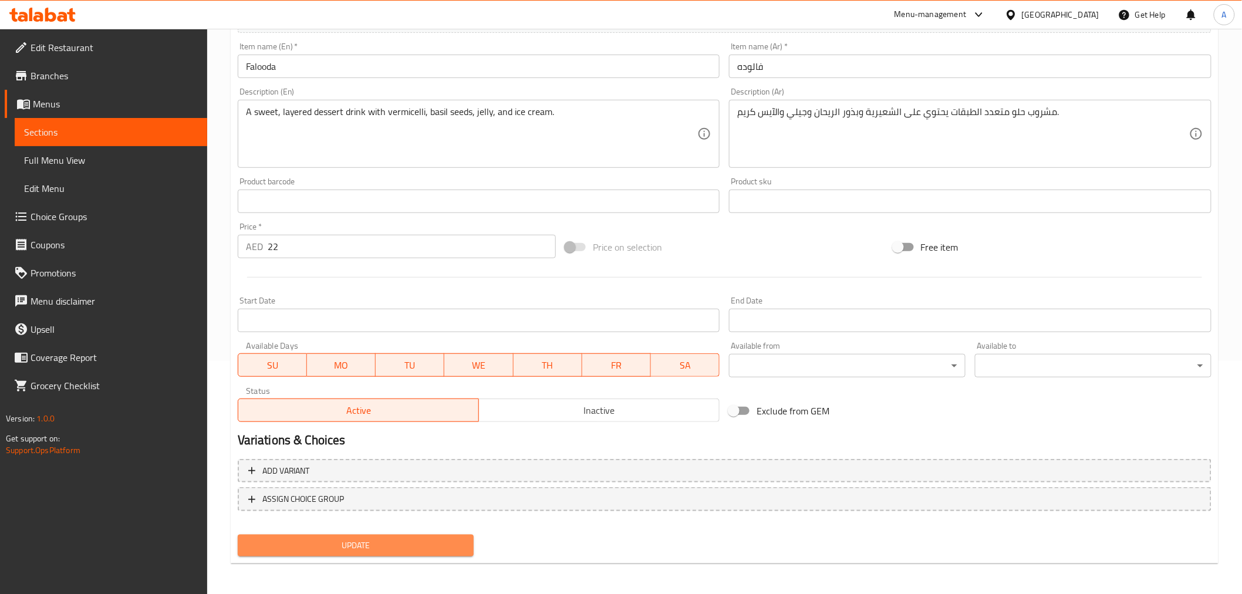
click at [348, 547] on span "Update" at bounding box center [356, 545] width 218 height 15
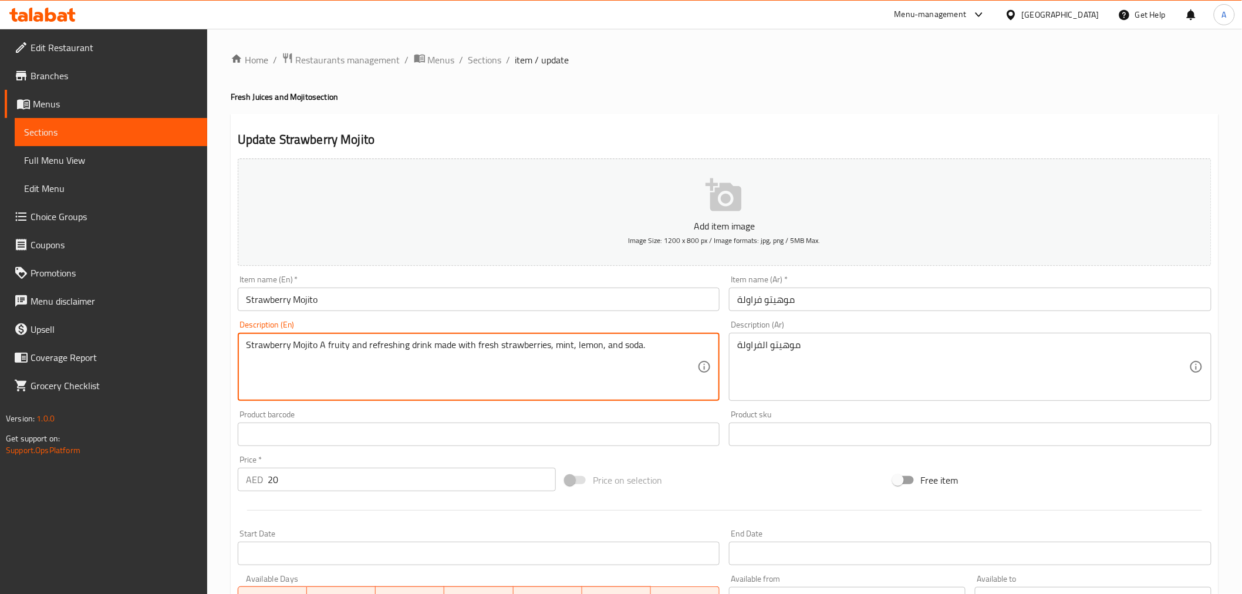
click at [537, 345] on textarea "Strawberry Mojito A fruity and refreshing drink made with fresh strawberries, m…" at bounding box center [472, 367] width 452 height 56
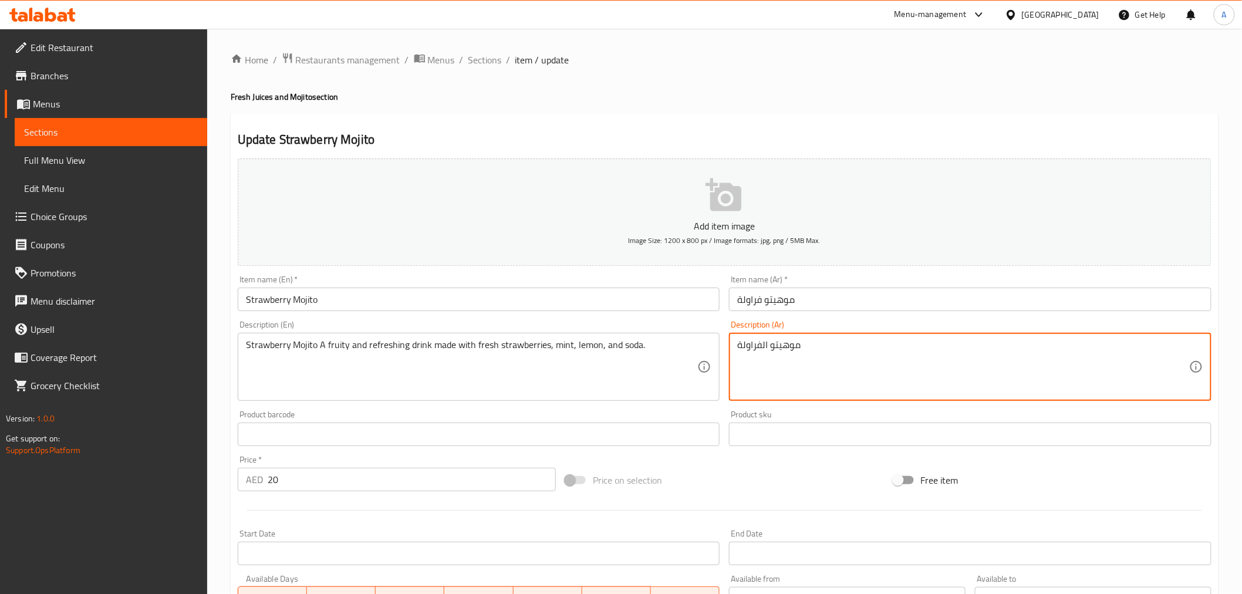
click at [828, 388] on textarea "موهيتو الفراولة" at bounding box center [963, 367] width 452 height 56
paste textarea "خيتو الفراولة مشروب فاكهي منعش مصنوع من الفراولة الطازجة والنعناع والليمون والص…"
click at [777, 303] on input "موهيتو فراولة" at bounding box center [970, 299] width 483 height 23
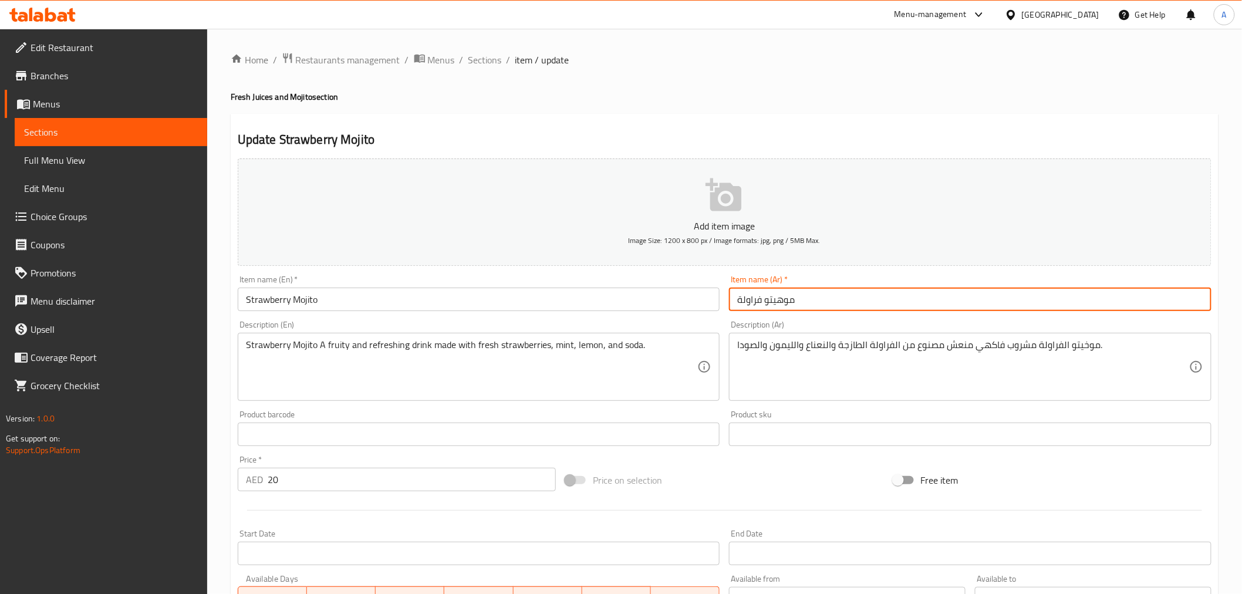
click at [777, 303] on input "موهيتو فراولة" at bounding box center [970, 299] width 483 height 23
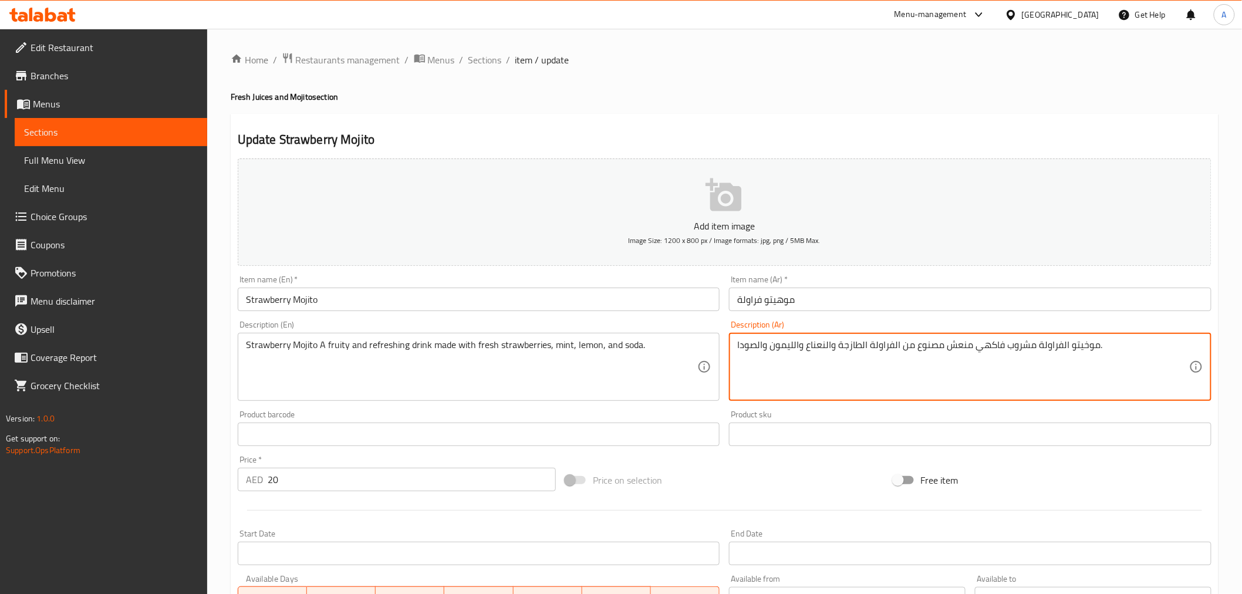
click at [1086, 347] on textarea "موخيتو الفراولة مشروب فاكهي منعش مصنوع من الفراولة الطازجة والنعناع والليمون وا…" at bounding box center [963, 367] width 452 height 56
paste textarea "ه"
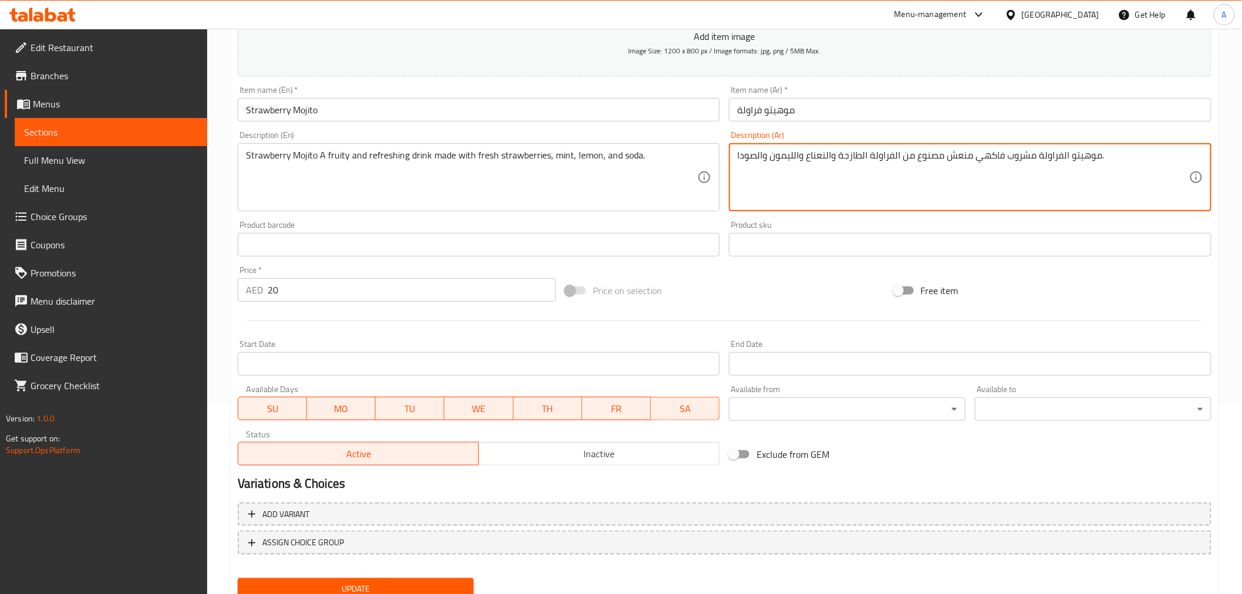
scroll to position [221, 0]
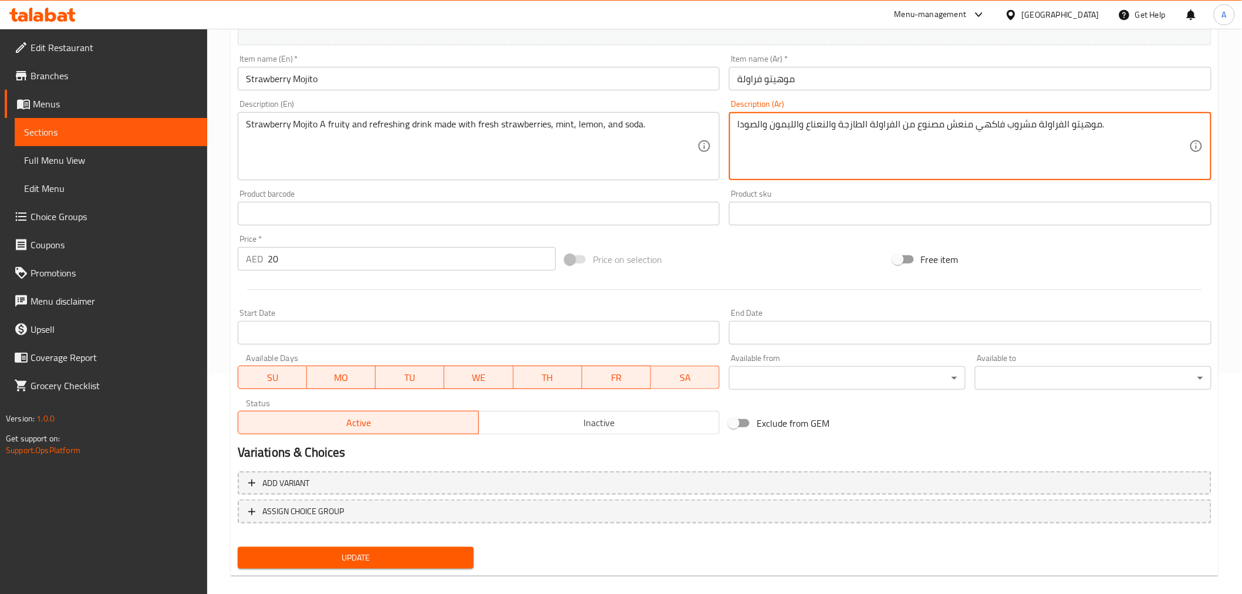
type textarea "موهيتو الفراولة مشروب فاكهي منعش مصنوع من الفراولة الطازجة والنعناع والليمون وا…"
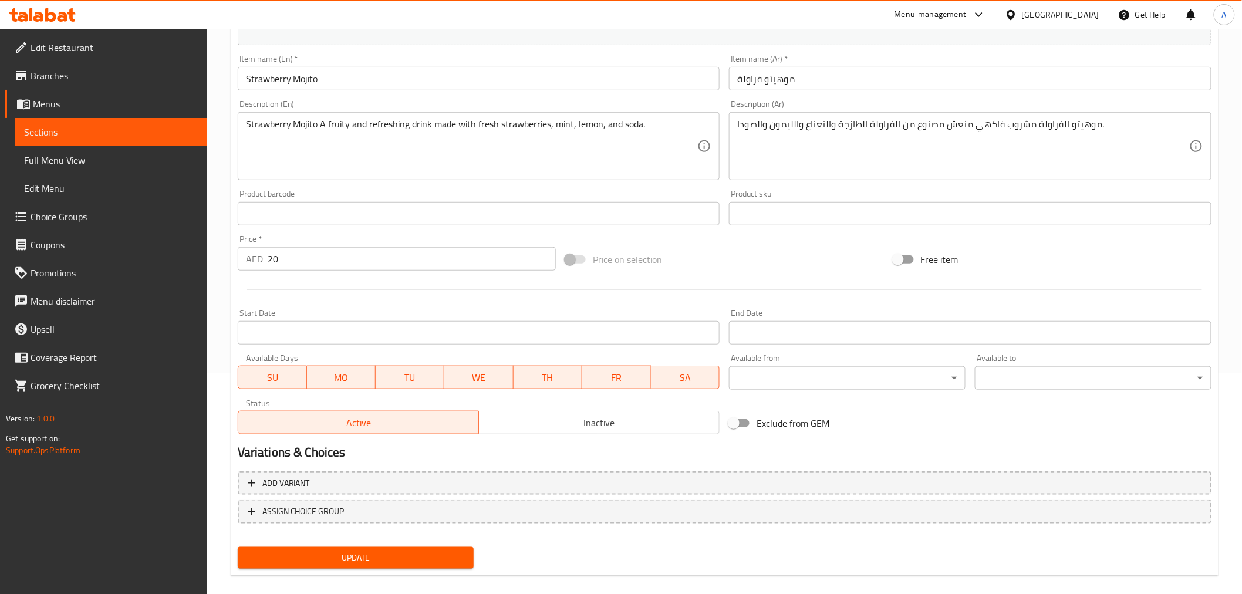
click at [400, 543] on div "Update" at bounding box center [356, 558] width 246 height 31
click at [401, 556] on span "Update" at bounding box center [356, 558] width 218 height 15
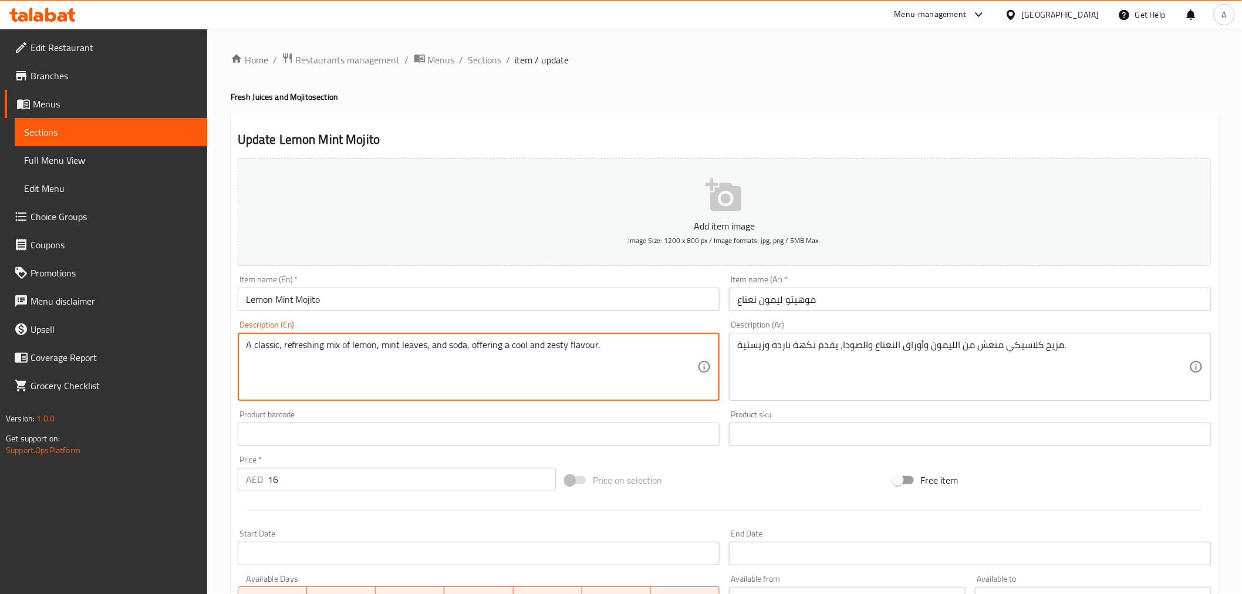
click at [580, 386] on textarea "A classic, refreshing mix of lemon, mint leaves, and soda, offering a cool and …" at bounding box center [472, 367] width 452 height 56
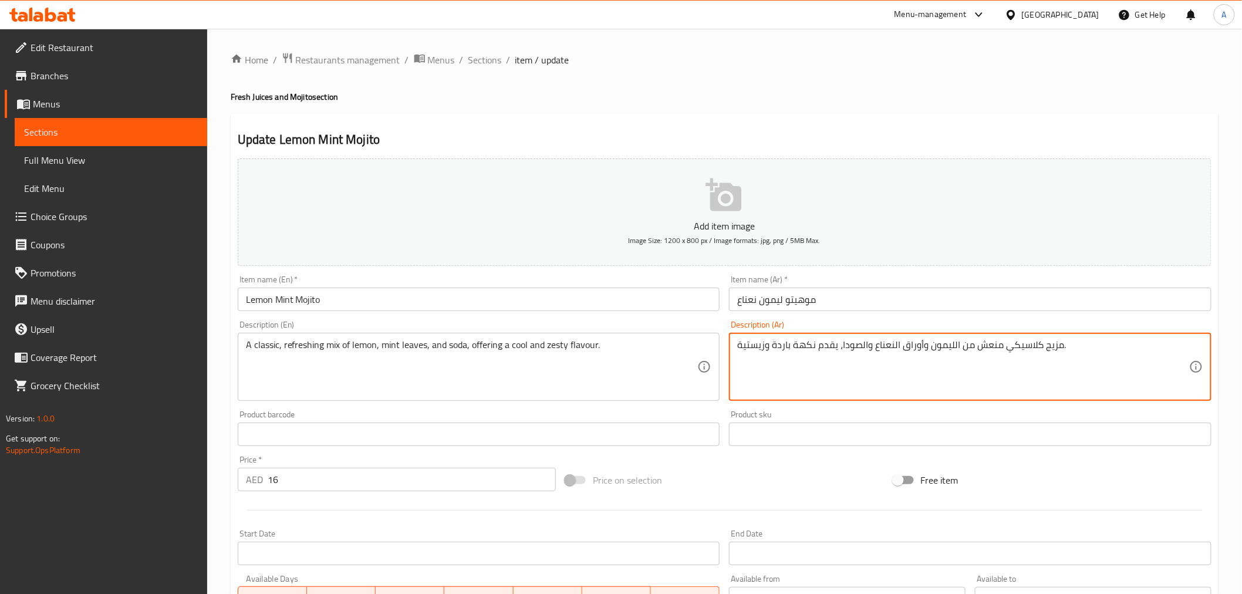
click at [898, 349] on textarea "مزيج كلاسيكي منعش من الليمون وأوراق النعناع والصودا، يقدم نكهة باردة وزيستية." at bounding box center [963, 367] width 452 height 56
paste textarea "منعشة."
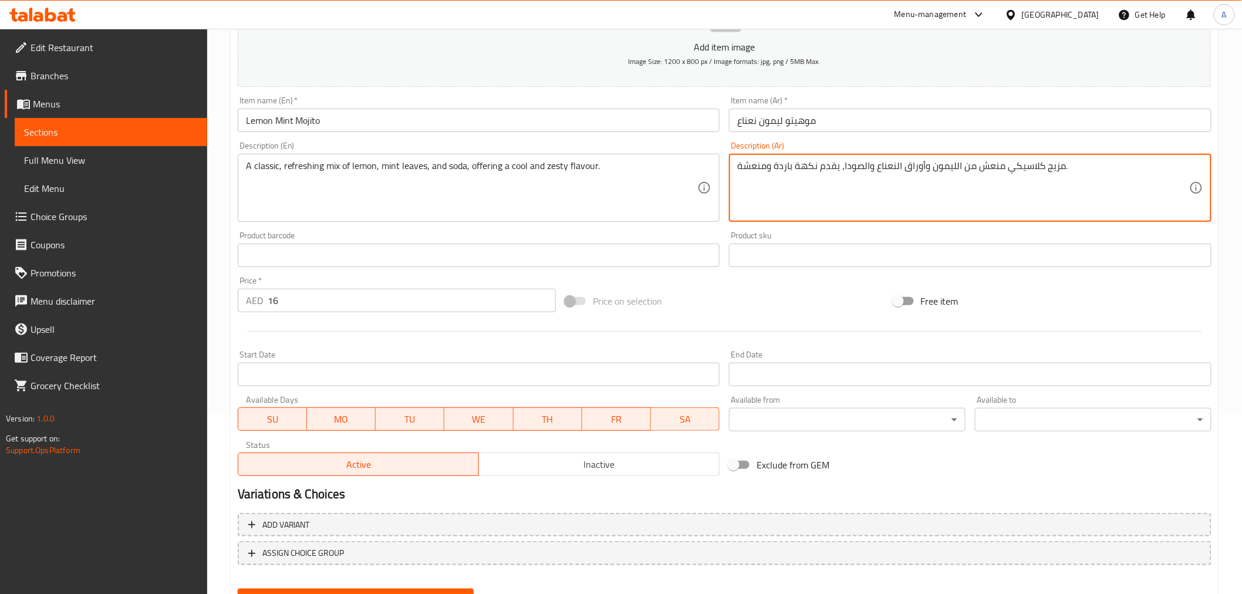
scroll to position [233, 0]
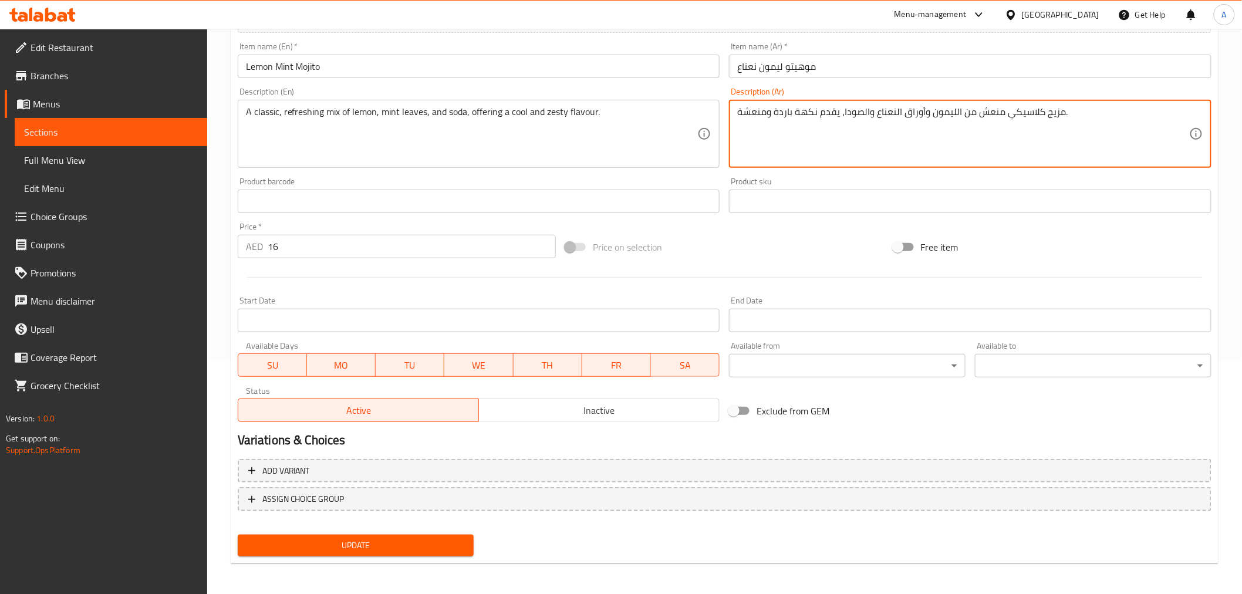
drag, startPoint x: 760, startPoint y: 113, endPoint x: 709, endPoint y: 115, distance: 51.1
click at [709, 115] on div "Add item image Image Size: 1200 x 800 px / Image formats: jpg, png / 5MB Max. I…" at bounding box center [724, 174] width 983 height 506
type textarea "مزيج كلاسيكي منعش من الليمون وأوراق النعناع والصودا، يقدم نكهة باردة وزيستي."
click at [390, 541] on span "Update" at bounding box center [356, 545] width 218 height 15
